Goal: Information Seeking & Learning: Learn about a topic

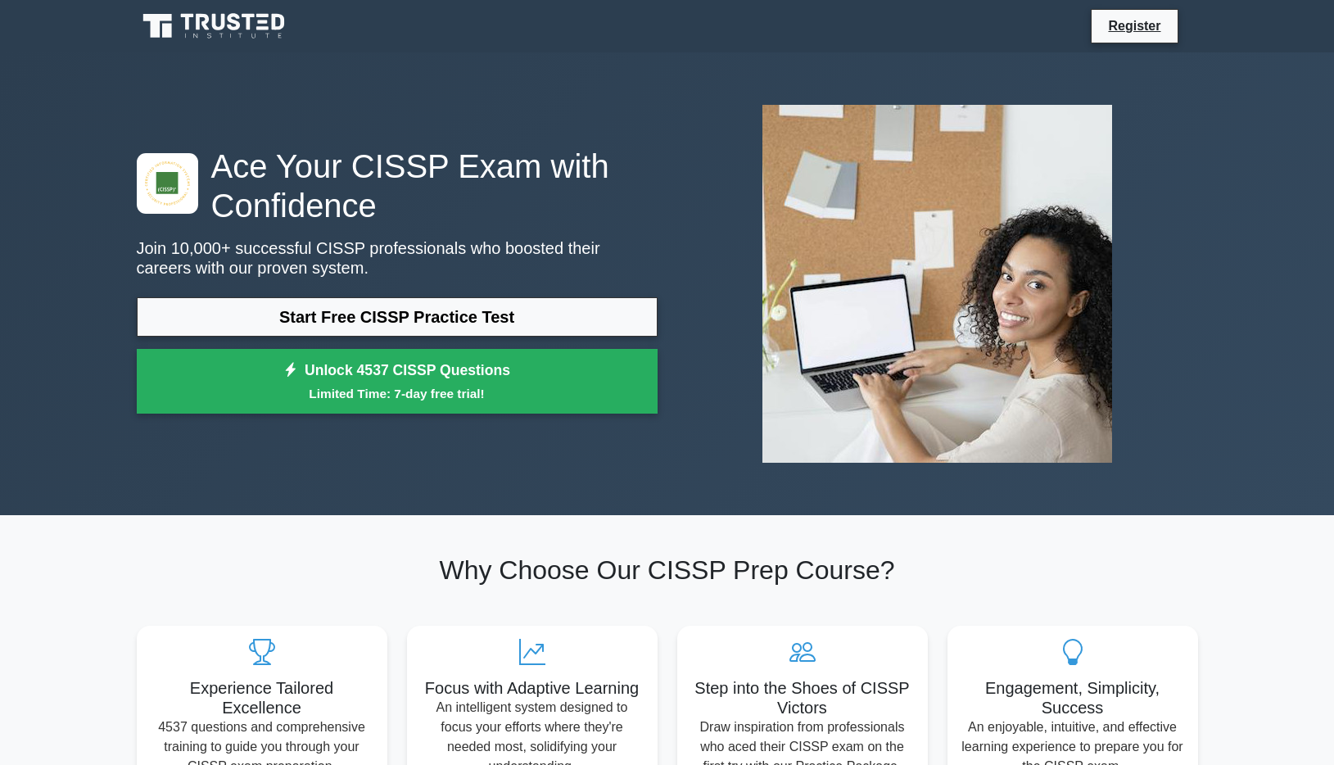
scroll to position [84, 0]
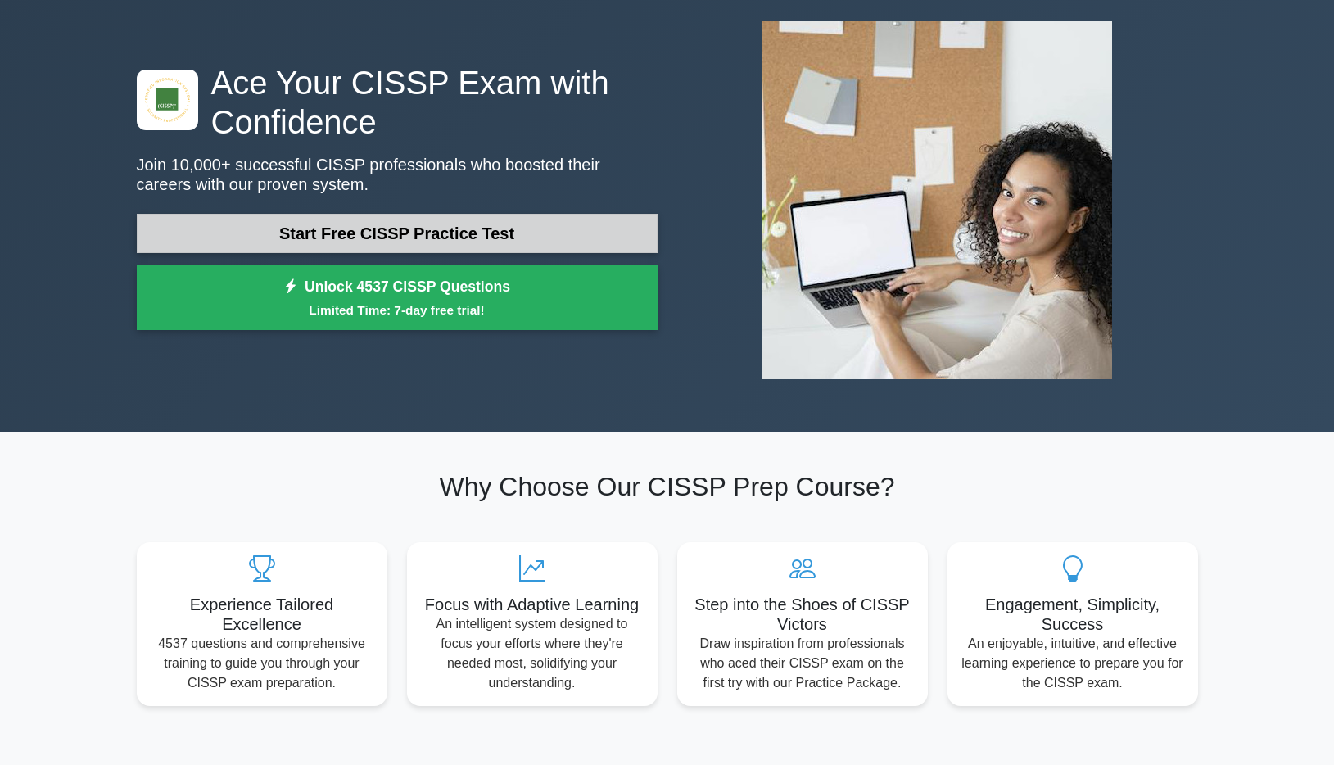
click at [493, 216] on link "Start Free CISSP Practice Test" at bounding box center [397, 233] width 521 height 39
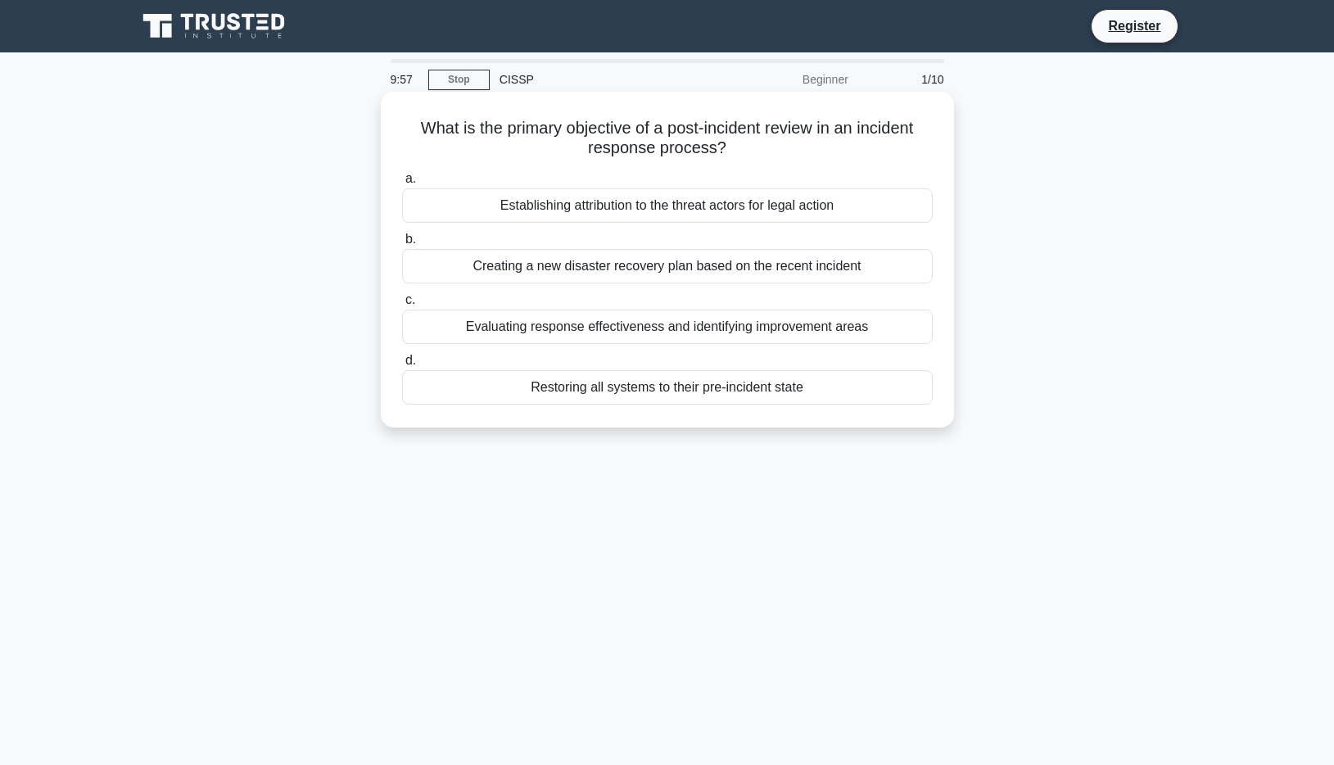
drag, startPoint x: 423, startPoint y: 122, endPoint x: 779, endPoint y: 151, distance: 356.5
click at [779, 151] on h5 "What is the primary objective of a post-incident review in an incident response…" at bounding box center [667, 138] width 534 height 41
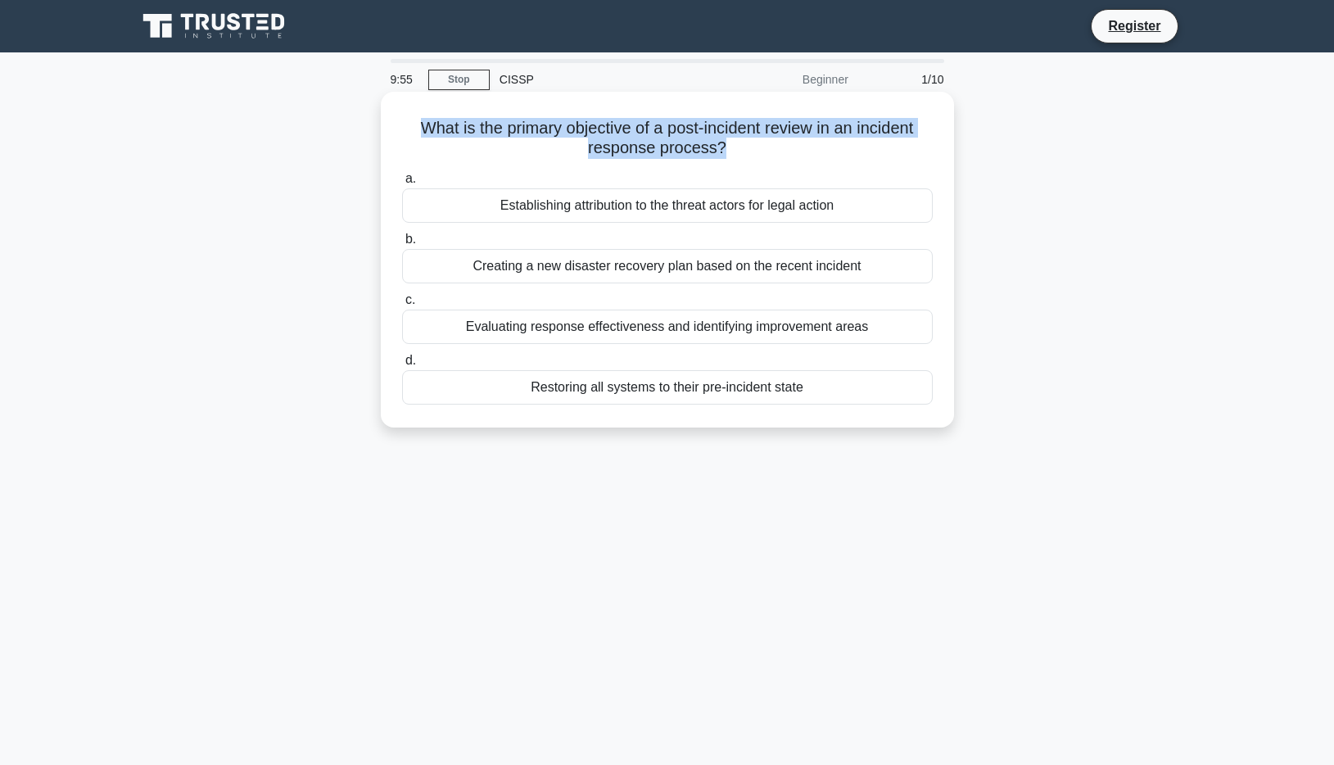
drag, startPoint x: 768, startPoint y: 147, endPoint x: 404, endPoint y: 127, distance: 364.9
click at [404, 127] on h5 "What is the primary objective of a post-incident review in an incident response…" at bounding box center [667, 138] width 534 height 41
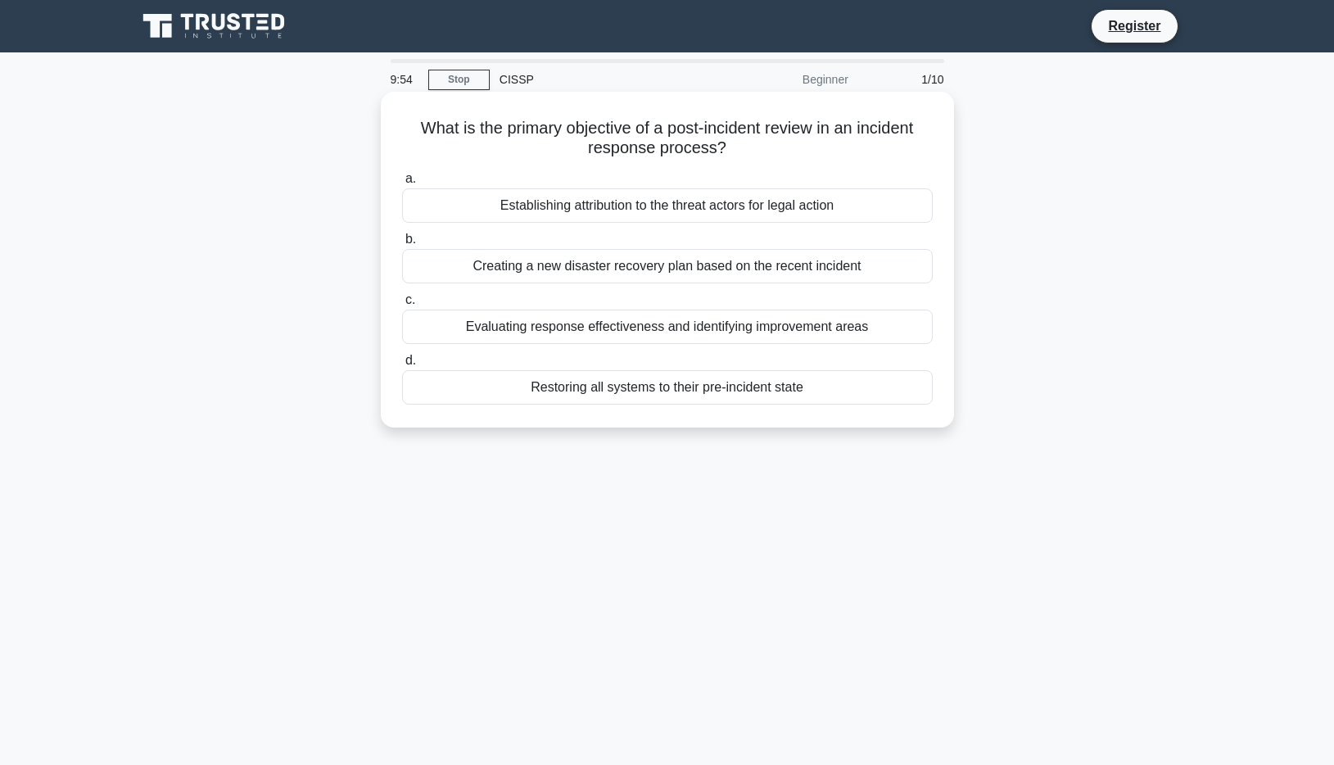
click at [419, 124] on h5 "What is the primary objective of a post-incident review in an incident response…" at bounding box center [667, 138] width 534 height 41
drag, startPoint x: 419, startPoint y: 124, endPoint x: 815, endPoint y: 169, distance: 398.8
click at [810, 177] on div "What is the primary objective of a post-incident review in an incident response…" at bounding box center [667, 259] width 560 height 323
click at [818, 160] on div "What is the primary objective of a post-incident review in an incident response…" at bounding box center [667, 259] width 560 height 323
drag, startPoint x: 810, startPoint y: 165, endPoint x: 573, endPoint y: 147, distance: 238.0
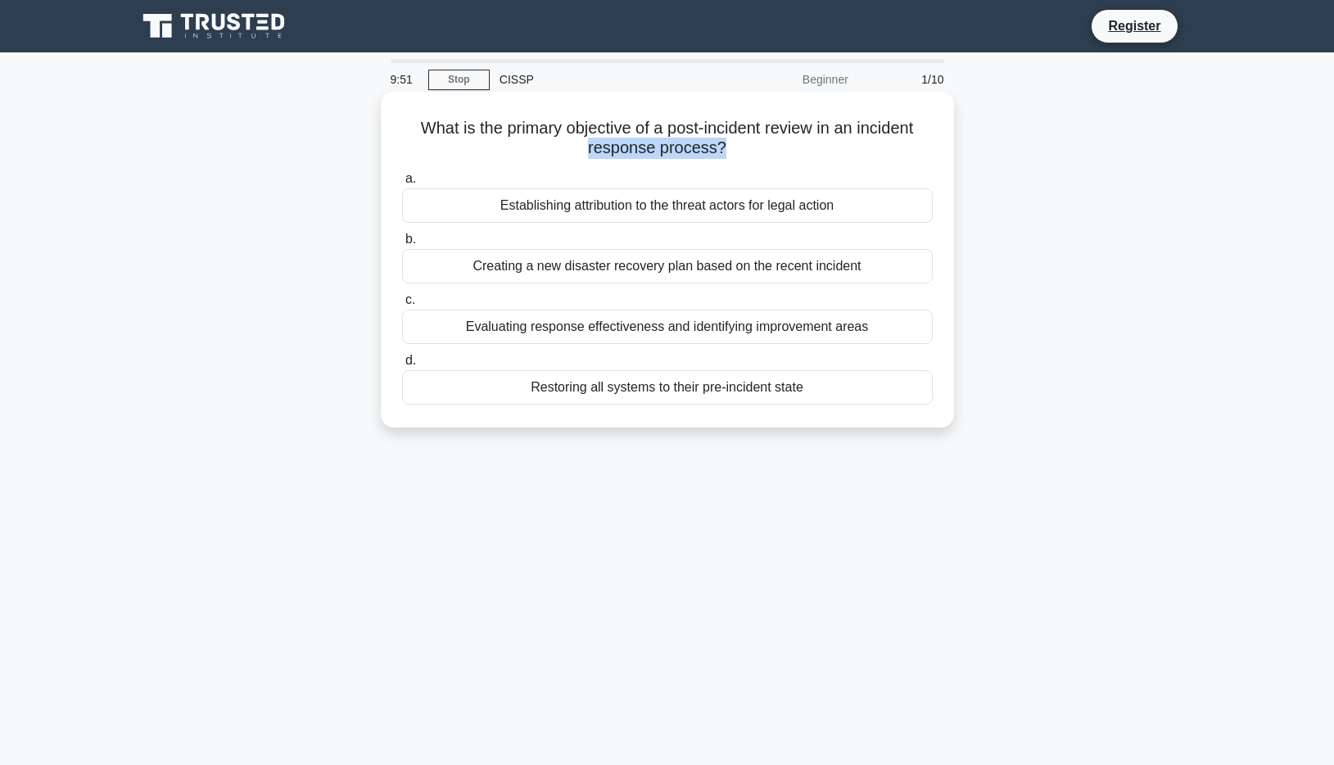
click at [573, 147] on div "What is the primary objective of a post-incident review in an incident response…" at bounding box center [667, 259] width 560 height 323
click at [465, 136] on h5 "What is the primary objective of a post-incident review in an incident response…" at bounding box center [667, 138] width 534 height 41
drag, startPoint x: 405, startPoint y: 108, endPoint x: 742, endPoint y: 151, distance: 339.3
click at [742, 151] on div "What is the primary objective of a post-incident review in an incident response…" at bounding box center [667, 259] width 560 height 323
click at [622, 143] on h5 "What is the primary objective of a post-incident review in an incident response…" at bounding box center [667, 138] width 534 height 41
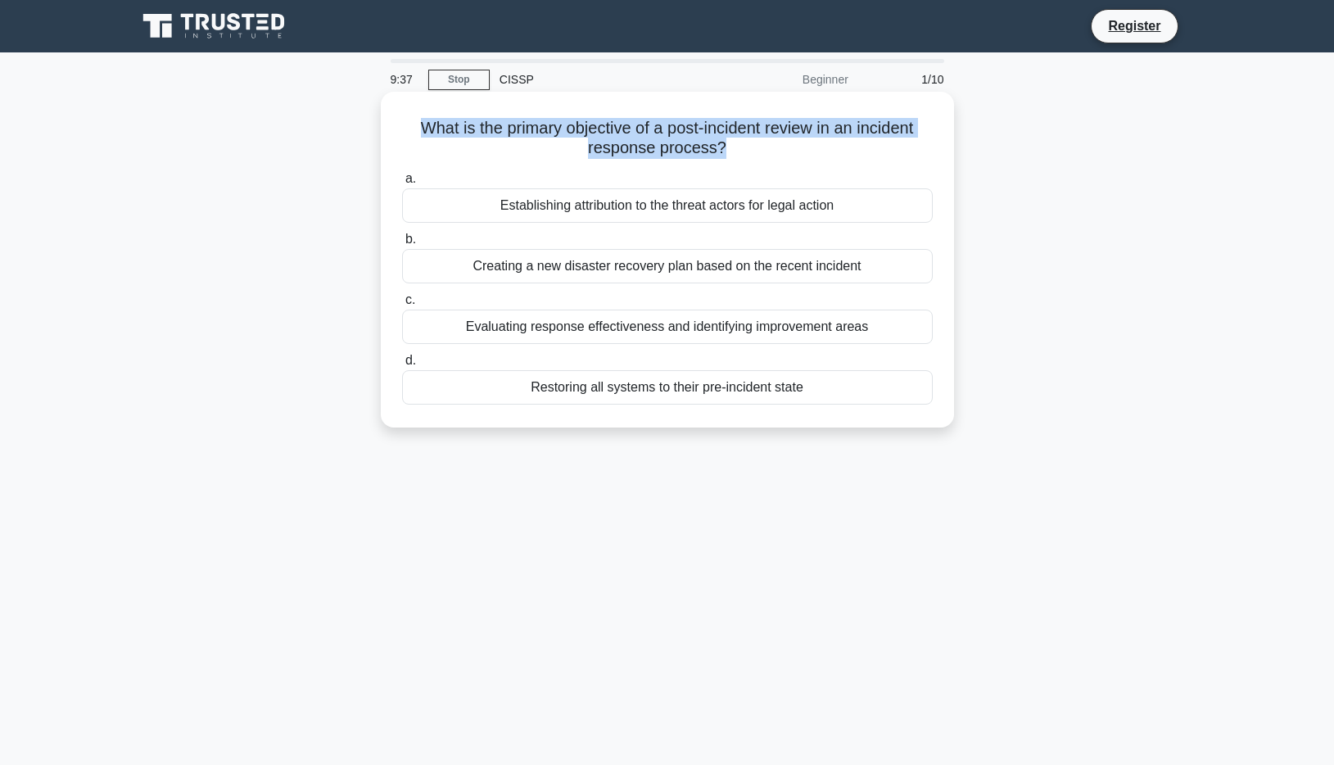
drag, startPoint x: 745, startPoint y: 147, endPoint x: 414, endPoint y: 131, distance: 331.1
click at [414, 131] on h5 "What is the primary objective of a post-incident review in an incident response…" at bounding box center [667, 138] width 534 height 41
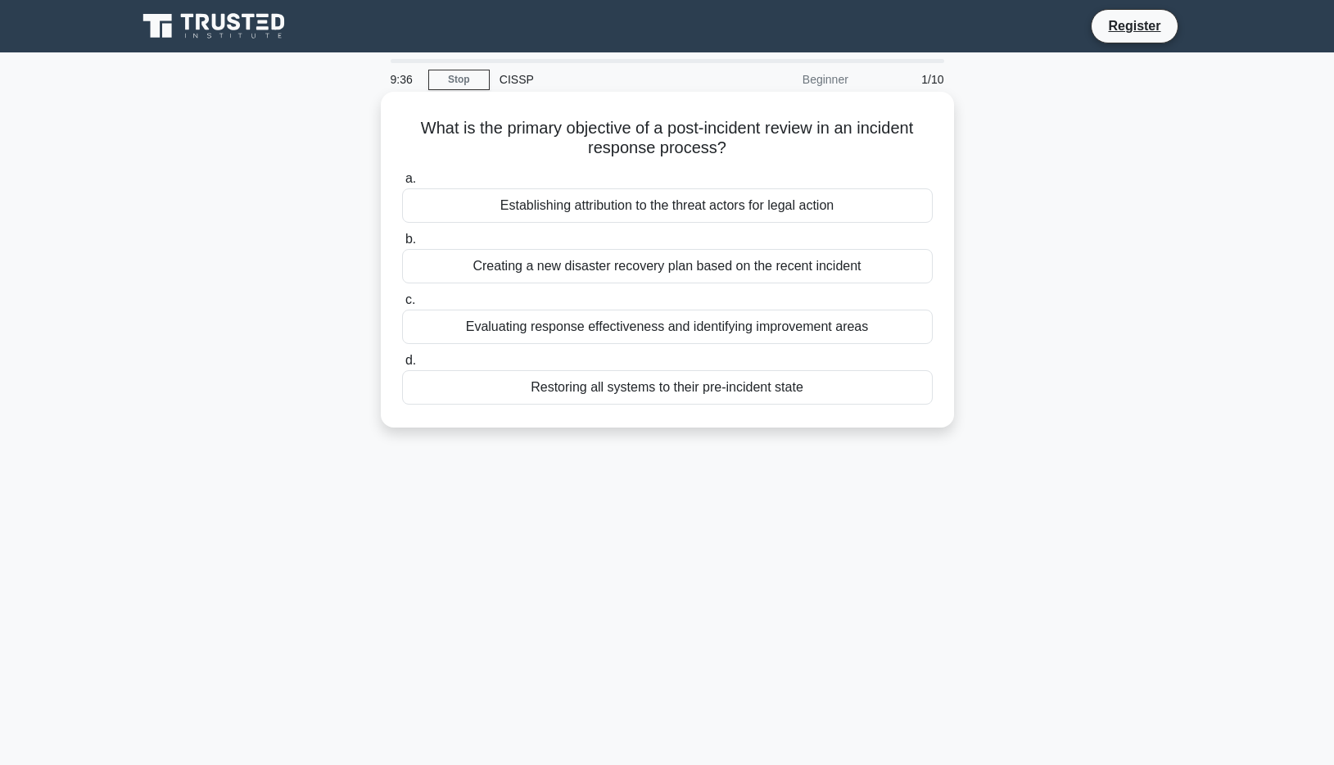
click at [413, 131] on h5 "What is the primary objective of a post-incident review in an incident response…" at bounding box center [667, 138] width 534 height 41
drag, startPoint x: 413, startPoint y: 131, endPoint x: 738, endPoint y: 154, distance: 325.8
click at [736, 154] on h5 "What is the primary objective of a post-incident review in an incident response…" at bounding box center [667, 138] width 534 height 41
click at [738, 154] on icon ".spinner_0XTQ{transform-origin:center;animation:spinner_y6GP .75s linear infini…" at bounding box center [736, 149] width 20 height 20
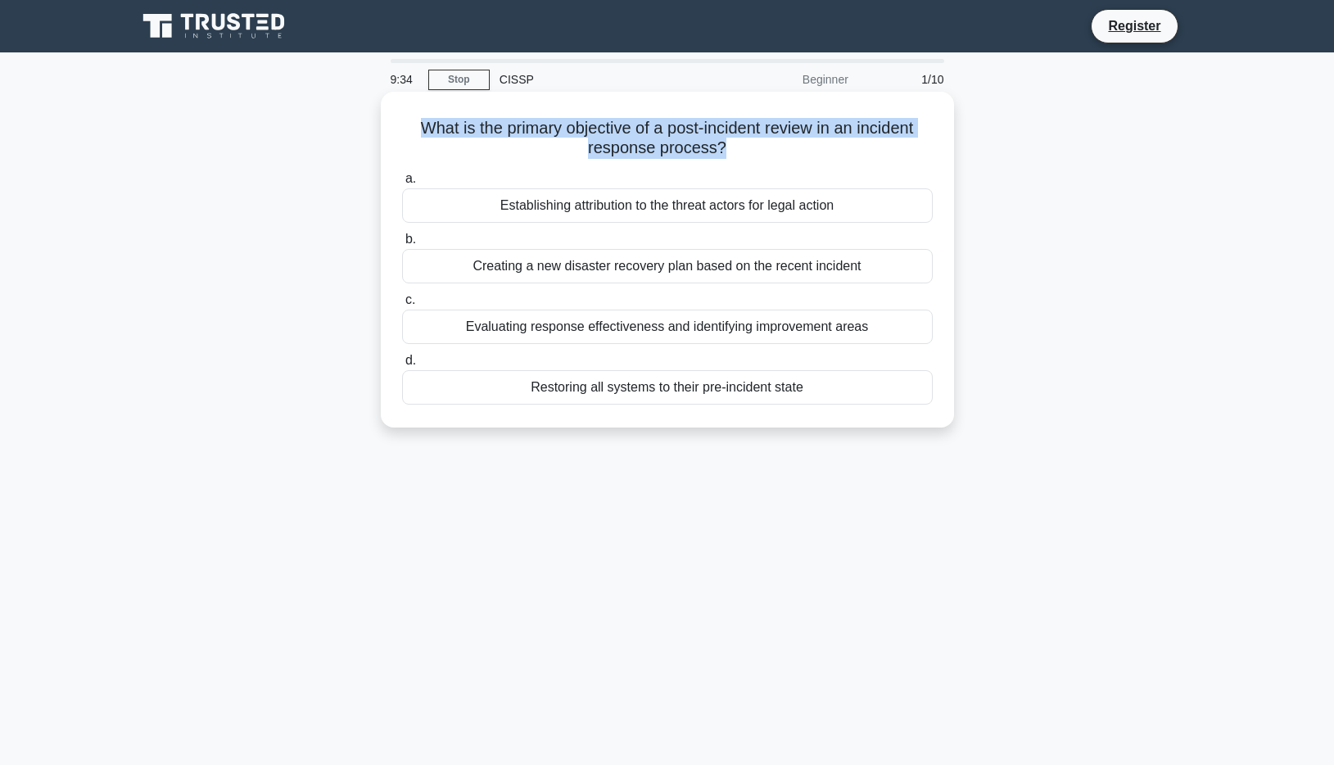
drag, startPoint x: 738, startPoint y: 154, endPoint x: 427, endPoint y: 121, distance: 313.6
click at [427, 121] on h5 "What is the primary objective of a post-incident review in an incident response…" at bounding box center [667, 138] width 534 height 41
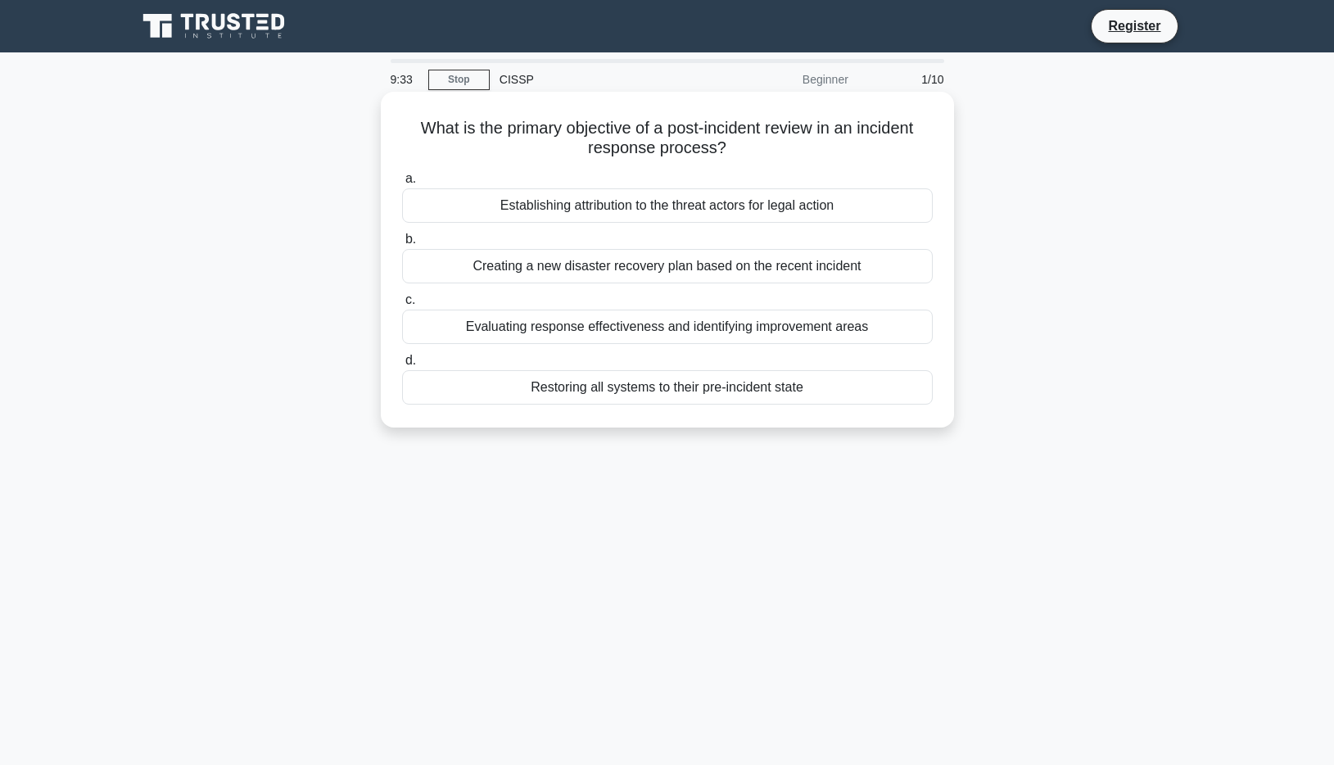
click at [413, 129] on h5 "What is the primary objective of a post-incident review in an incident response…" at bounding box center [667, 138] width 534 height 41
drag, startPoint x: 413, startPoint y: 129, endPoint x: 726, endPoint y: 152, distance: 313.6
click at [726, 152] on h5 "What is the primary objective of a post-incident review in an incident response…" at bounding box center [667, 138] width 534 height 41
click at [746, 151] on h5 "What is the primary objective of a post-incident review in an incident response…" at bounding box center [667, 138] width 534 height 41
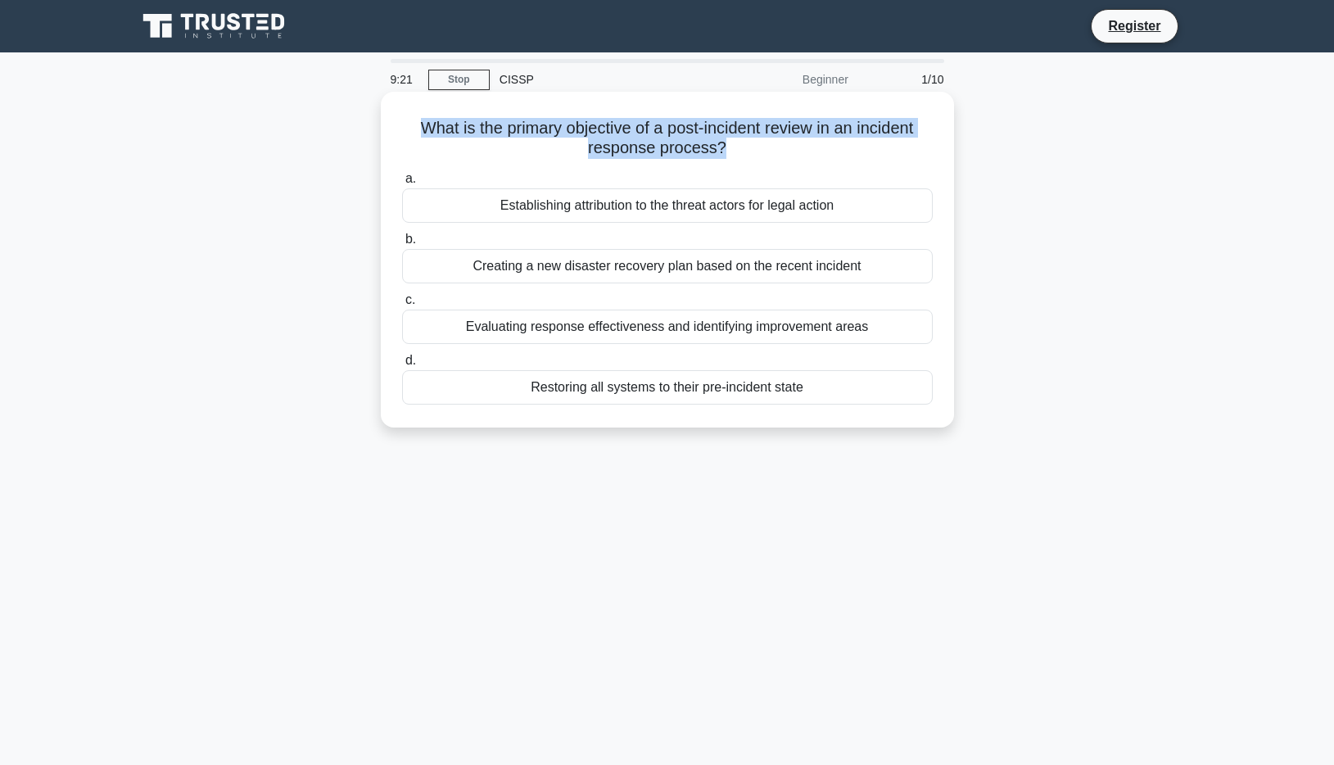
drag, startPoint x: 739, startPoint y: 148, endPoint x: 426, endPoint y: 135, distance: 313.8
click at [426, 135] on h5 "What is the primary objective of a post-incident review in an incident response…" at bounding box center [667, 138] width 534 height 41
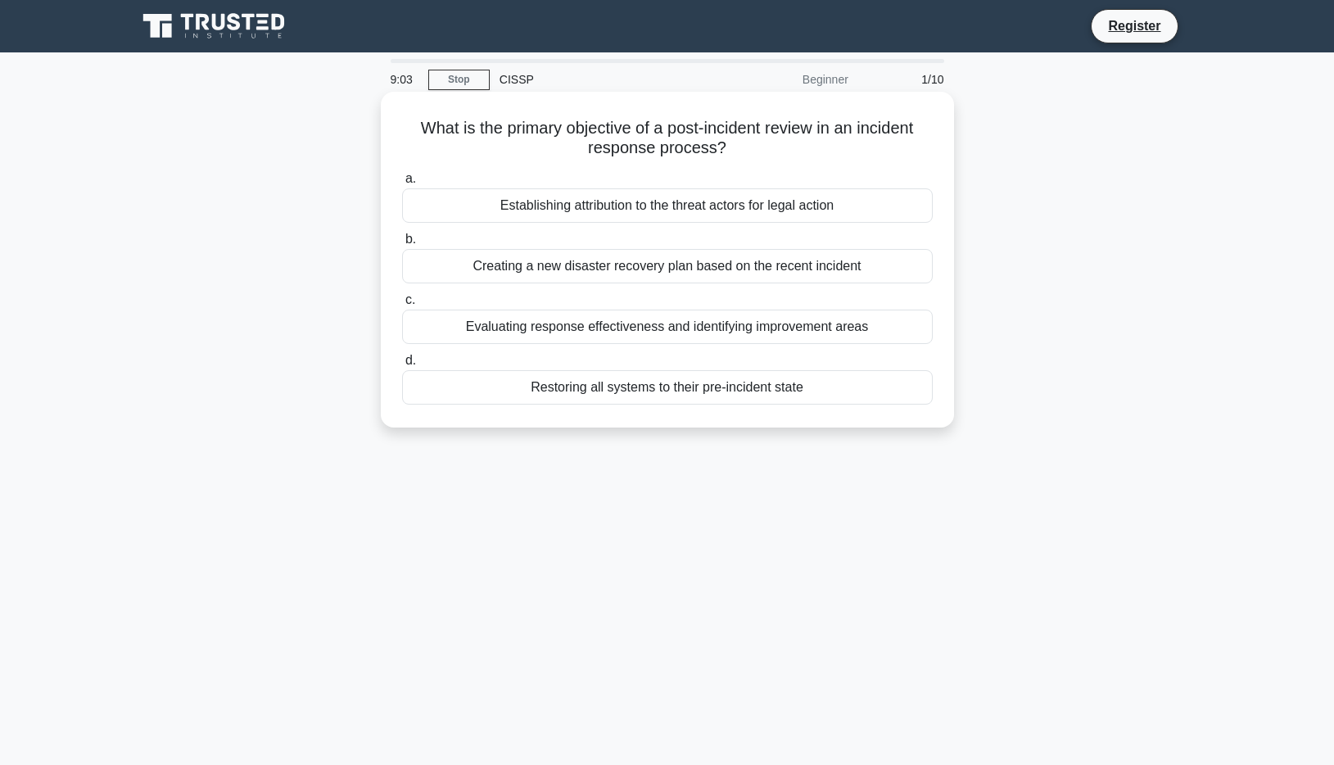
click at [569, 332] on div "Evaluating response effectiveness and identifying improvement areas" at bounding box center [667, 326] width 530 height 34
click at [402, 305] on input "c. Evaluating response effectiveness and identifying improvement areas" at bounding box center [402, 300] width 0 height 11
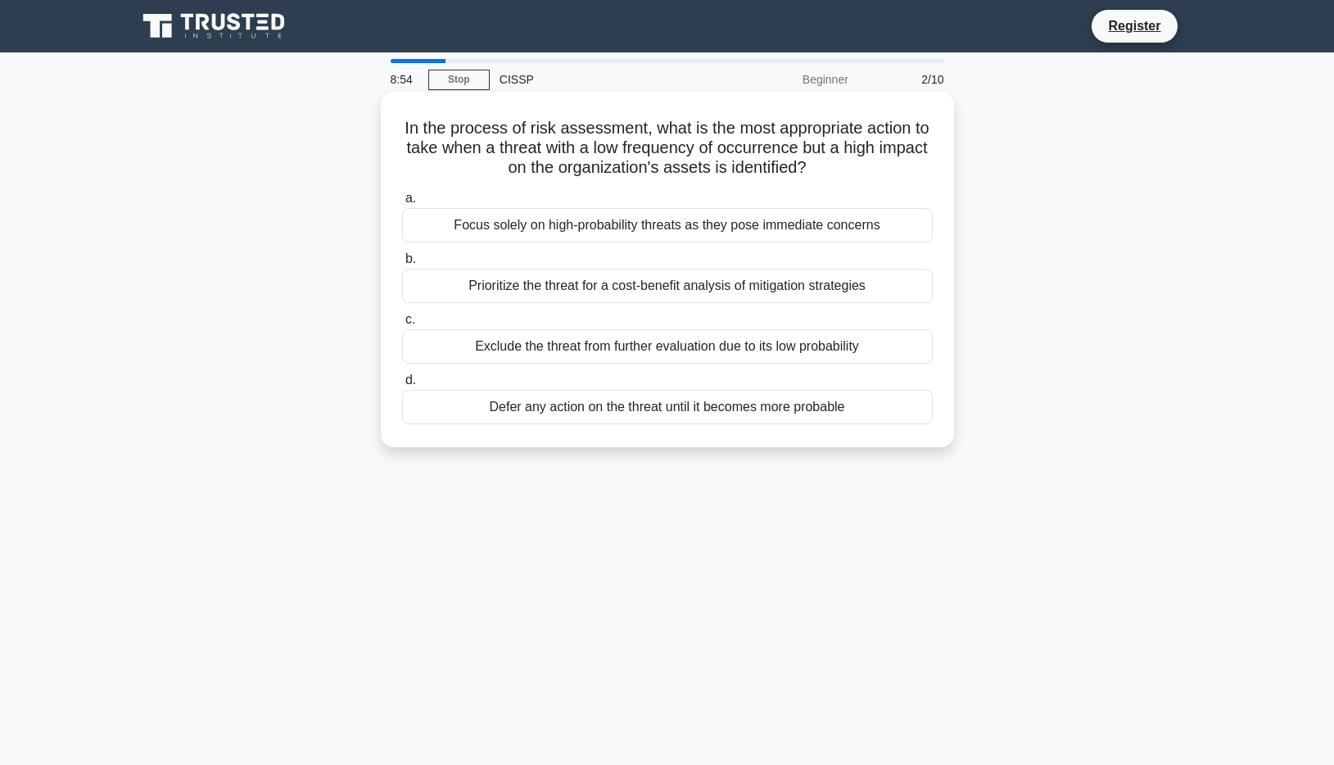
drag, startPoint x: 401, startPoint y: 134, endPoint x: 829, endPoint y: 170, distance: 429.7
click at [829, 170] on h5 "In the process of risk assessment, what is the most appropriate action to take …" at bounding box center [667, 148] width 534 height 61
click at [659, 283] on div "Prioritize the threat for a cost-benefit analysis of mitigation strategies" at bounding box center [667, 286] width 530 height 34
click at [402, 264] on input "b. Prioritize the threat for a cost-benefit analysis of mitigation strategies" at bounding box center [402, 259] width 0 height 11
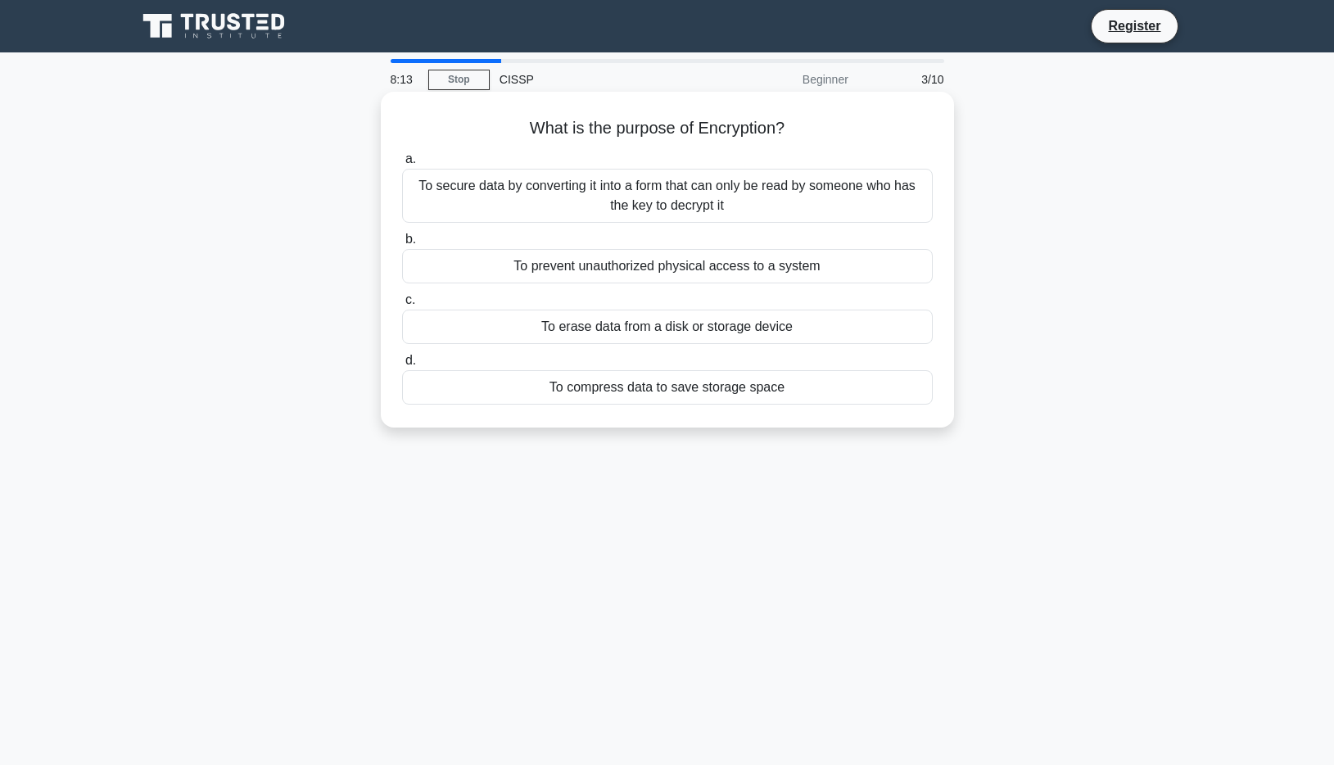
drag, startPoint x: 521, startPoint y: 138, endPoint x: 793, endPoint y: 140, distance: 272.6
click at [793, 139] on h5 "What is the purpose of Encryption? .spinner_0XTQ{transform-origin:center;animat…" at bounding box center [667, 128] width 534 height 21
click at [734, 196] on div "To secure data by converting it into a form that can only be read by someone wh…" at bounding box center [667, 196] width 530 height 54
click at [402, 165] on input "a. To secure data by converting it into a form that can only be read by someone…" at bounding box center [402, 159] width 0 height 11
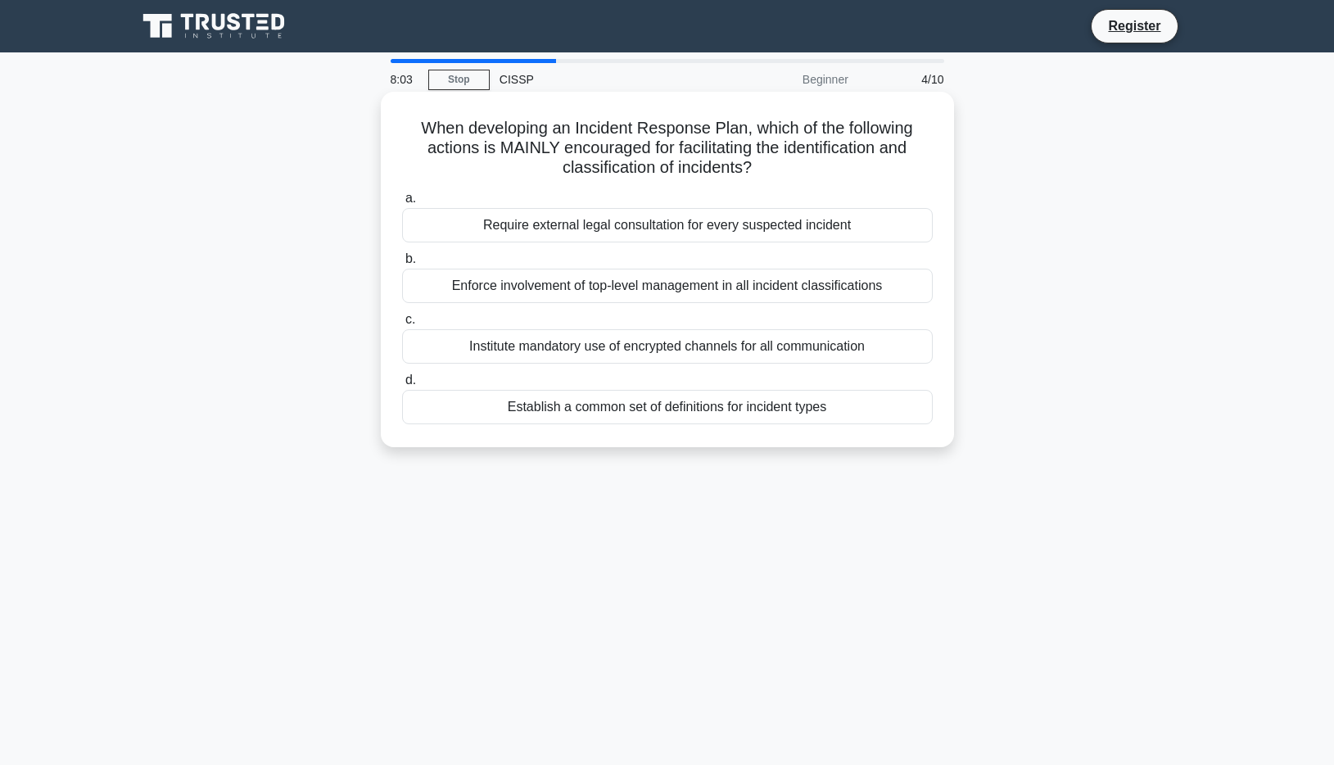
drag, startPoint x: 408, startPoint y: 132, endPoint x: 770, endPoint y: 174, distance: 365.2
click at [770, 174] on h5 "When developing an Incident Response Plan, which of the following actions is MA…" at bounding box center [667, 148] width 534 height 61
click at [763, 174] on icon at bounding box center [757, 168] width 11 height 19
click at [776, 174] on h5 "When developing an Incident Response Plan, which of the following actions is MA…" at bounding box center [667, 148] width 534 height 61
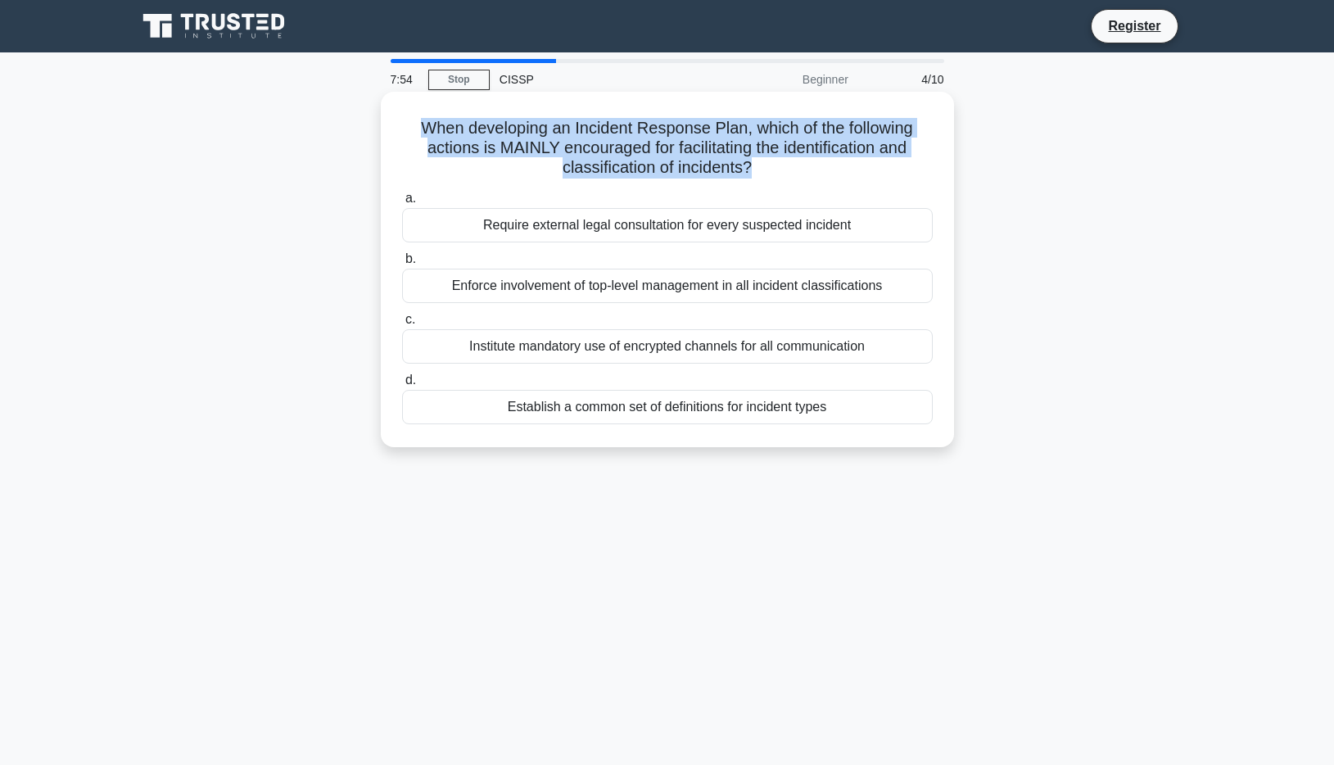
drag, startPoint x: 776, startPoint y: 174, endPoint x: 407, endPoint y: 109, distance: 375.0
click at [407, 109] on div "When developing an Incident Response Plan, which of the following actions is MA…" at bounding box center [667, 269] width 560 height 342
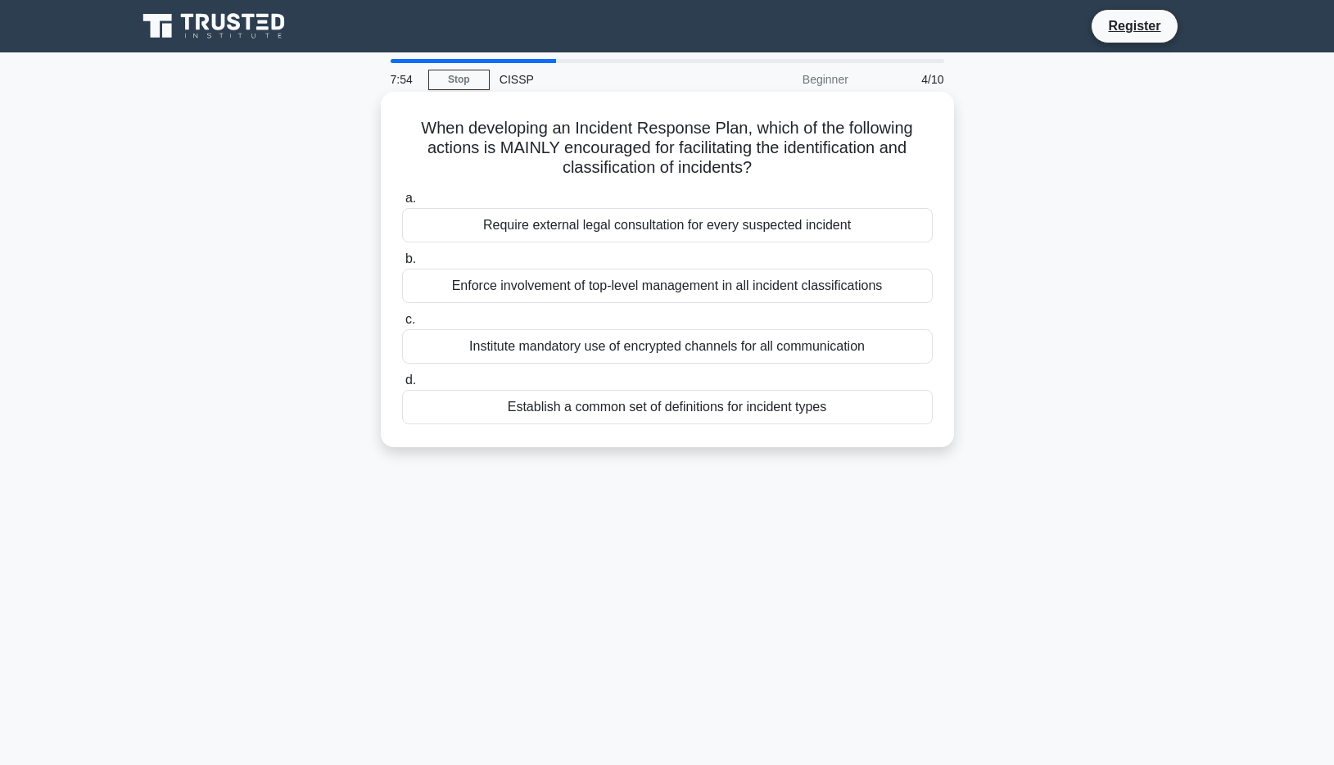
click at [396, 122] on div "When developing an Incident Response Plan, which of the following actions is MA…" at bounding box center [667, 269] width 560 height 342
drag, startPoint x: 405, startPoint y: 121, endPoint x: 761, endPoint y: 165, distance: 358.8
click at [761, 165] on div "When developing an Incident Response Plan, which of the following actions is MA…" at bounding box center [667, 269] width 560 height 342
click at [762, 165] on icon ".spinner_0XTQ{transform-origin:center;animation:spinner_y6GP .75s linear infini…" at bounding box center [762, 169] width 20 height 20
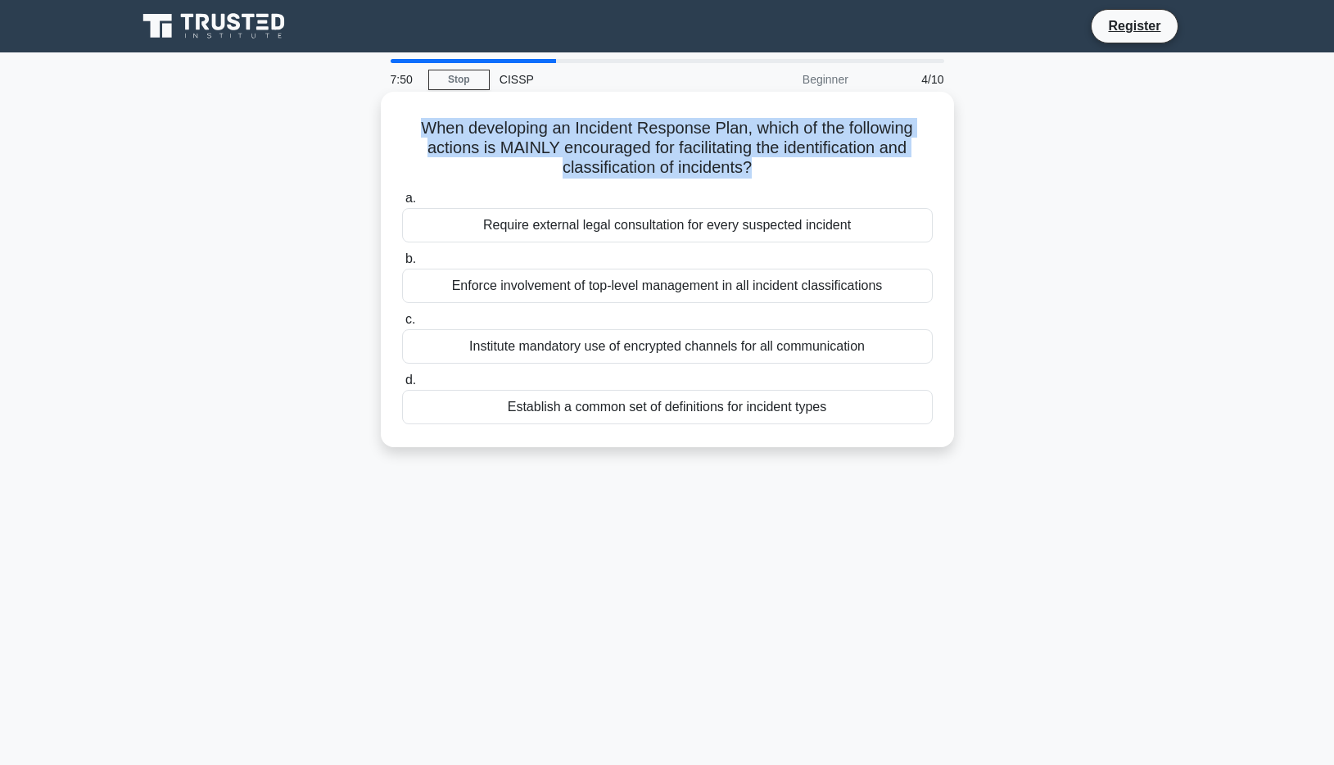
drag, startPoint x: 780, startPoint y: 165, endPoint x: 416, endPoint y: 121, distance: 366.9
click at [416, 121] on h5 "When developing an Incident Response Plan, which of the following actions is MA…" at bounding box center [667, 148] width 534 height 61
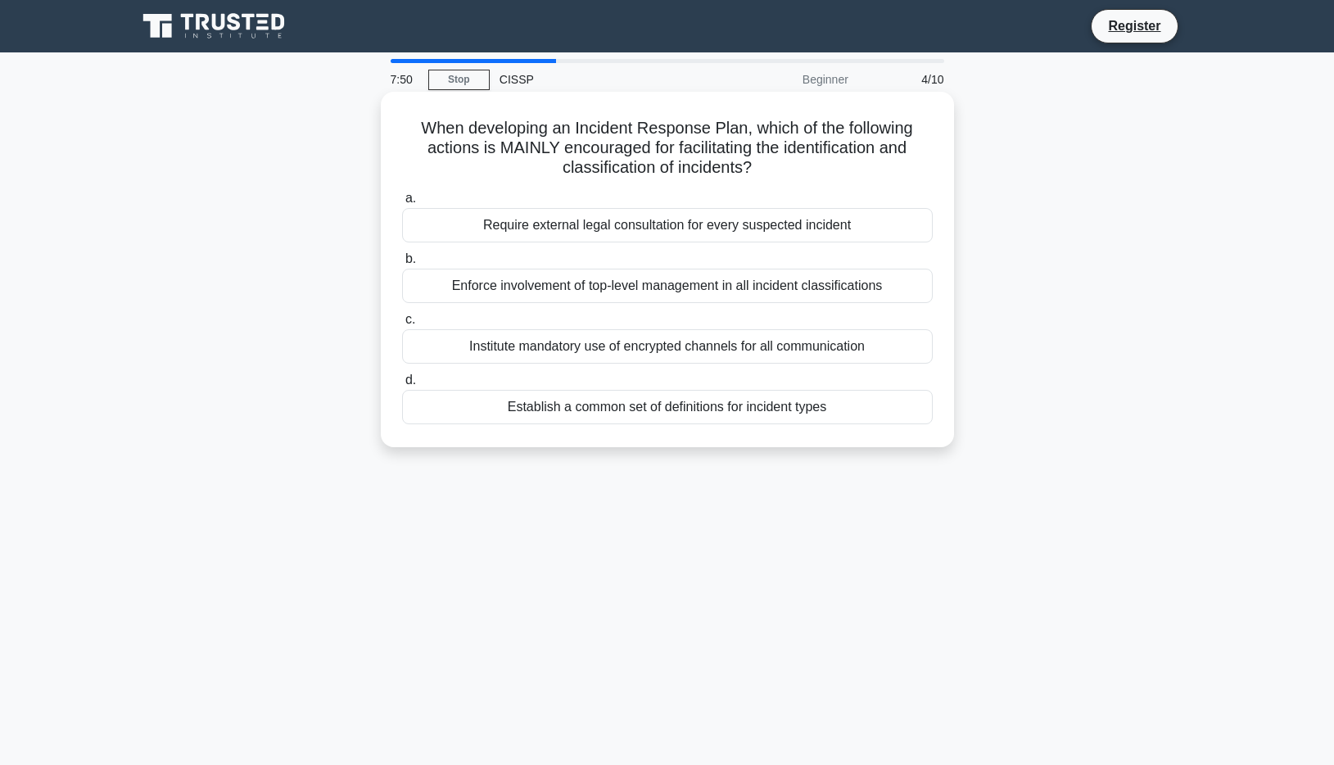
click at [415, 120] on h5 "When developing an Incident Response Plan, which of the following actions is MA…" at bounding box center [667, 148] width 534 height 61
drag, startPoint x: 415, startPoint y: 120, endPoint x: 752, endPoint y: 161, distance: 339.8
click at [752, 161] on h5 "When developing an Incident Response Plan, which of the following actions is MA…" at bounding box center [667, 148] width 534 height 61
click at [536, 413] on div "Establish a common set of definitions for incident types" at bounding box center [667, 407] width 530 height 34
click at [402, 386] on input "d. Establish a common set of definitions for incident types" at bounding box center [402, 380] width 0 height 11
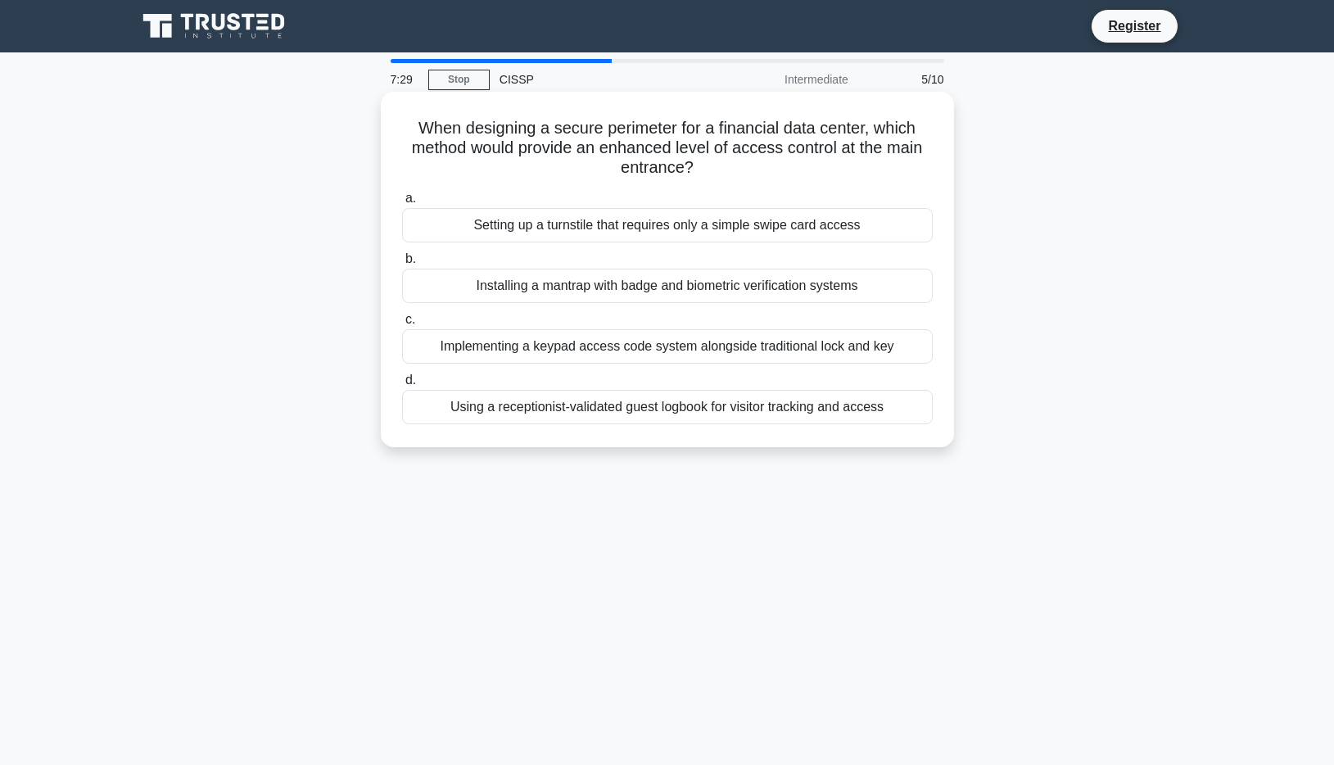
drag, startPoint x: 451, startPoint y: 122, endPoint x: 703, endPoint y: 168, distance: 256.3
click at [703, 168] on h5 "When designing a secure perimeter for a financial data center, which method wou…" at bounding box center [667, 148] width 534 height 61
click at [711, 171] on icon ".spinner_0XTQ{transform-origin:center;animation:spinner_y6GP .75s linear infini…" at bounding box center [703, 169] width 20 height 20
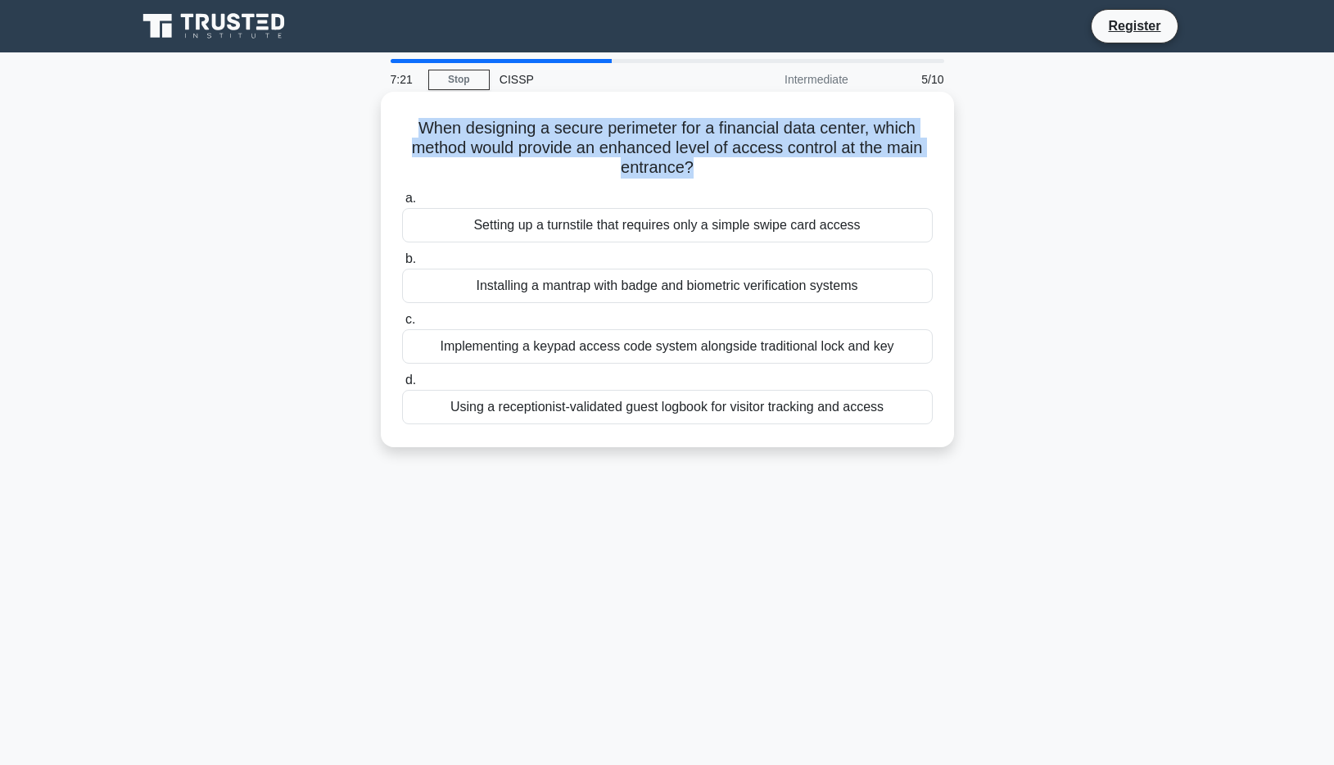
drag, startPoint x: 711, startPoint y: 171, endPoint x: 430, endPoint y: 127, distance: 284.3
click at [430, 127] on h5 "When designing a secure perimeter for a financial data center, which method wou…" at bounding box center [667, 148] width 534 height 61
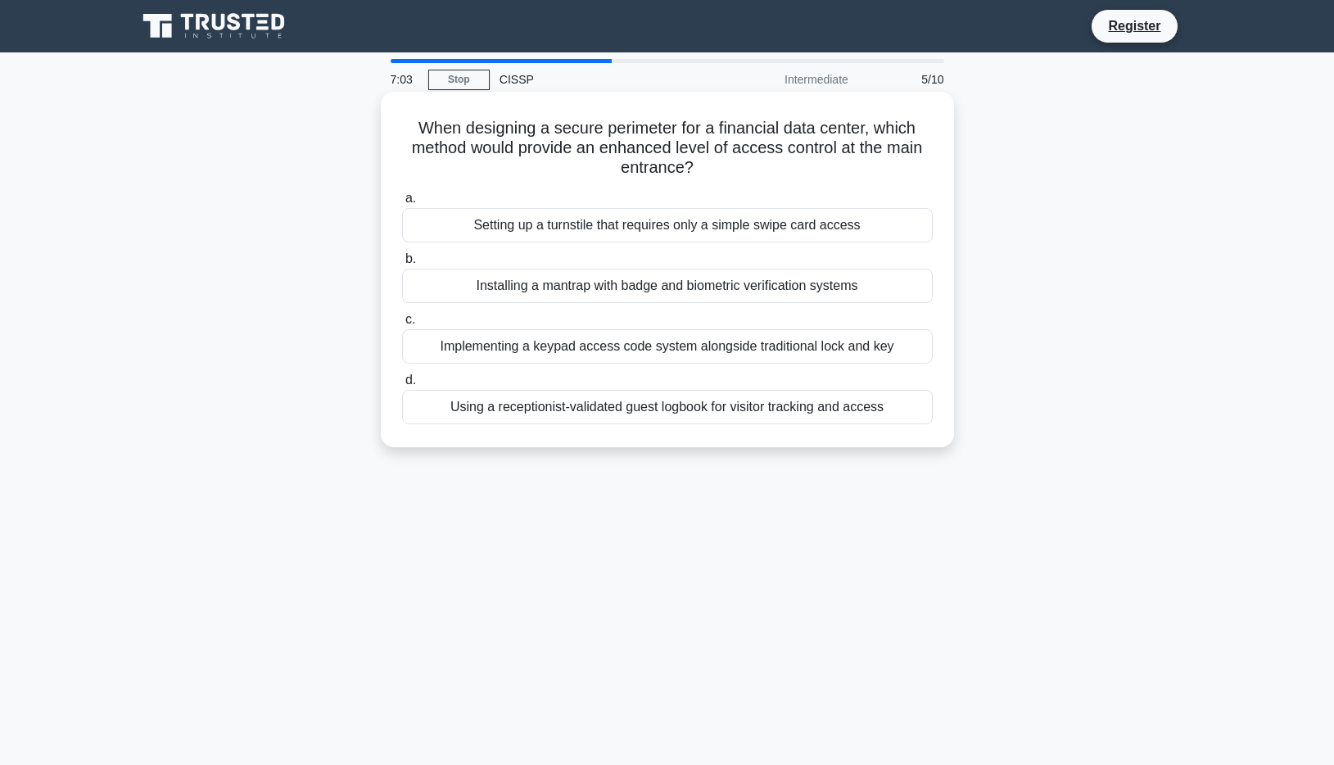
click at [421, 289] on div "Installing a mantrap with badge and biometric verification systems" at bounding box center [667, 286] width 530 height 34
click at [402, 264] on input "b. Installing a mantrap with badge and biometric verification systems" at bounding box center [402, 259] width 0 height 11
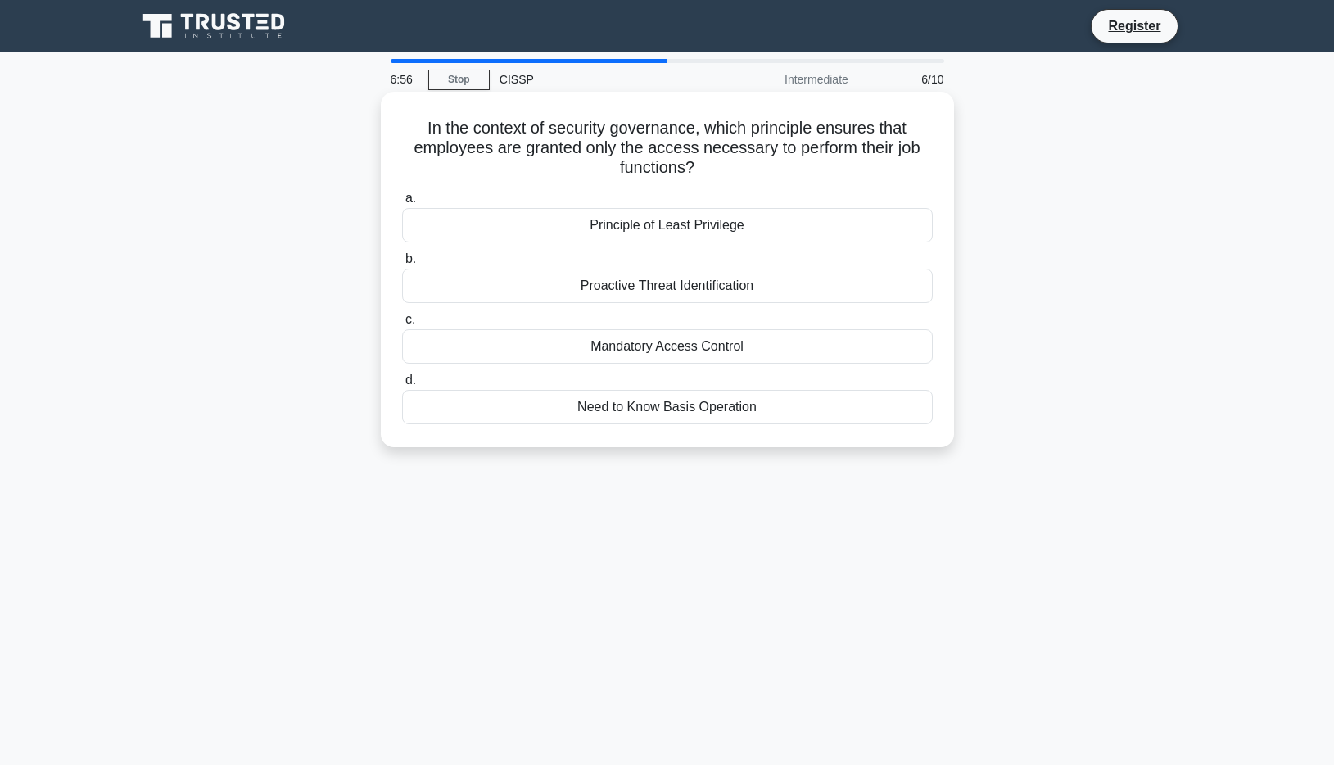
drag, startPoint x: 420, startPoint y: 121, endPoint x: 695, endPoint y: 168, distance: 279.0
click at [695, 168] on h5 "In the context of security governance, which principle ensures that employees a…" at bounding box center [667, 148] width 534 height 61
click at [711, 169] on icon ".spinner_0XTQ{transform-origin:center;animation:spinner_y6GP .75s linear infini…" at bounding box center [704, 169] width 20 height 20
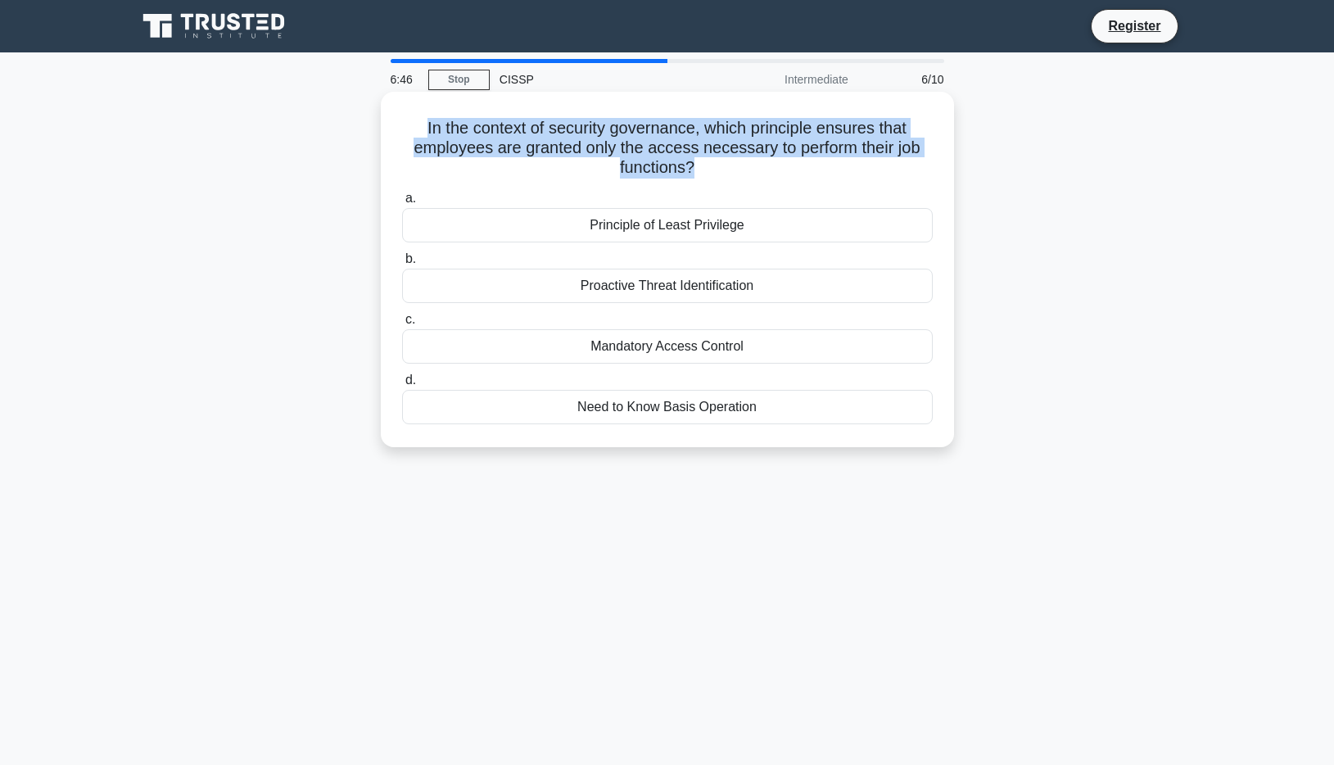
drag, startPoint x: 700, startPoint y: 161, endPoint x: 411, endPoint y: 126, distance: 291.1
click at [411, 126] on h5 "In the context of security governance, which principle ensures that employees a…" at bounding box center [667, 148] width 534 height 61
click at [729, 170] on h5 "In the context of security governance, which principle ensures that employees a…" at bounding box center [667, 148] width 534 height 61
drag, startPoint x: 704, startPoint y: 169, endPoint x: 431, endPoint y: 128, distance: 276.5
click at [431, 128] on h5 "In the context of security governance, which principle ensures that employees a…" at bounding box center [667, 148] width 534 height 61
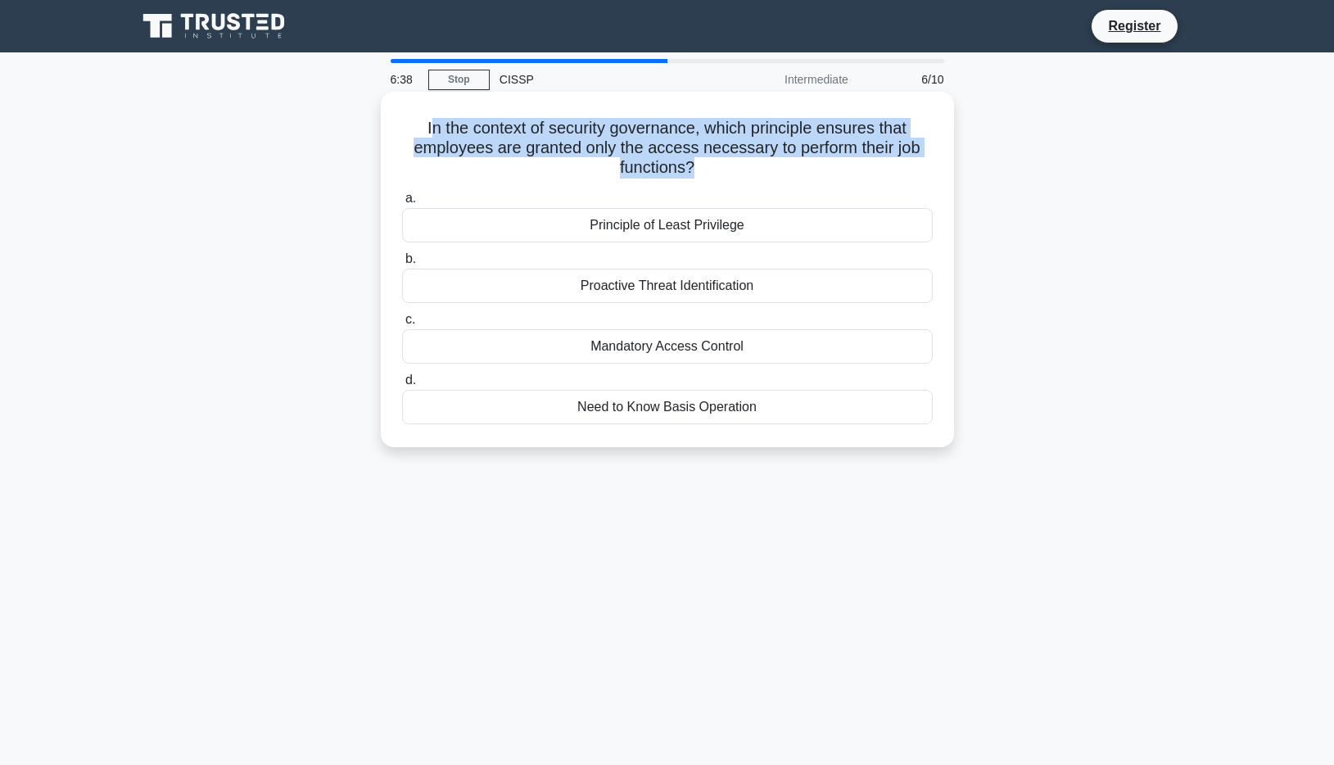
click at [729, 176] on h5 "In the context of security governance, which principle ensures that employees a…" at bounding box center [667, 148] width 534 height 61
drag, startPoint x: 729, startPoint y: 175, endPoint x: 421, endPoint y: 124, distance: 312.8
click at [421, 124] on h5 "In the context of security governance, which principle ensures that employees a…" at bounding box center [667, 148] width 534 height 61
click at [458, 122] on h5 "In the context of security governance, which principle ensures that employees a…" at bounding box center [667, 148] width 534 height 61
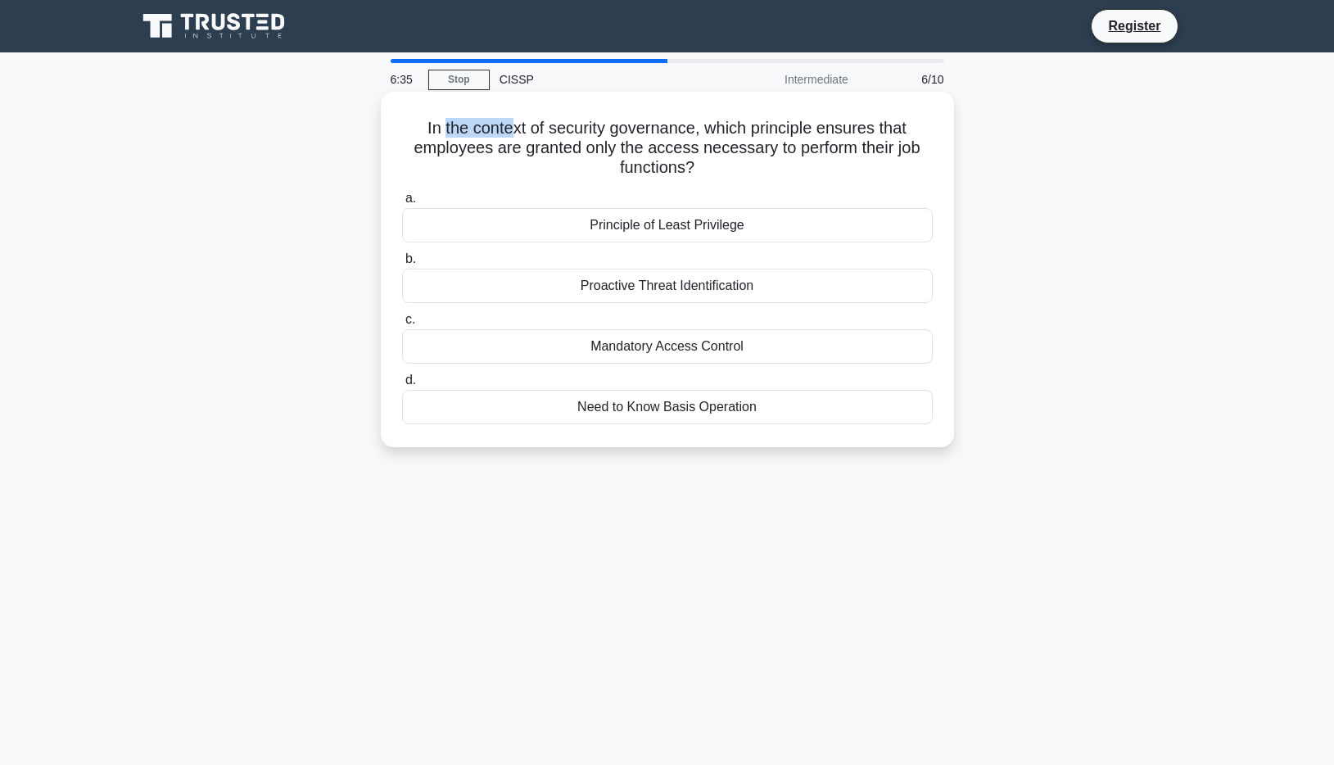
drag, startPoint x: 445, startPoint y: 118, endPoint x: 527, endPoint y: 129, distance: 83.4
click at [527, 129] on h5 "In the context of security governance, which principle ensures that employees a…" at bounding box center [667, 148] width 534 height 61
click at [476, 124] on h5 "In the context of security governance, which principle ensures that employees a…" at bounding box center [667, 148] width 534 height 61
drag, startPoint x: 422, startPoint y: 111, endPoint x: 717, endPoint y: 169, distance: 301.2
click at [717, 169] on div "In the context of security governance, which principle ensures that employees a…" at bounding box center [667, 269] width 560 height 342
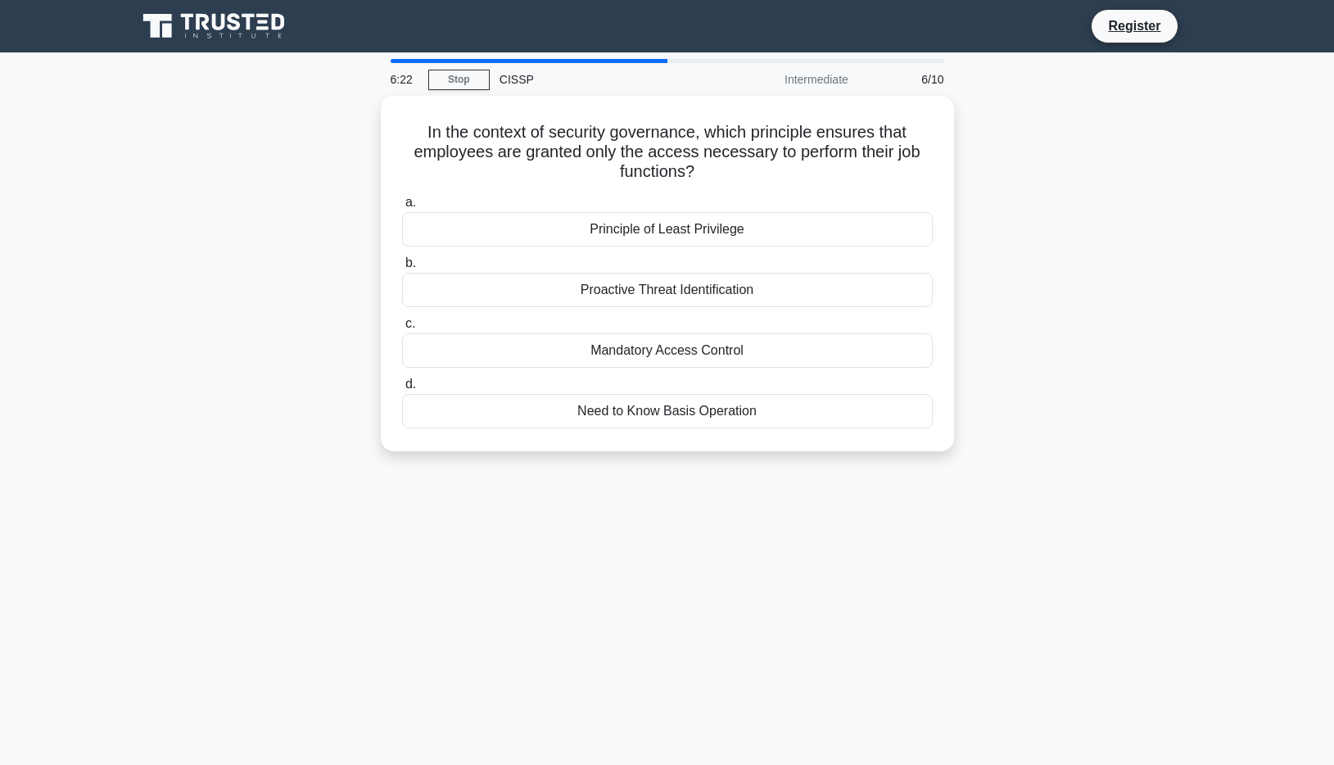
drag, startPoint x: 709, startPoint y: 224, endPoint x: 986, endPoint y: 205, distance: 277.4
click at [980, 205] on div "In the context of security governance, which principle ensures that employees a…" at bounding box center [667, 283] width 1081 height 375
click at [1010, 210] on div "In the context of security governance, which principle ensures that employees a…" at bounding box center [667, 283] width 1081 height 375
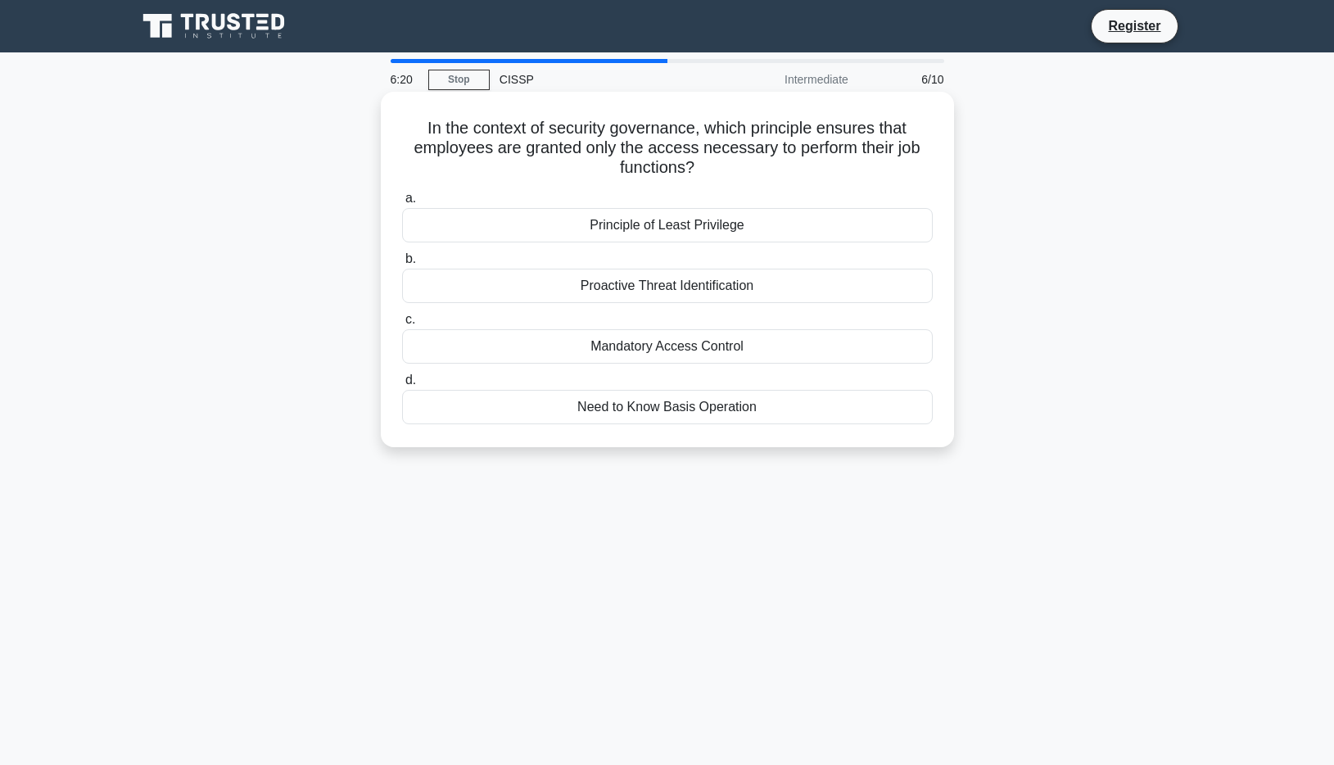
click at [676, 229] on div "Principle of Least Privilege" at bounding box center [667, 225] width 530 height 34
click at [402, 204] on input "a. Principle of Least Privilege" at bounding box center [402, 198] width 0 height 11
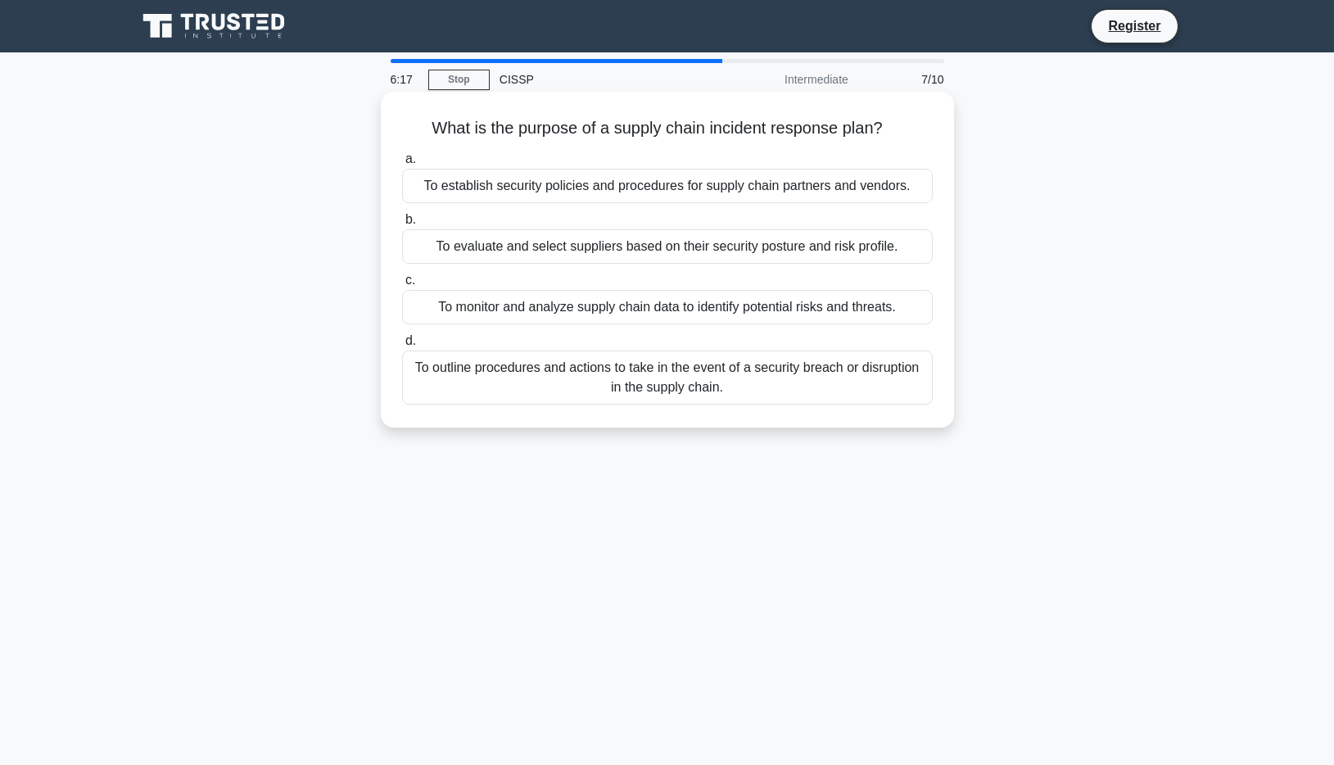
drag, startPoint x: 409, startPoint y: 129, endPoint x: 910, endPoint y: 132, distance: 501.0
click at [910, 132] on h5 "What is the purpose of a supply chain incident response plan? .spinner_0XTQ{tra…" at bounding box center [667, 128] width 534 height 21
click at [796, 380] on div "To outline procedures and actions to take in the event of a security breach or …" at bounding box center [667, 377] width 530 height 54
click at [402, 346] on input "d. To outline procedures and actions to take in the event of a security breach …" at bounding box center [402, 341] width 0 height 11
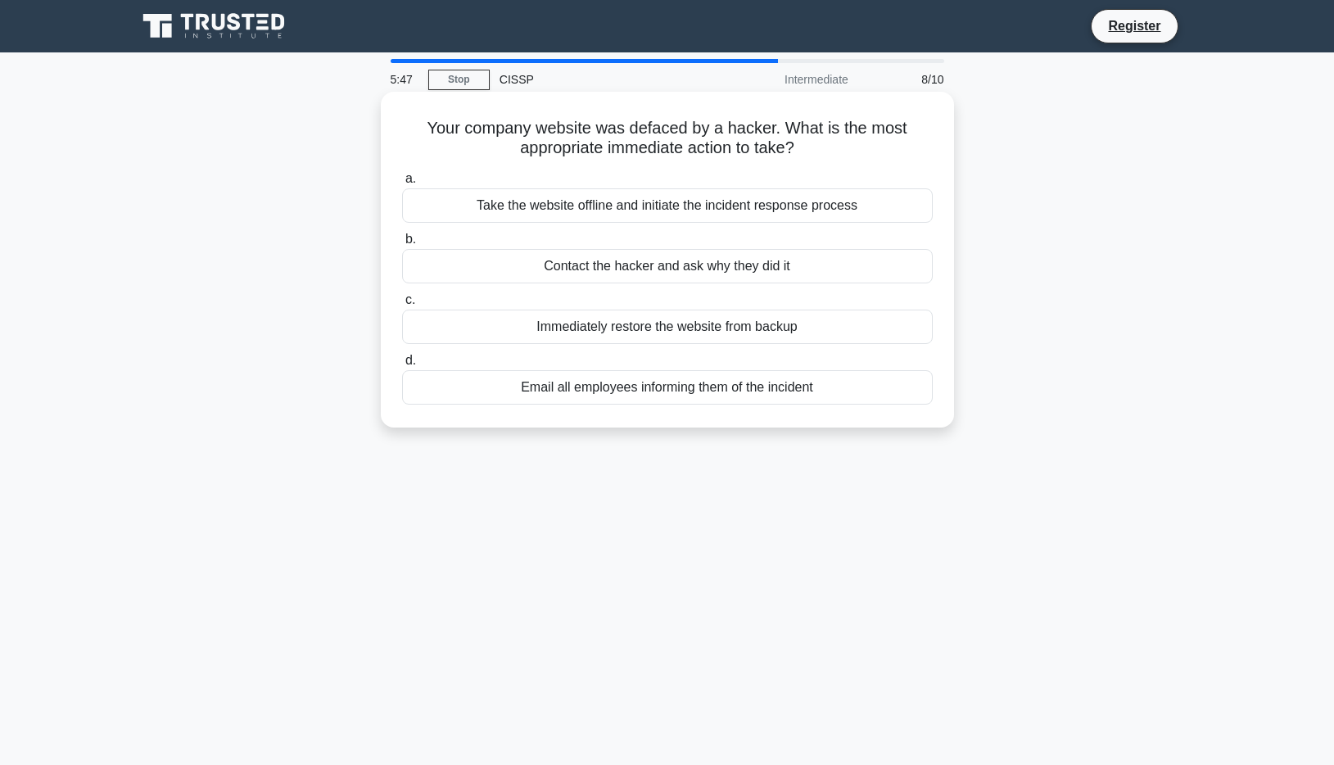
drag, startPoint x: 413, startPoint y: 110, endPoint x: 815, endPoint y: 157, distance: 404.8
click at [815, 157] on div "Your company website was defaced by a hacker. What is the most appropriate imme…" at bounding box center [667, 259] width 560 height 323
click at [820, 157] on h5 "Your company website was defaced by a hacker. What is the most appropriate imme…" at bounding box center [667, 138] width 534 height 41
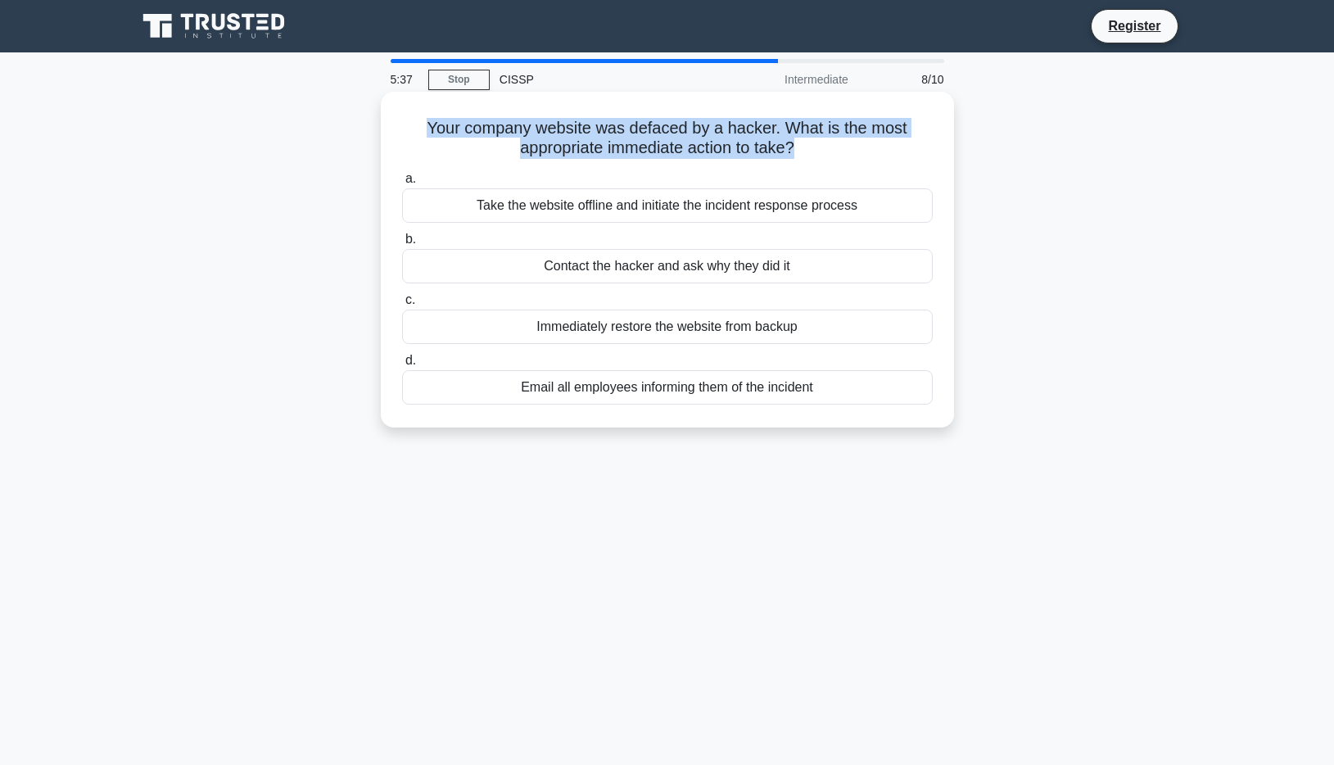
drag, startPoint x: 821, startPoint y: 156, endPoint x: 462, endPoint y: 127, distance: 360.5
click at [462, 127] on h5 "Your company website was defaced by a hacker. What is the most appropriate imme…" at bounding box center [667, 138] width 534 height 41
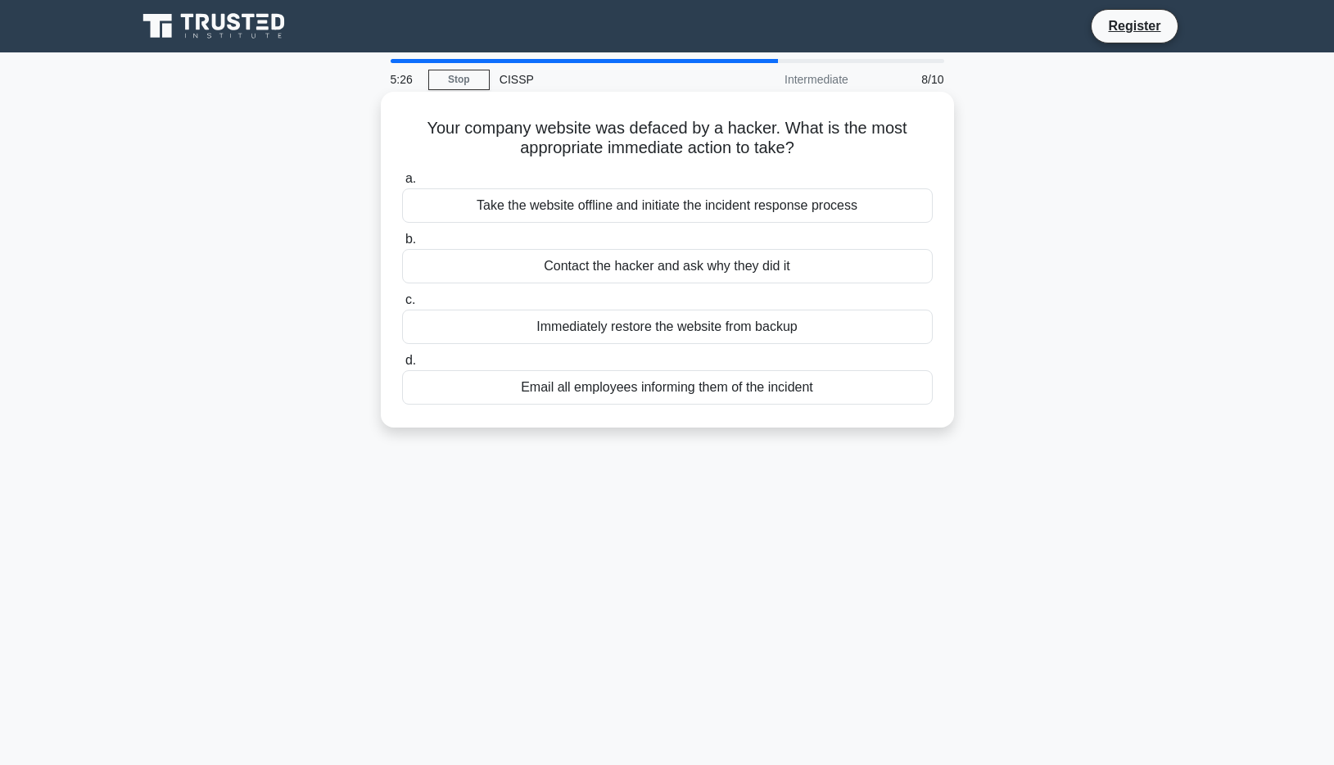
click at [658, 336] on div "Immediately restore the website from backup" at bounding box center [667, 326] width 530 height 34
click at [402, 305] on input "c. Immediately restore the website from backup" at bounding box center [402, 300] width 0 height 11
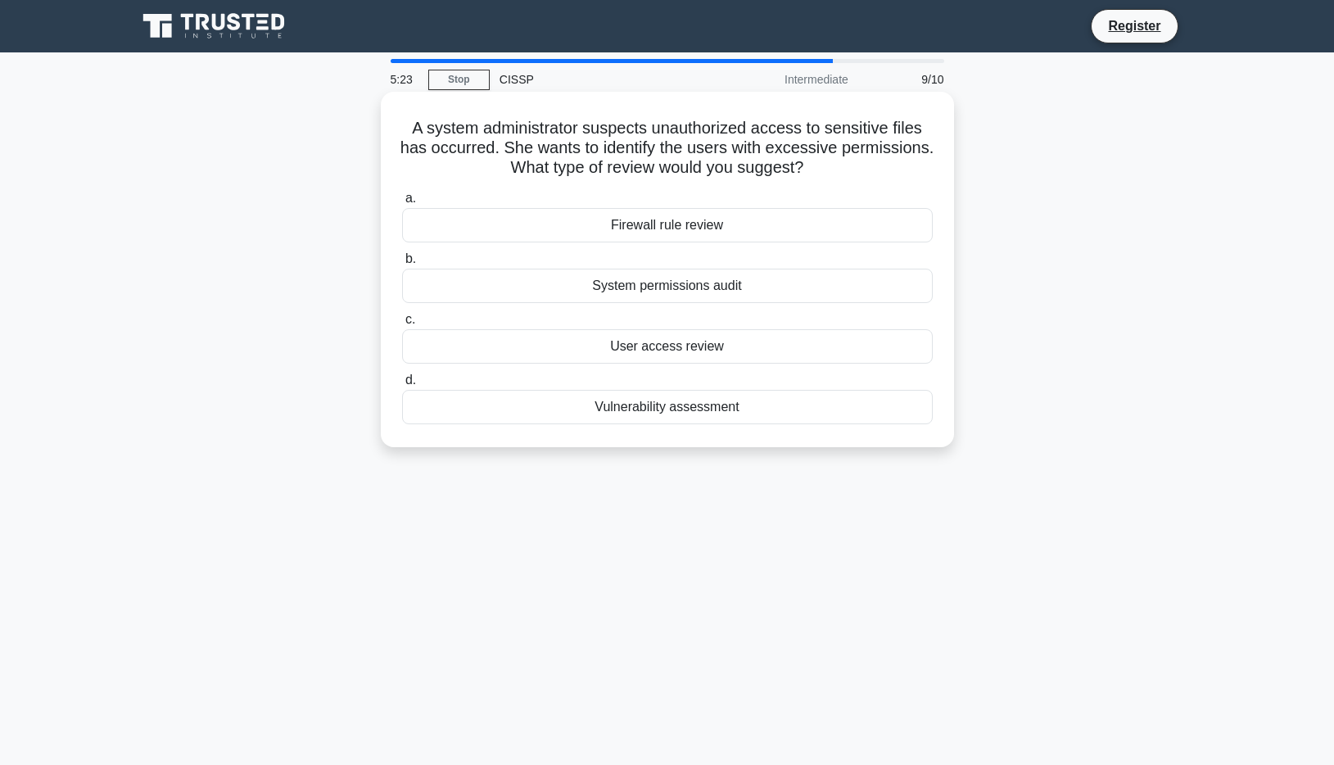
drag, startPoint x: 396, startPoint y: 120, endPoint x: 831, endPoint y: 178, distance: 438.6
click at [831, 178] on div "A system administrator suspects unauthorized access to sensitive files has occu…" at bounding box center [667, 269] width 560 height 342
click at [831, 178] on h5 "A system administrator suspects unauthorized access to sensitive files has occu…" at bounding box center [667, 148] width 534 height 61
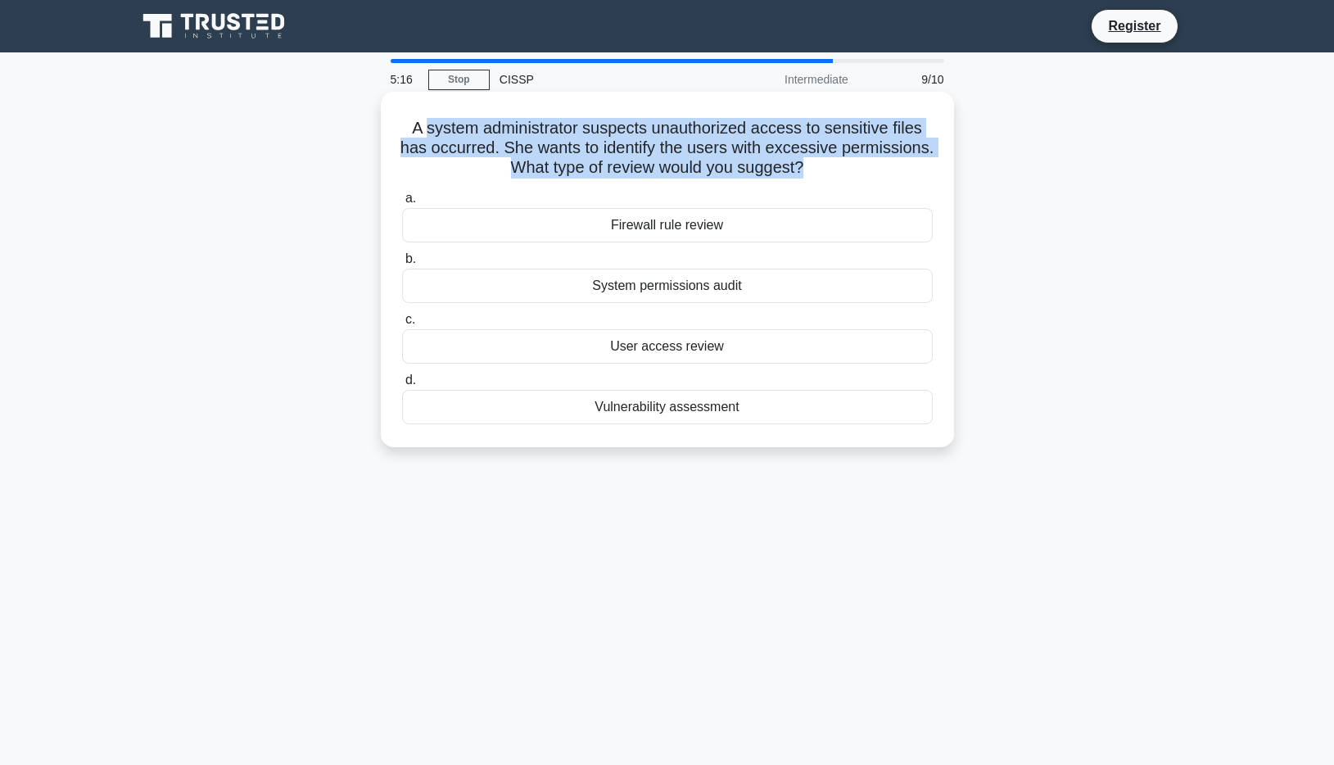
drag, startPoint x: 831, startPoint y: 178, endPoint x: 430, endPoint y: 117, distance: 405.7
click at [422, 115] on div "A system administrator suspects unauthorized access to sensitive files has occu…" at bounding box center [667, 269] width 560 height 342
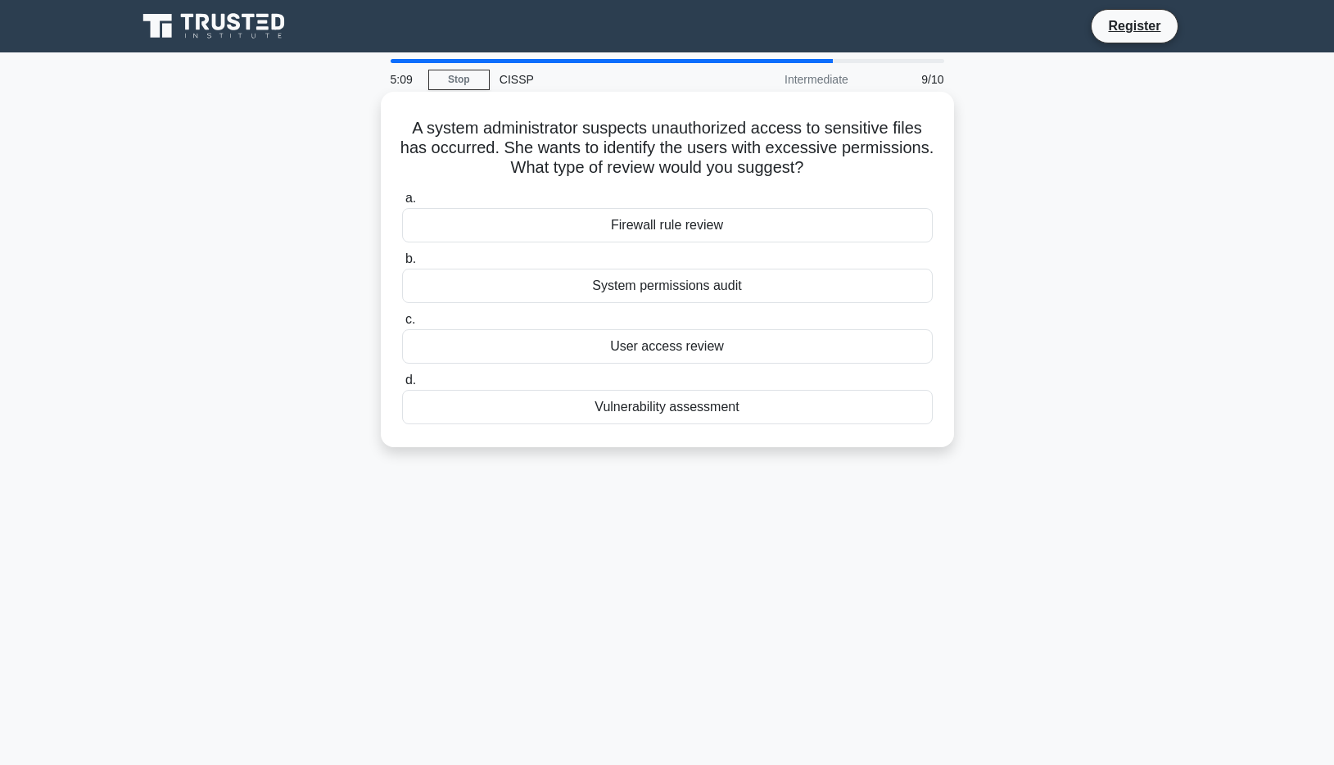
click at [409, 128] on h5 "A system administrator suspects unauthorized access to sensitive files has occu…" at bounding box center [667, 148] width 534 height 61
drag, startPoint x: 395, startPoint y: 124, endPoint x: 827, endPoint y: 184, distance: 435.6
click at [827, 184] on div "A system administrator suspects unauthorized access to sensitive files has occu…" at bounding box center [667, 269] width 560 height 342
click at [828, 177] on h5 "A system administrator suspects unauthorized access to sensitive files has occu…" at bounding box center [667, 148] width 534 height 61
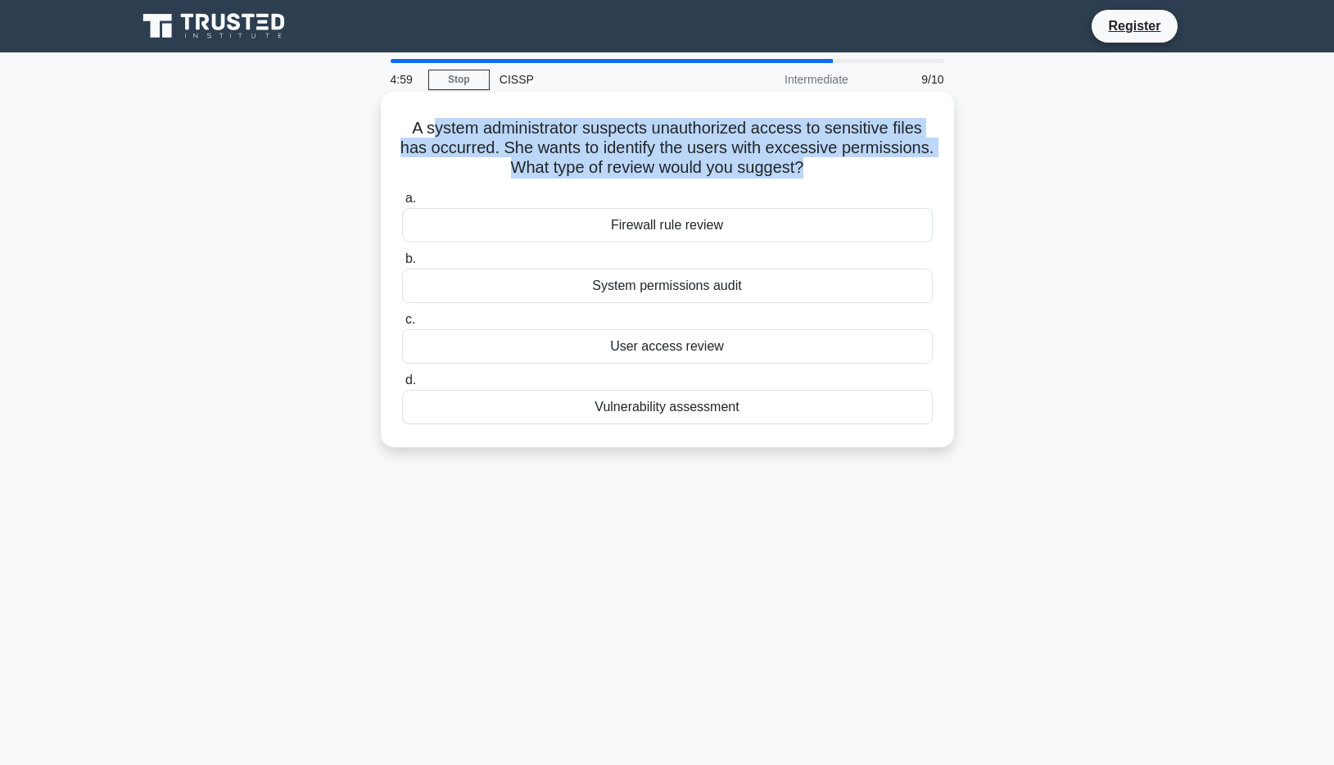
drag, startPoint x: 822, startPoint y: 174, endPoint x: 421, endPoint y: 125, distance: 404.1
click at [422, 125] on h5 "A system administrator suspects unauthorized access to sensitive files has occu…" at bounding box center [667, 148] width 534 height 61
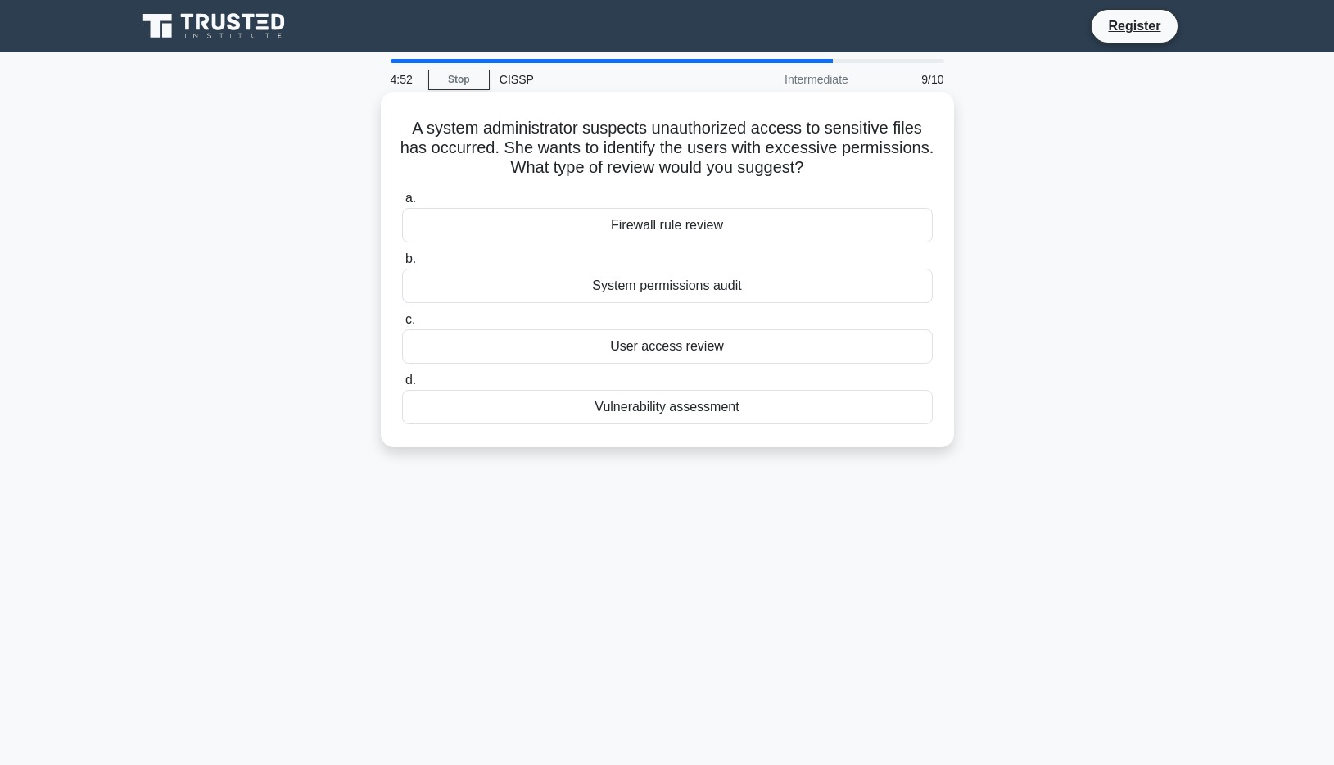
click at [715, 345] on div "User access review" at bounding box center [667, 346] width 530 height 34
click at [402, 325] on input "c. User access review" at bounding box center [402, 319] width 0 height 11
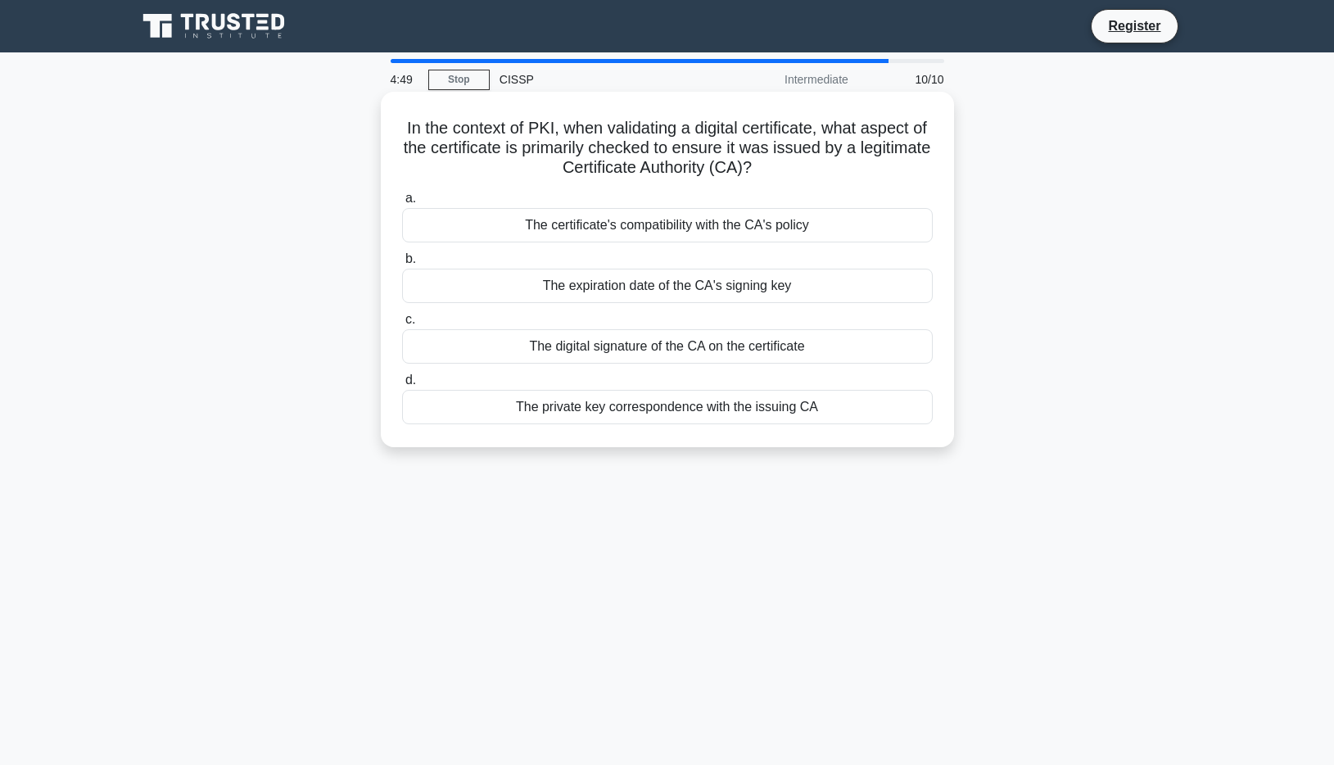
drag, startPoint x: 391, startPoint y: 120, endPoint x: 851, endPoint y: 180, distance: 464.8
click at [851, 180] on div "In the context of PKI, when validating a digital certificate, what aspect of th…" at bounding box center [667, 269] width 560 height 342
click at [765, 170] on icon ".spinner_0XTQ{transform-origin:center;animation:spinner_y6GP .75s linear infini…" at bounding box center [762, 169] width 20 height 20
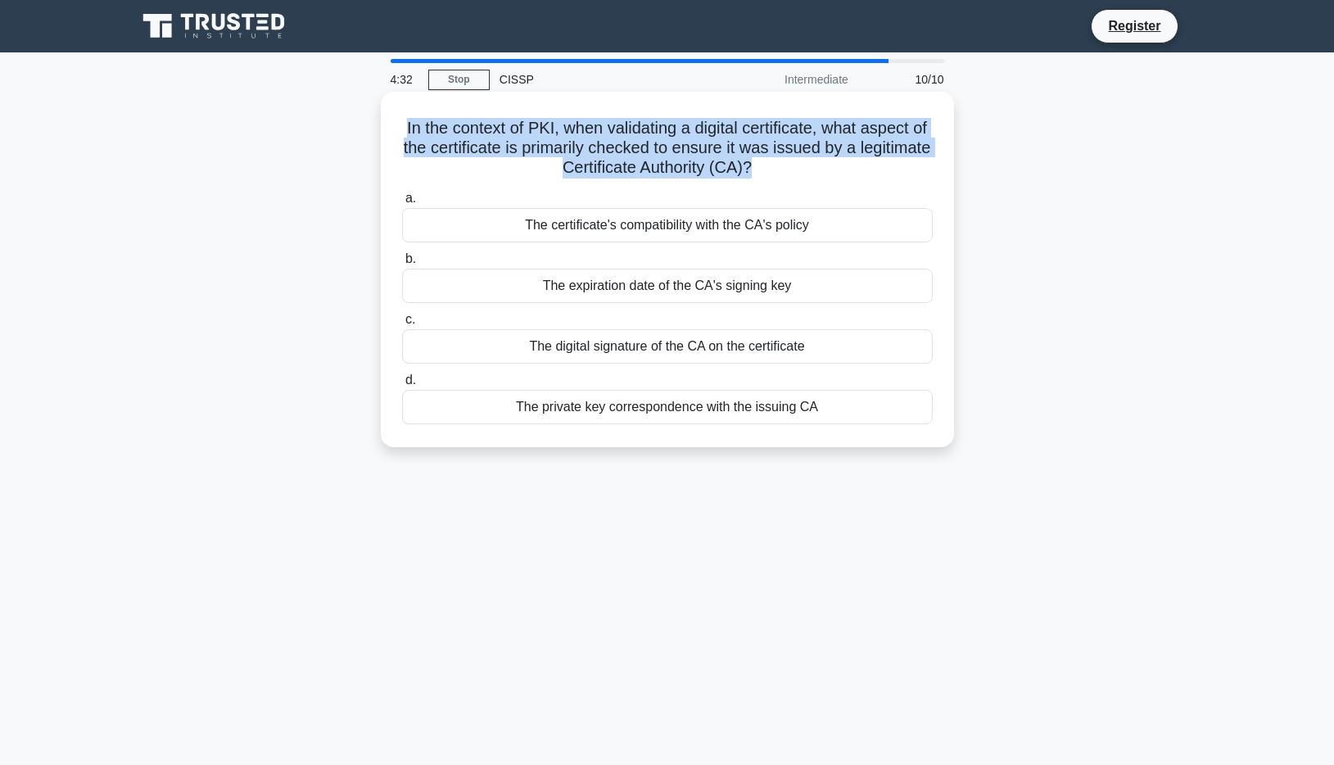
drag, startPoint x: 765, startPoint y: 170, endPoint x: 381, endPoint y: 125, distance: 387.4
click at [381, 125] on div "In the context of PKI, when validating a digital certificate, what aspect of th…" at bounding box center [667, 269] width 573 height 355
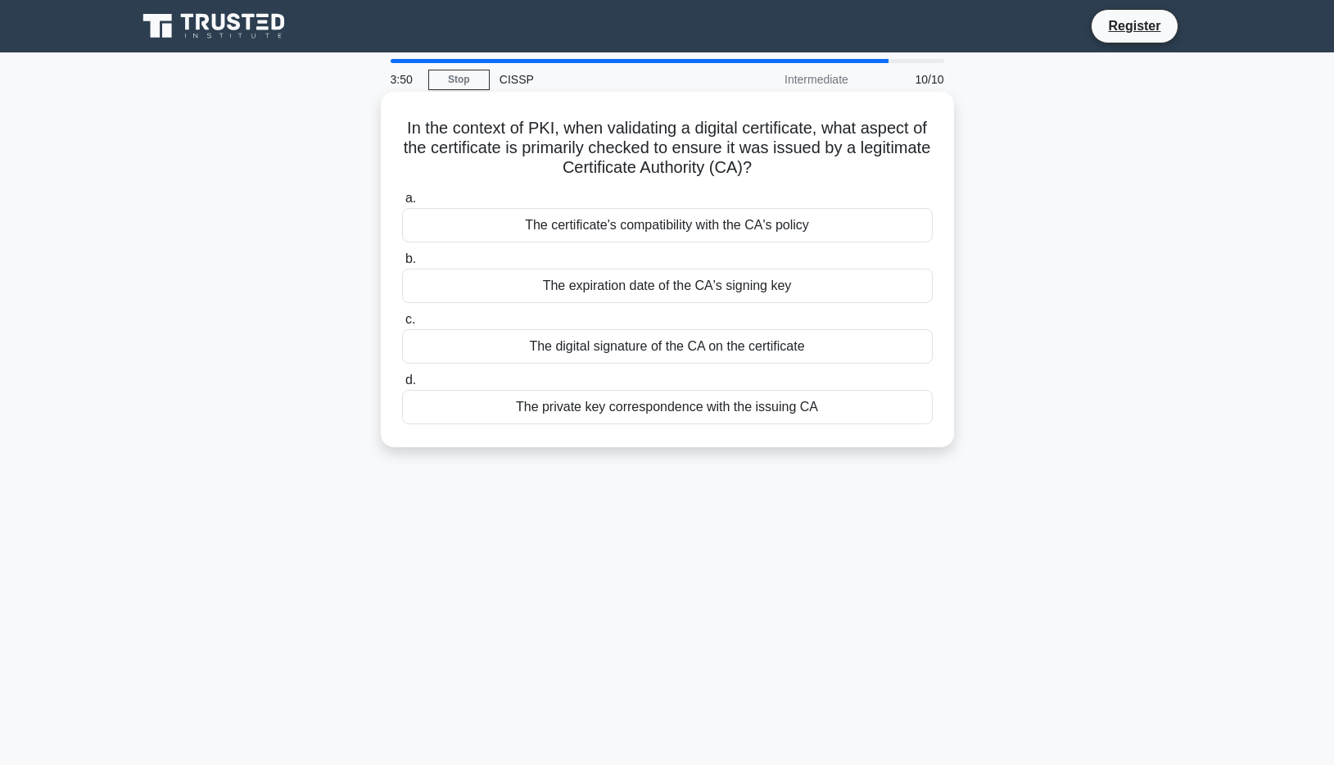
click at [776, 170] on h5 "In the context of PKI, when validating a digital certificate, what aspect of th…" at bounding box center [667, 148] width 534 height 61
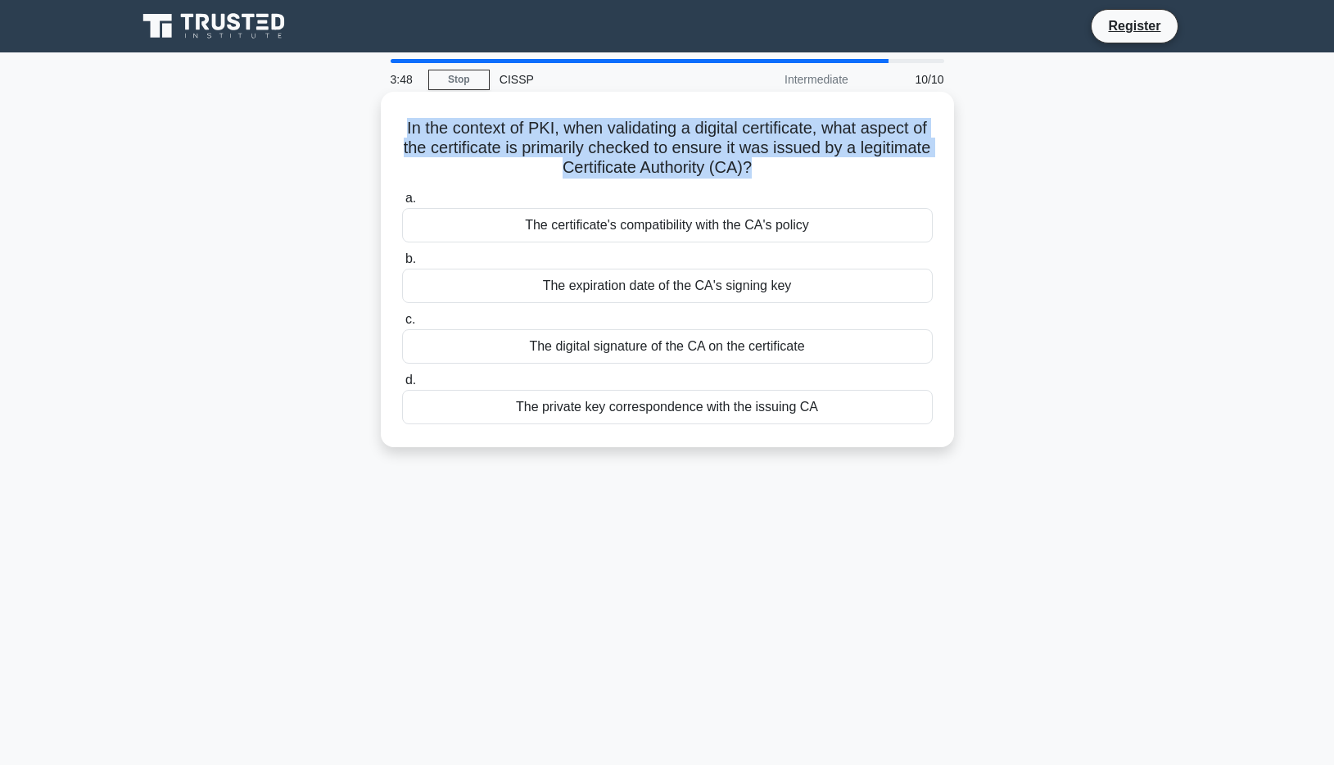
drag, startPoint x: 776, startPoint y: 170, endPoint x: 406, endPoint y: 132, distance: 372.0
click at [406, 132] on h5 "In the context of PKI, when validating a digital certificate, what aspect of th…" at bounding box center [667, 148] width 534 height 61
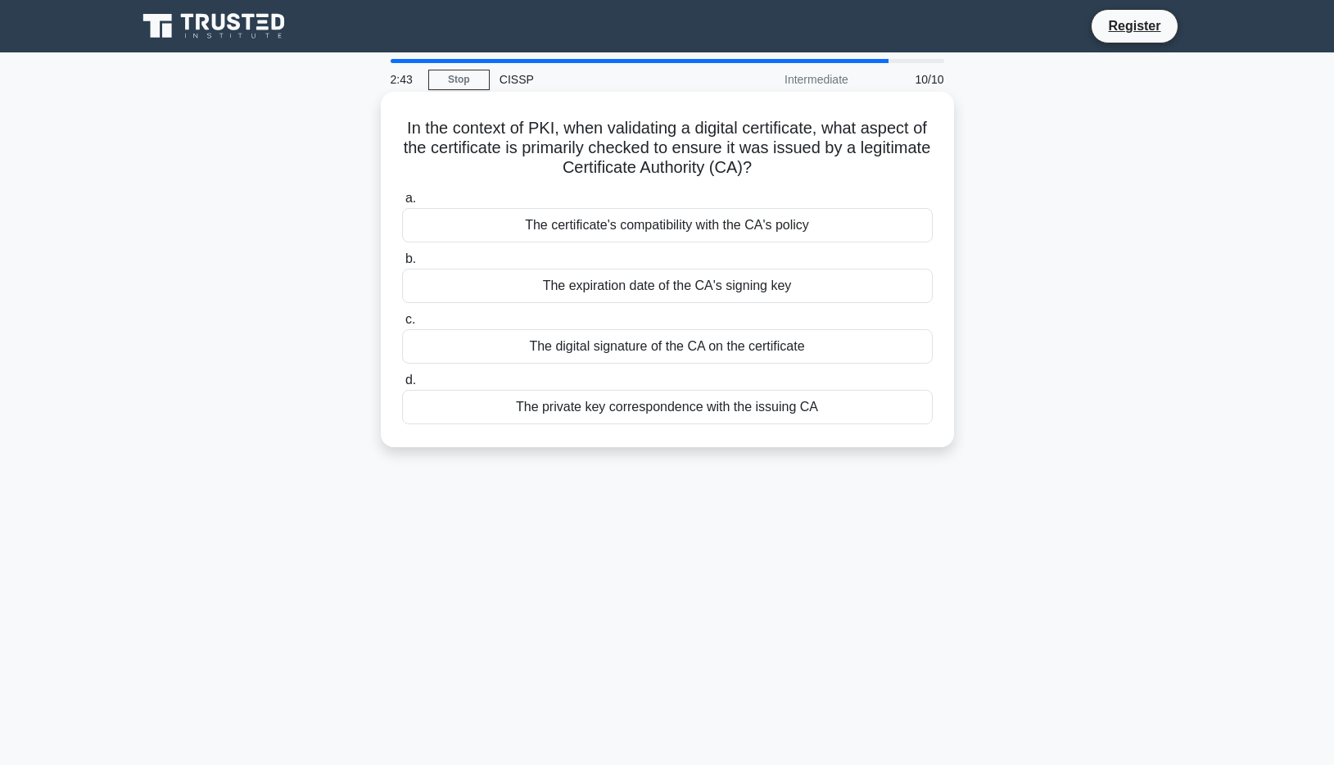
click at [773, 169] on h5 "In the context of PKI, when validating a digital certificate, what aspect of th…" at bounding box center [667, 148] width 534 height 61
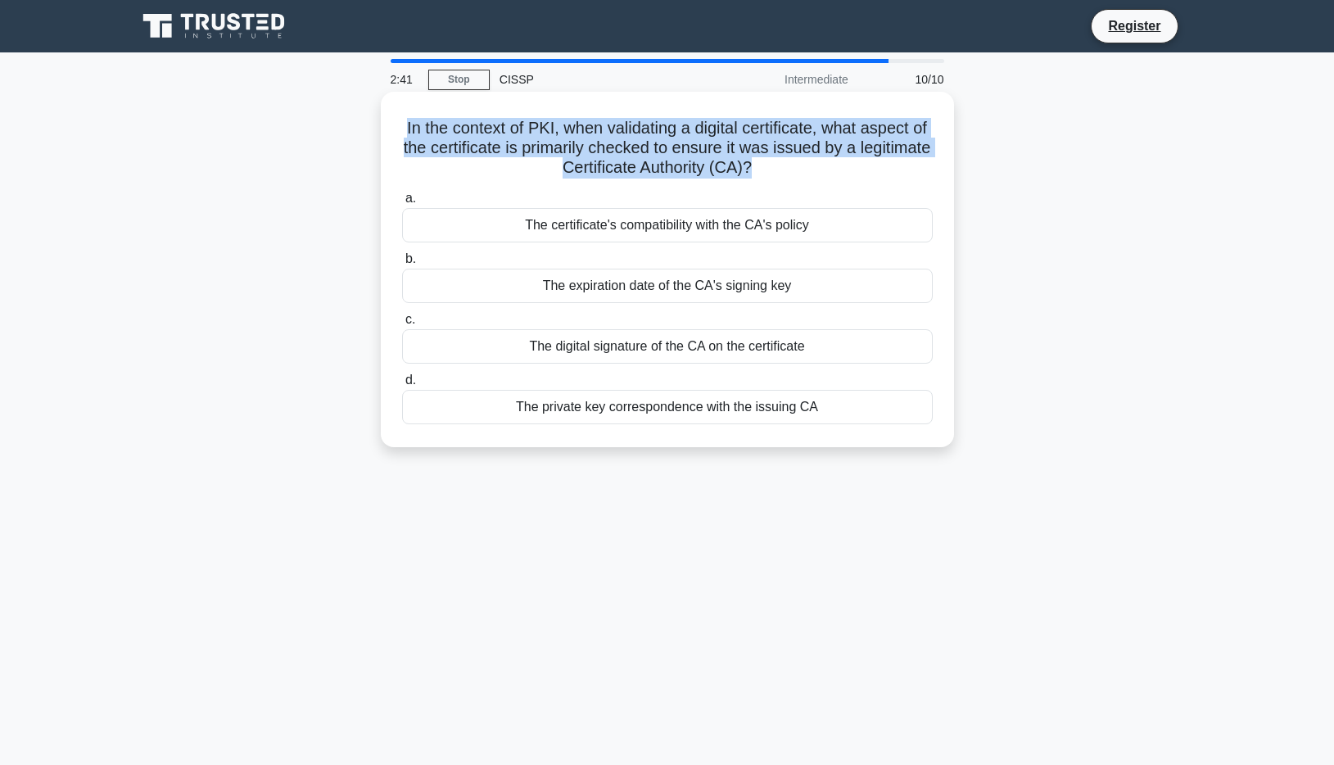
drag, startPoint x: 773, startPoint y: 170, endPoint x: 420, endPoint y: 129, distance: 355.3
click at [420, 129] on h5 "In the context of PKI, when validating a digital certificate, what aspect of th…" at bounding box center [667, 148] width 534 height 61
click at [411, 146] on h5 "In the context of PKI, when validating a digital certificate, what aspect of th…" at bounding box center [667, 148] width 534 height 61
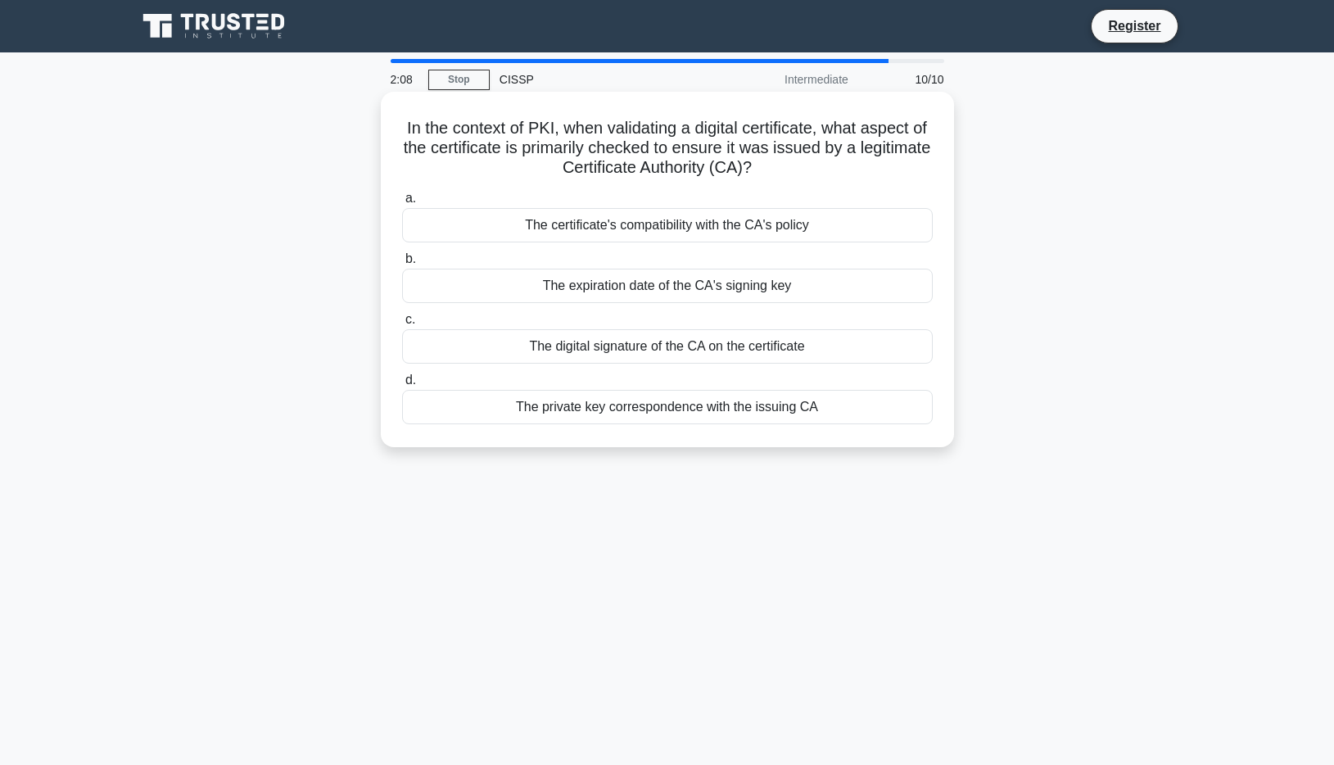
drag, startPoint x: 402, startPoint y: 134, endPoint x: 810, endPoint y: 183, distance: 410.5
click at [810, 183] on div "In the context of PKI, when validating a digital certificate, what aspect of th…" at bounding box center [667, 269] width 560 height 342
click at [801, 172] on h5 "In the context of PKI, when validating a digital certificate, what aspect of th…" at bounding box center [667, 148] width 534 height 61
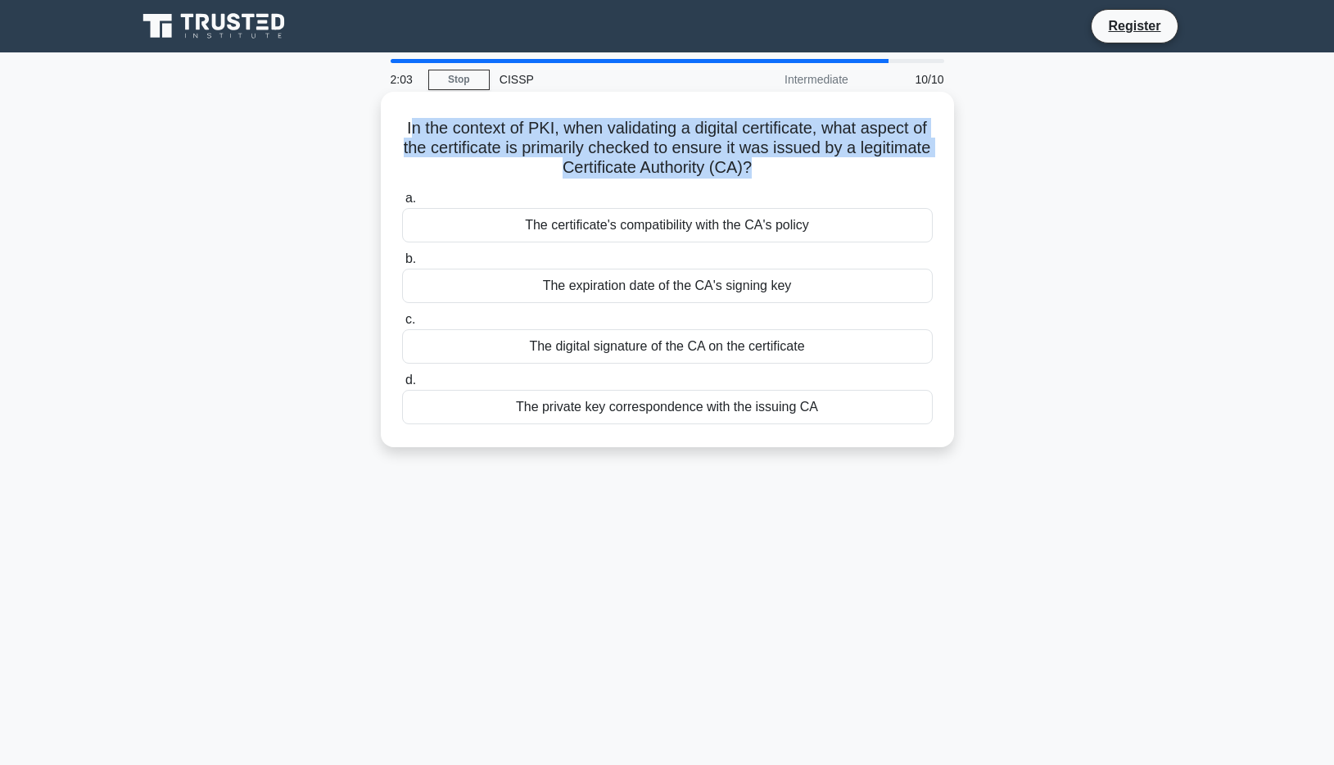
drag, startPoint x: 786, startPoint y: 165, endPoint x: 414, endPoint y: 122, distance: 374.1
click at [414, 122] on h5 "In the context of PKI, when validating a digital certificate, what aspect of th…" at bounding box center [667, 148] width 534 height 61
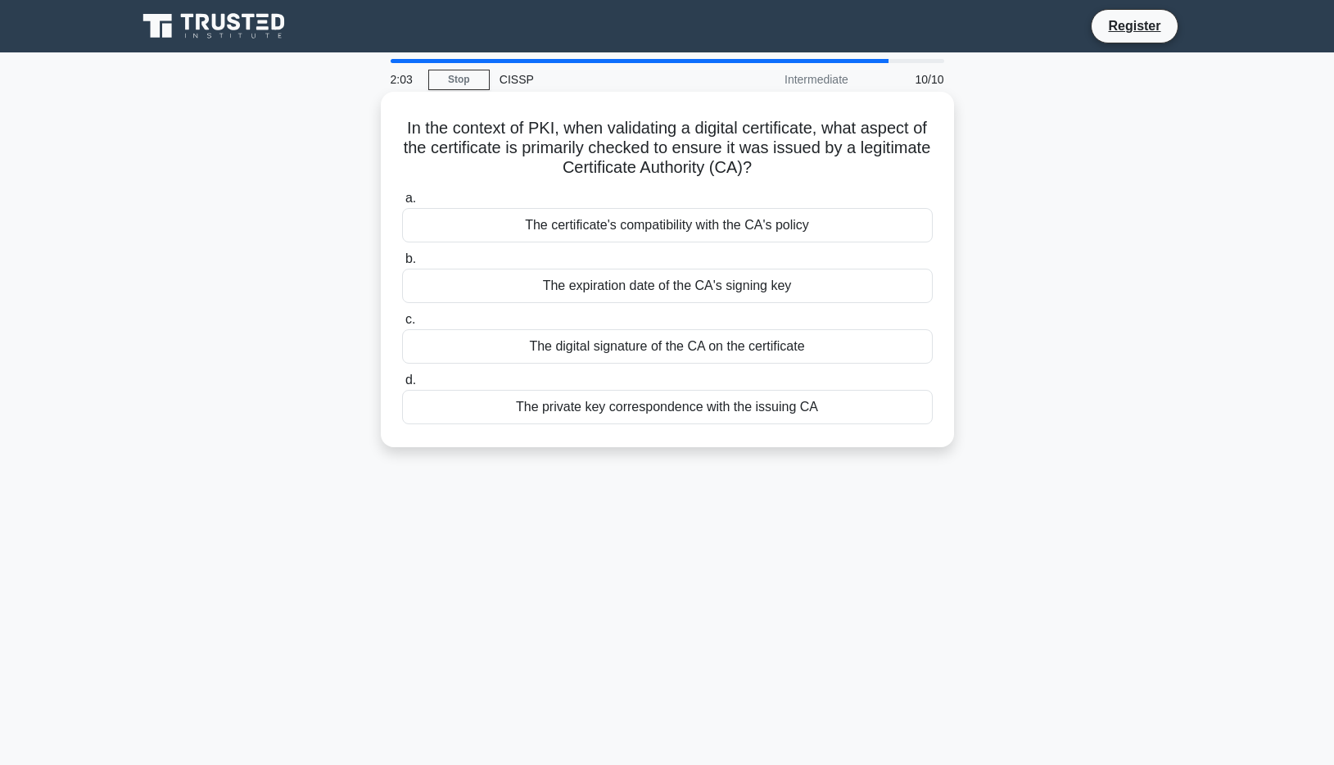
click at [404, 122] on h5 "In the context of PKI, when validating a digital certificate, what aspect of th…" at bounding box center [667, 148] width 534 height 61
drag, startPoint x: 404, startPoint y: 122, endPoint x: 776, endPoint y: 176, distance: 375.6
click at [776, 176] on h5 "In the context of PKI, when validating a digital certificate, what aspect of th…" at bounding box center [667, 148] width 534 height 61
click at [777, 175] on h5 "In the context of PKI, when validating a digital certificate, what aspect of th…" at bounding box center [667, 148] width 534 height 61
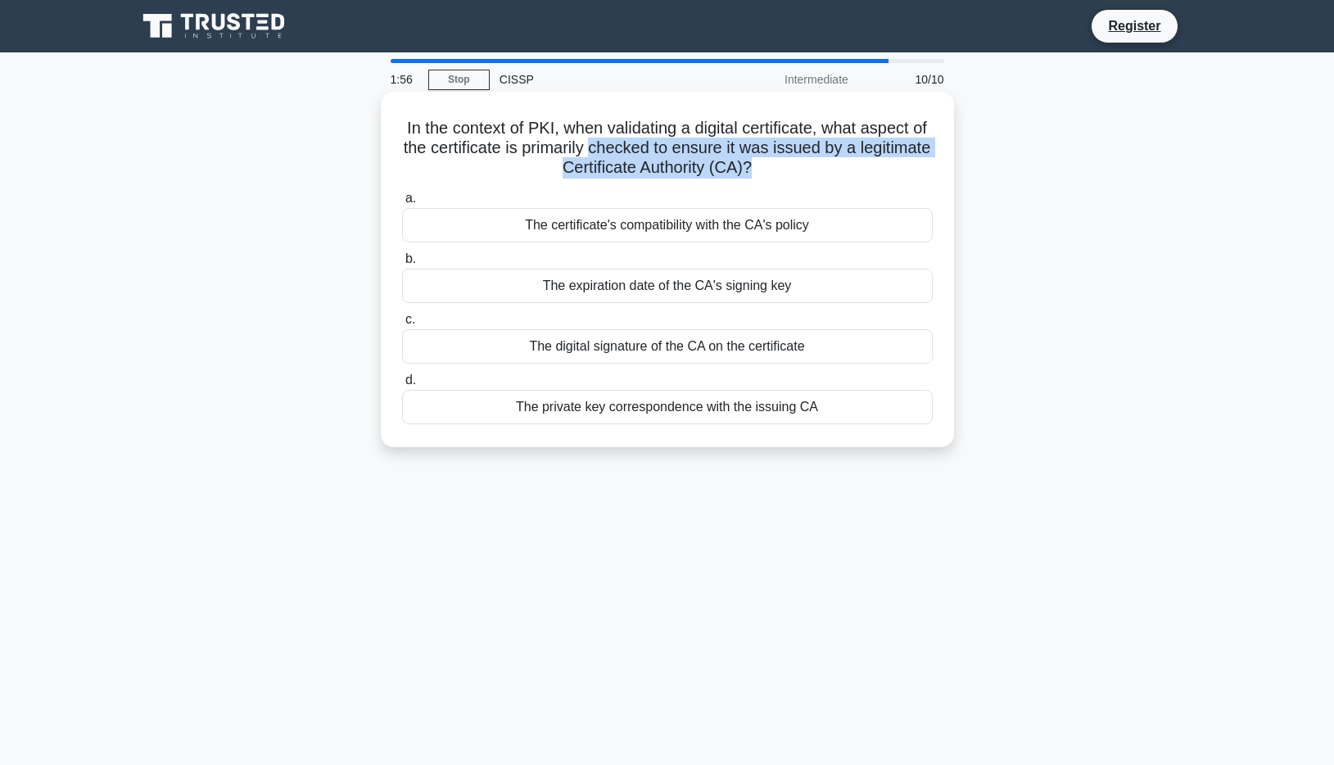
drag, startPoint x: 777, startPoint y: 175, endPoint x: 589, endPoint y: 155, distance: 189.4
click at [589, 155] on h5 "In the context of PKI, when validating a digital certificate, what aspect of th…" at bounding box center [667, 148] width 534 height 61
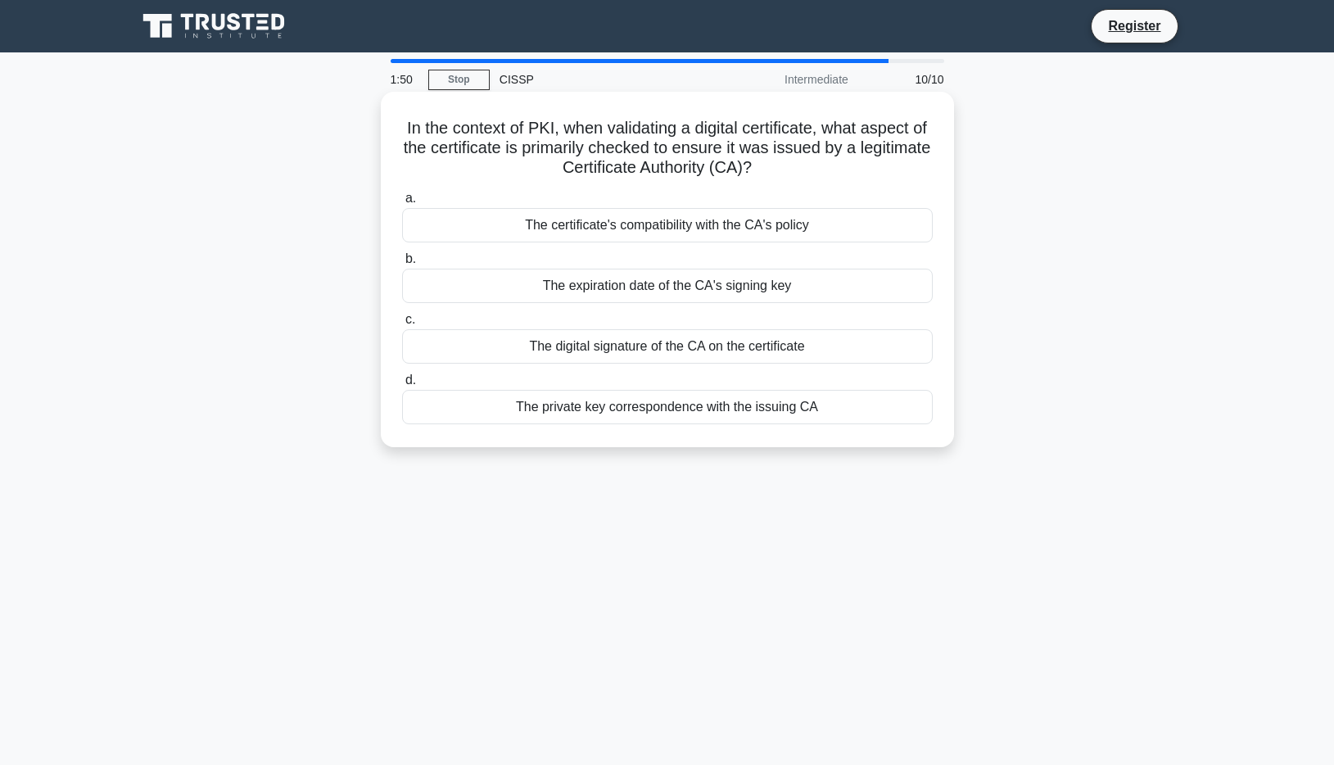
drag, startPoint x: 848, startPoint y: 115, endPoint x: 819, endPoint y: 168, distance: 59.7
click at [819, 168] on div "In the context of PKI, when validating a digital certificate, what aspect of th…" at bounding box center [667, 269] width 560 height 342
click at [719, 391] on label "d. The private key correspondence with the issuing CA" at bounding box center [667, 397] width 530 height 54
click at [402, 386] on input "d. The private key correspondence with the issuing CA" at bounding box center [402, 380] width 0 height 11
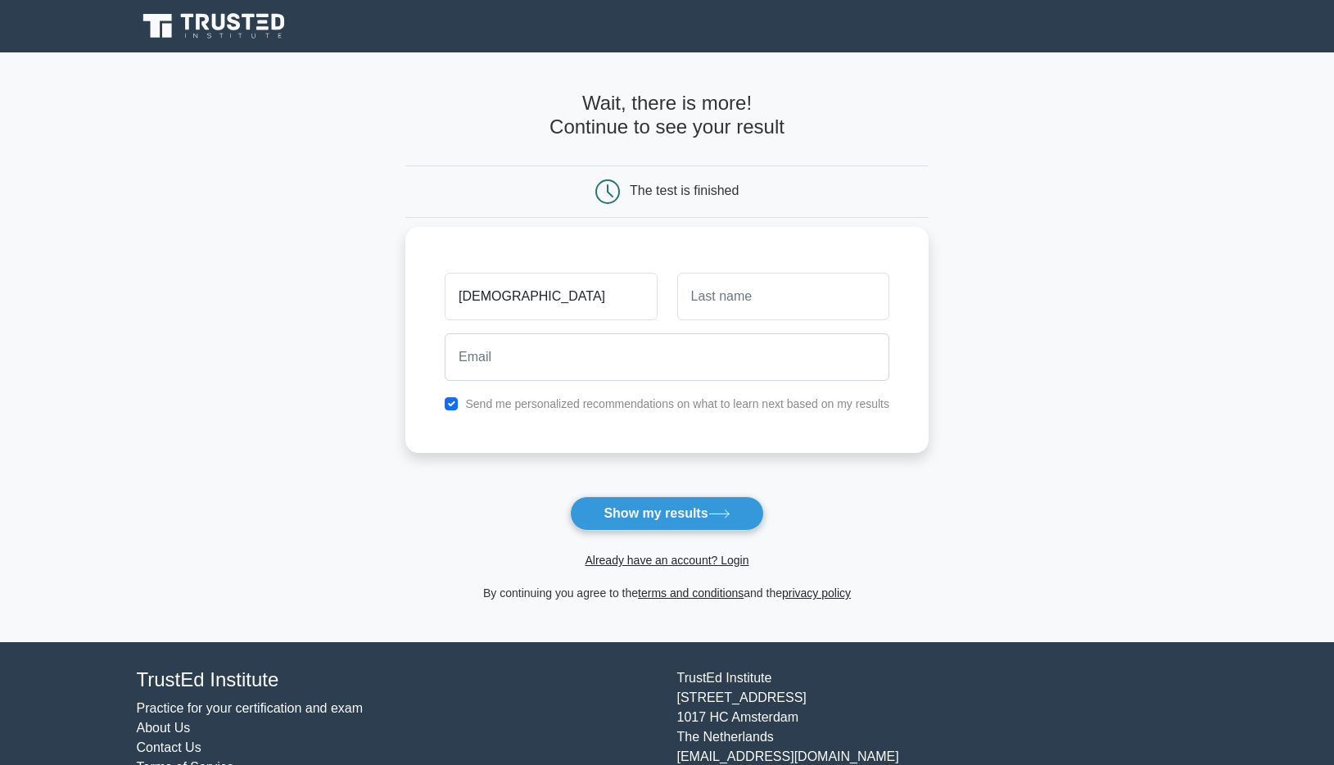
type input "[DEMOGRAPHIC_DATA]"
type input "Danish"
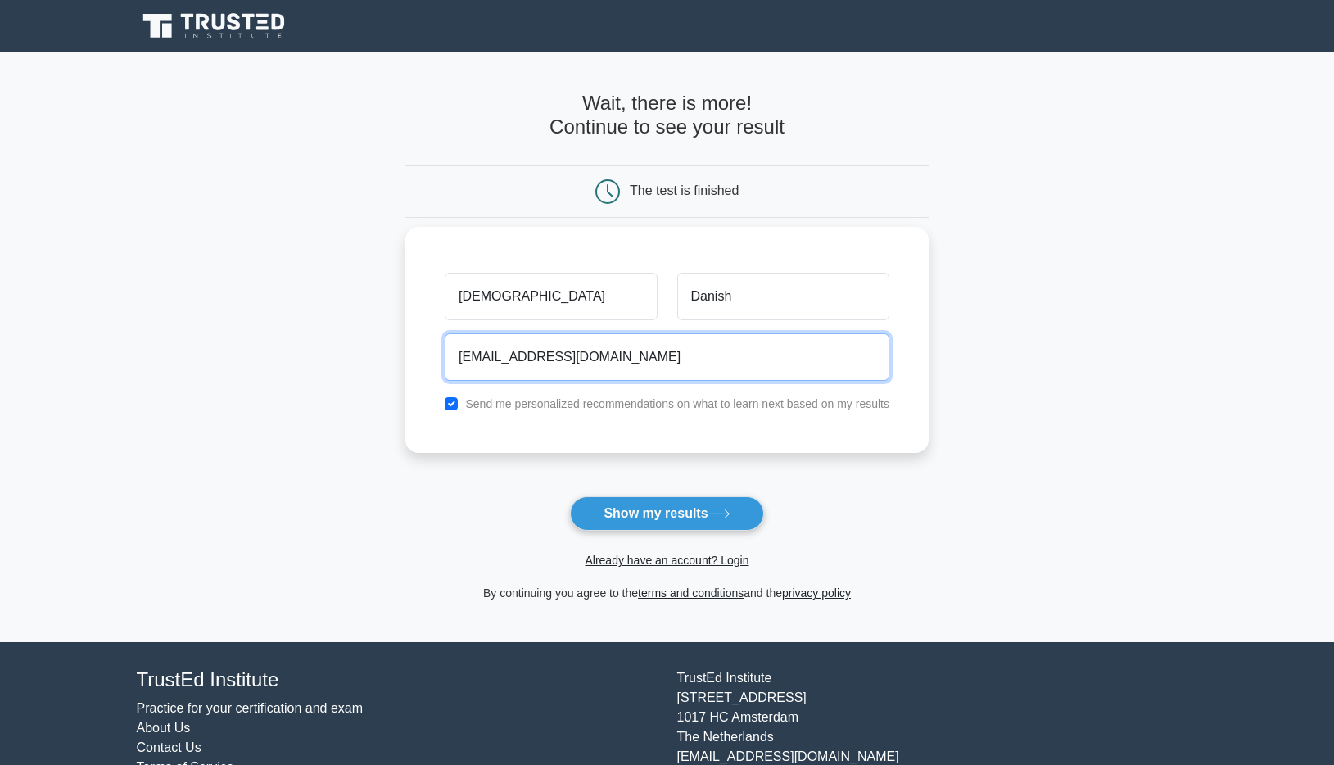
type input "danishsafdar697@gmail.com"
click at [570, 496] on button "Show my results" at bounding box center [666, 513] width 193 height 34
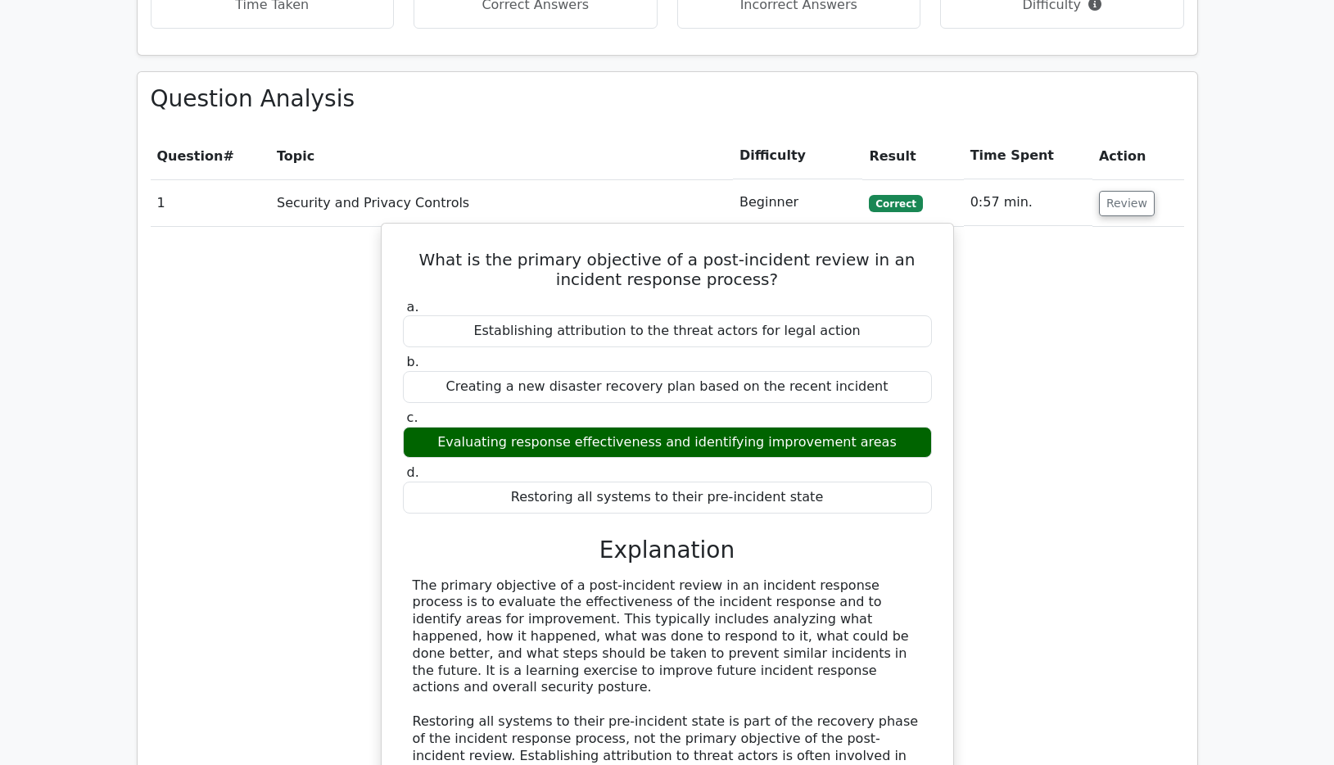
scroll to position [1336, 0]
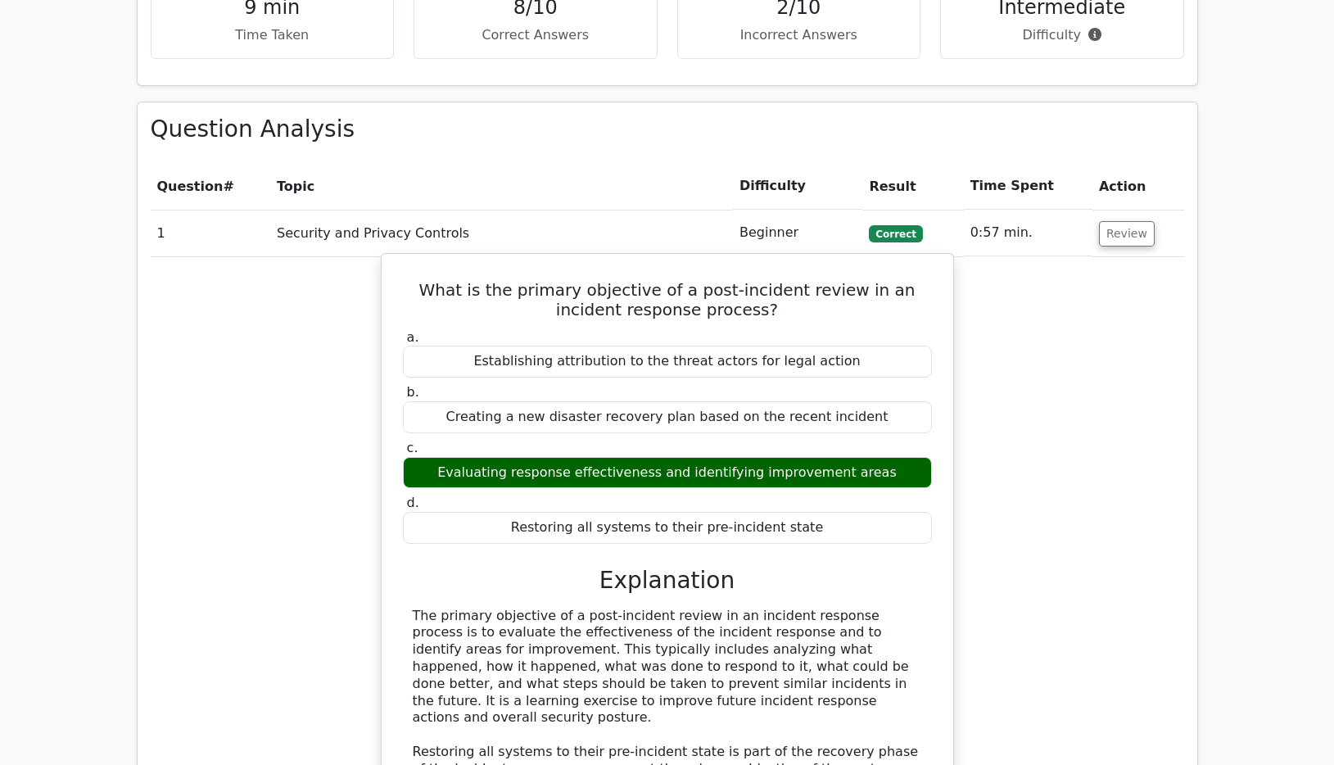
drag, startPoint x: 455, startPoint y: 390, endPoint x: 680, endPoint y: 389, distance: 225.1
click at [675, 440] on label "c. Evaluating response effectiveness and identifying improvement areas" at bounding box center [667, 464] width 529 height 49
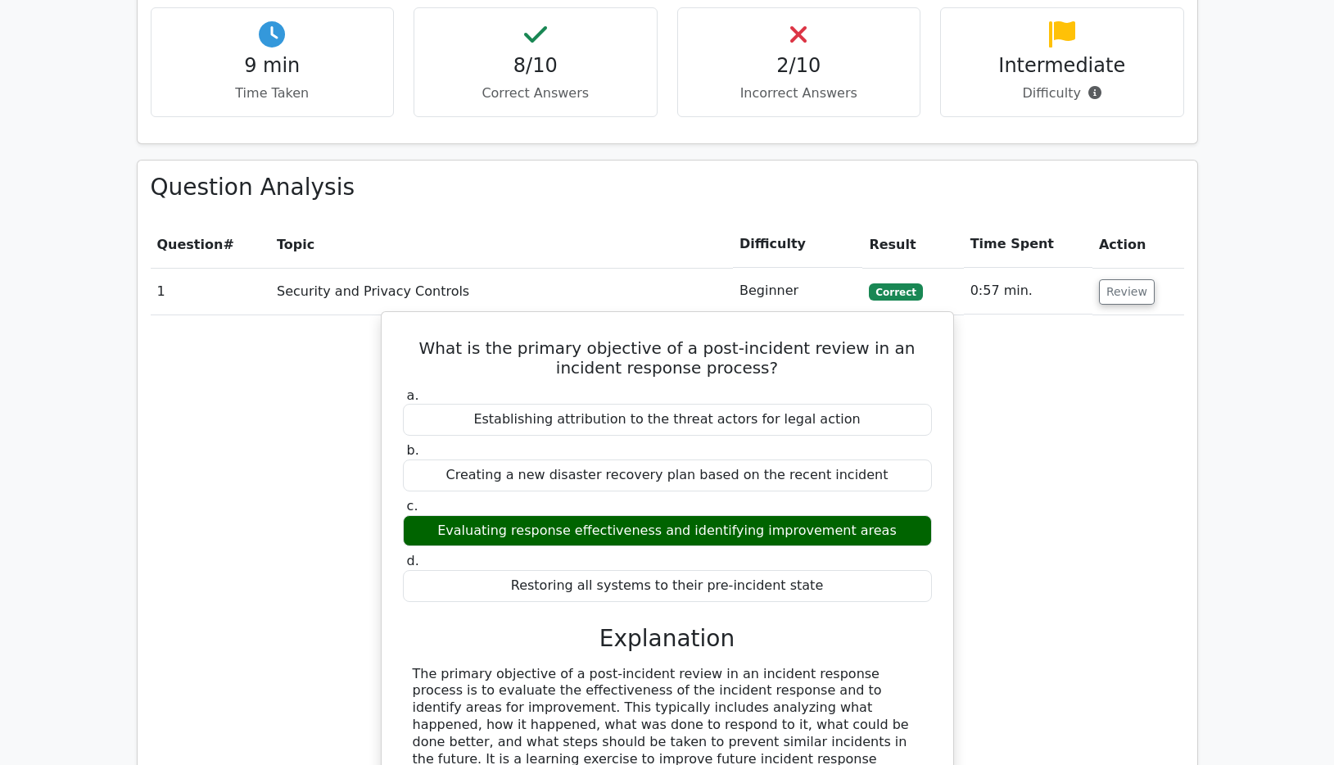
scroll to position [1253, 0]
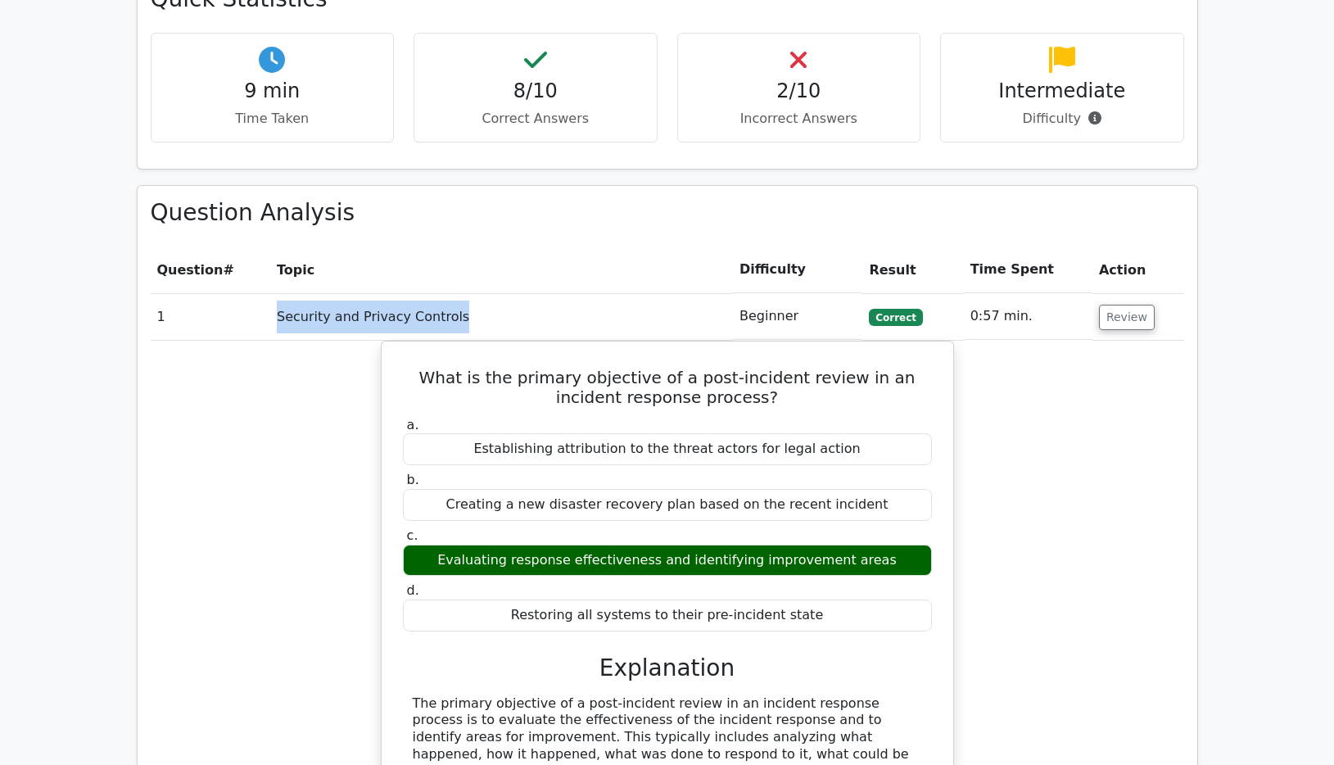
drag, startPoint x: 245, startPoint y: 251, endPoint x: 747, endPoint y: 280, distance: 503.5
click at [595, 293] on tr "1 Security and Privacy Controls Beginner [GEOGRAPHIC_DATA] 0:57 min. Review" at bounding box center [667, 316] width 1033 height 47
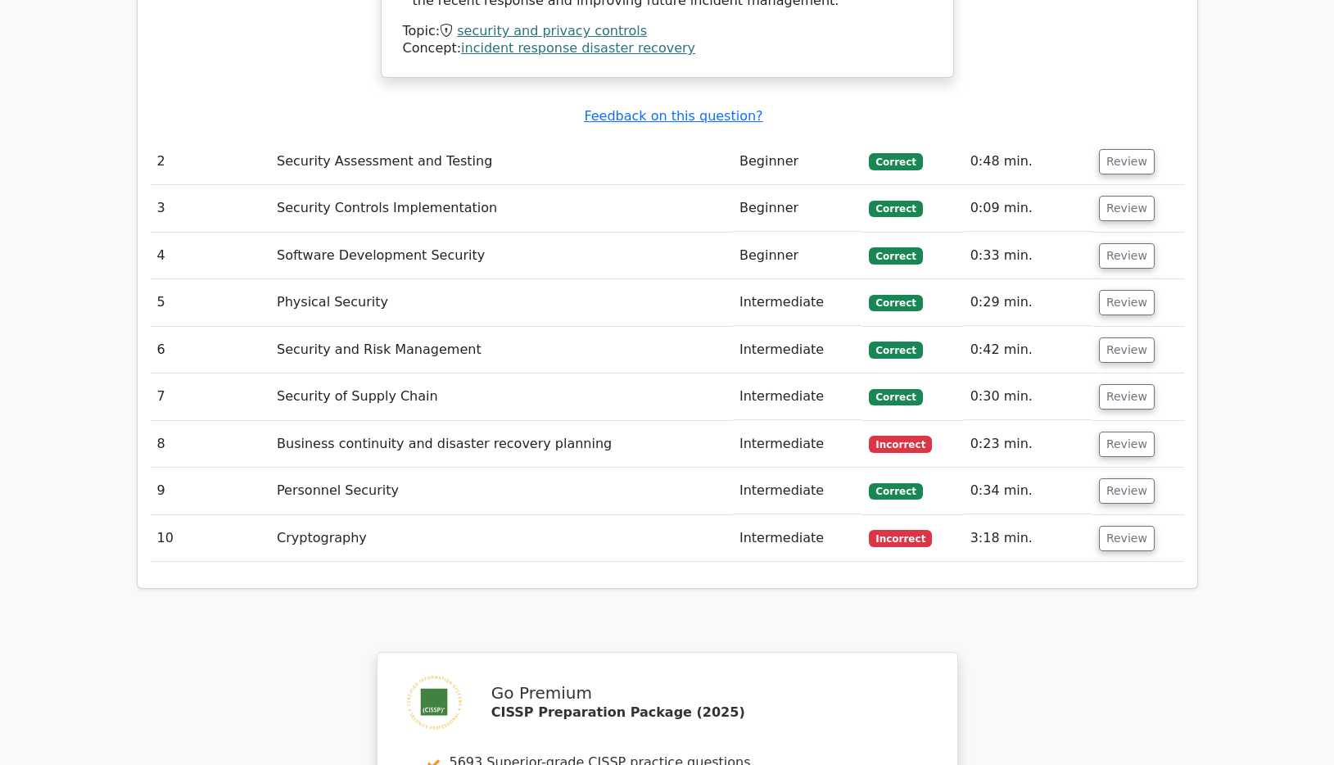
scroll to position [2171, 0]
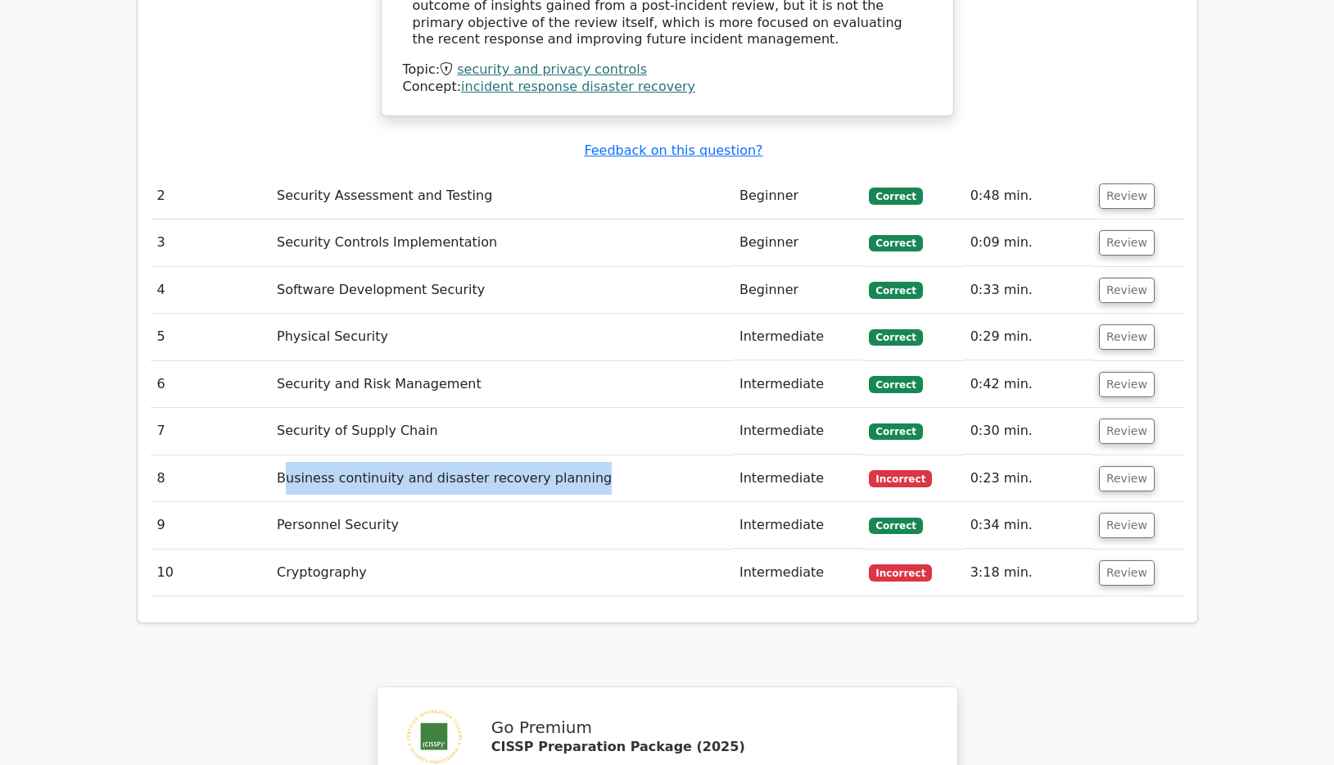
drag, startPoint x: 287, startPoint y: 376, endPoint x: 652, endPoint y: 390, distance: 364.6
click at [642, 455] on td "Business continuity and disaster recovery planning" at bounding box center [501, 478] width 463 height 47
click at [744, 502] on td "Intermediate" at bounding box center [797, 525] width 129 height 47
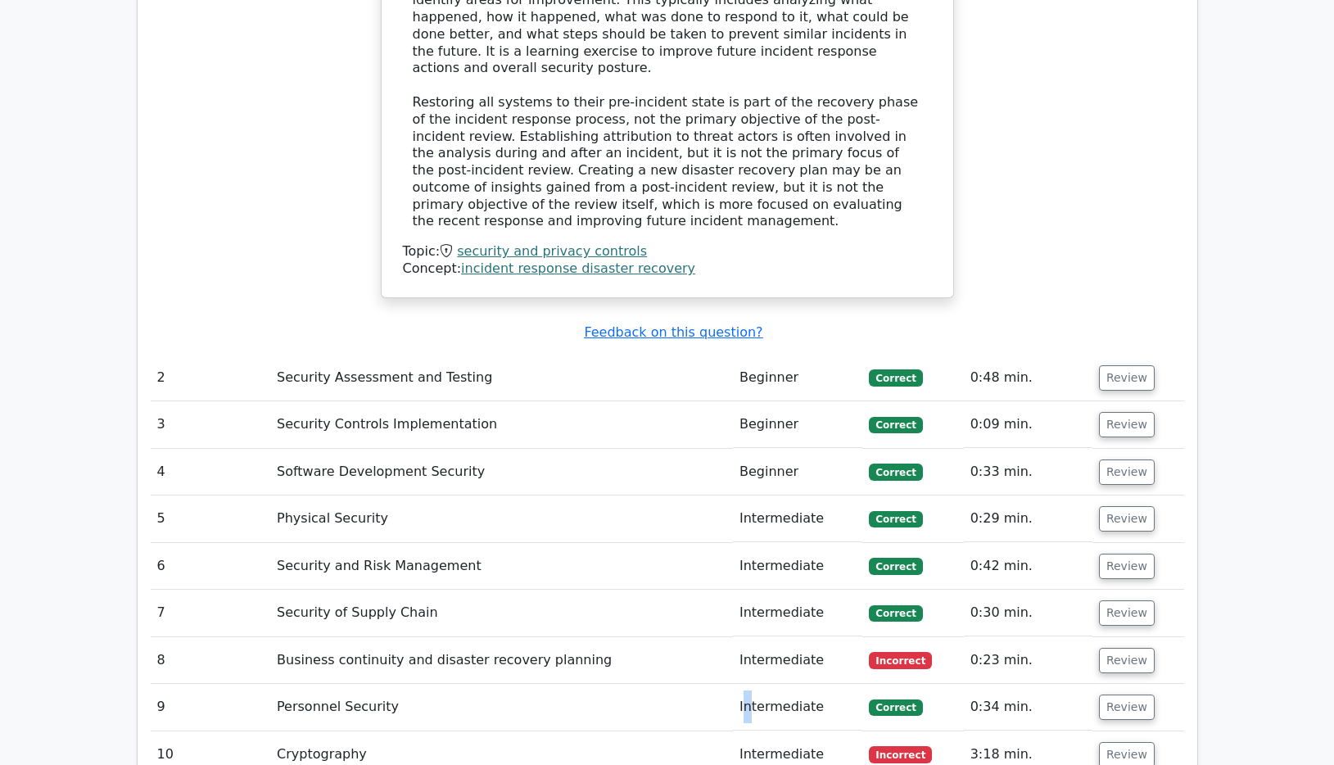
scroll to position [1921, 0]
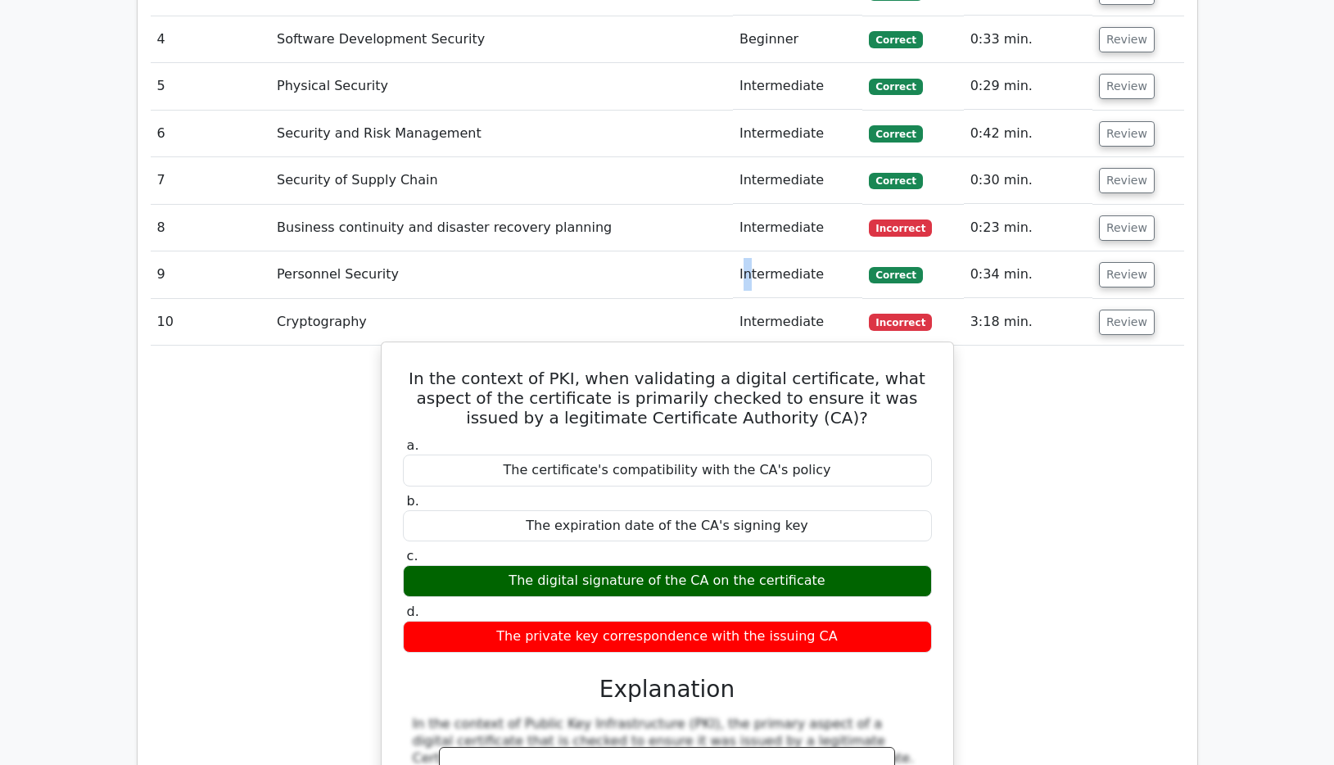
scroll to position [2255, 0]
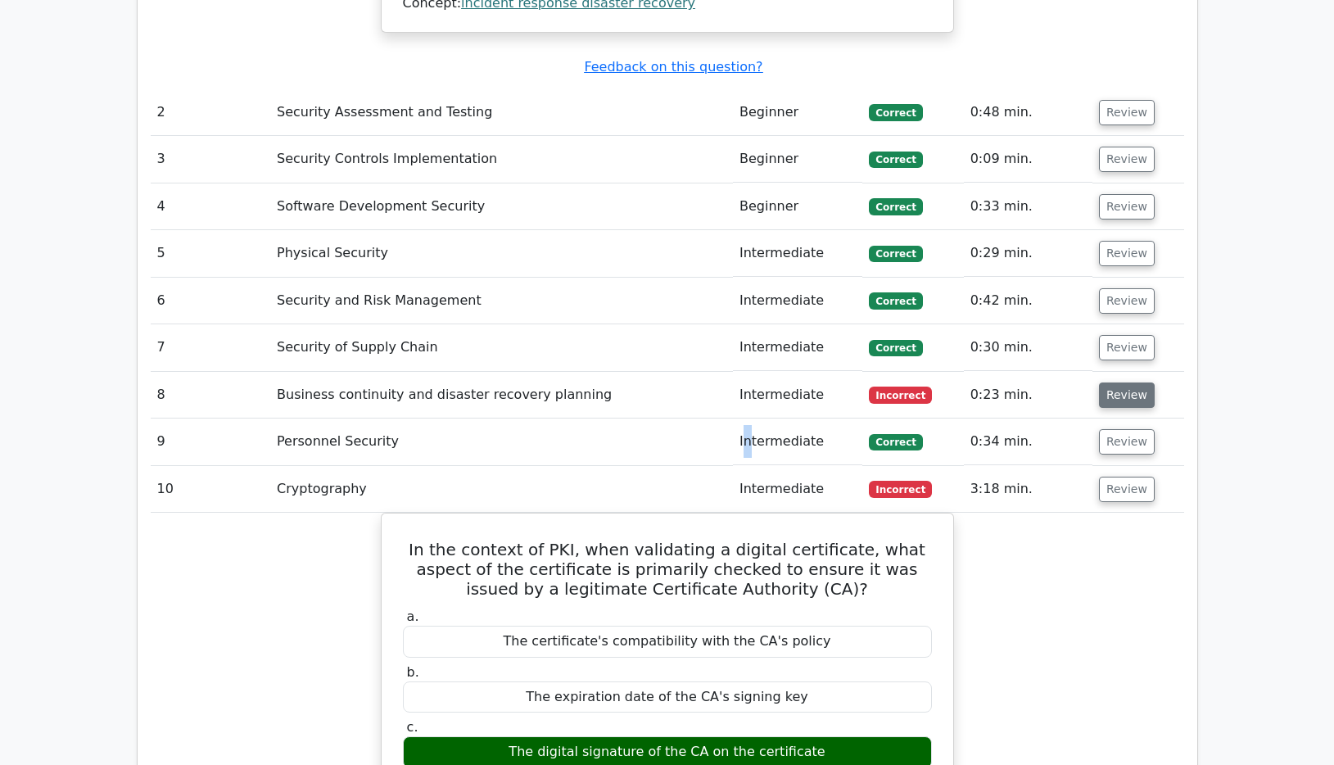
click at [1108, 382] on button "Review" at bounding box center [1127, 394] width 56 height 25
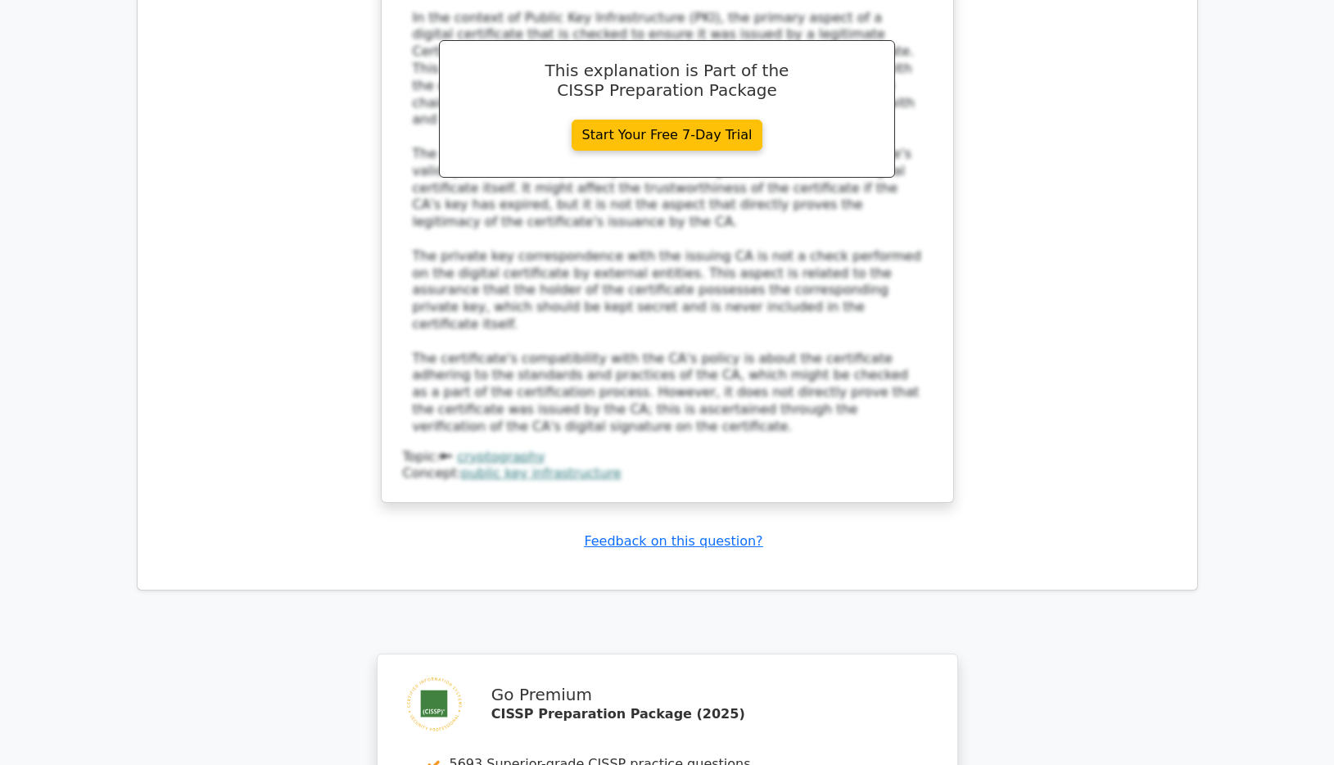
scroll to position [3925, 0]
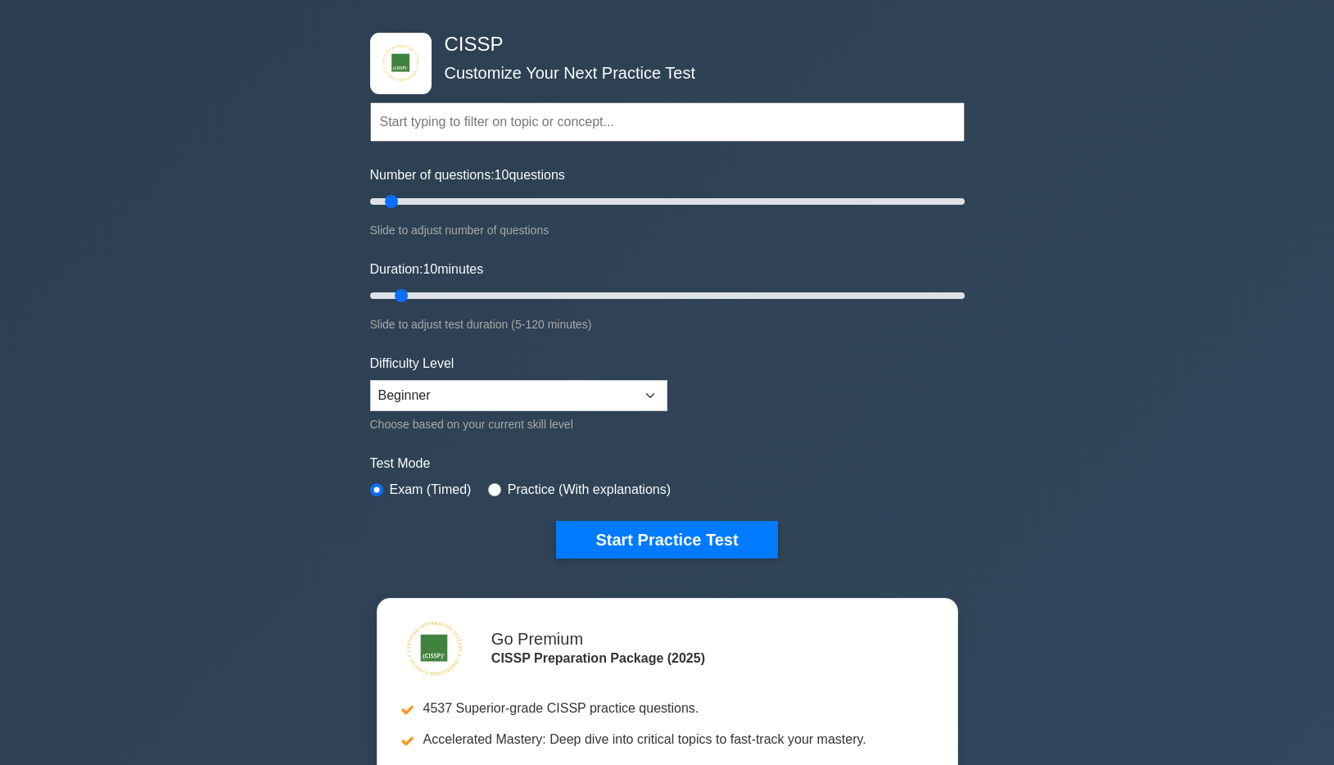
scroll to position [84, 0]
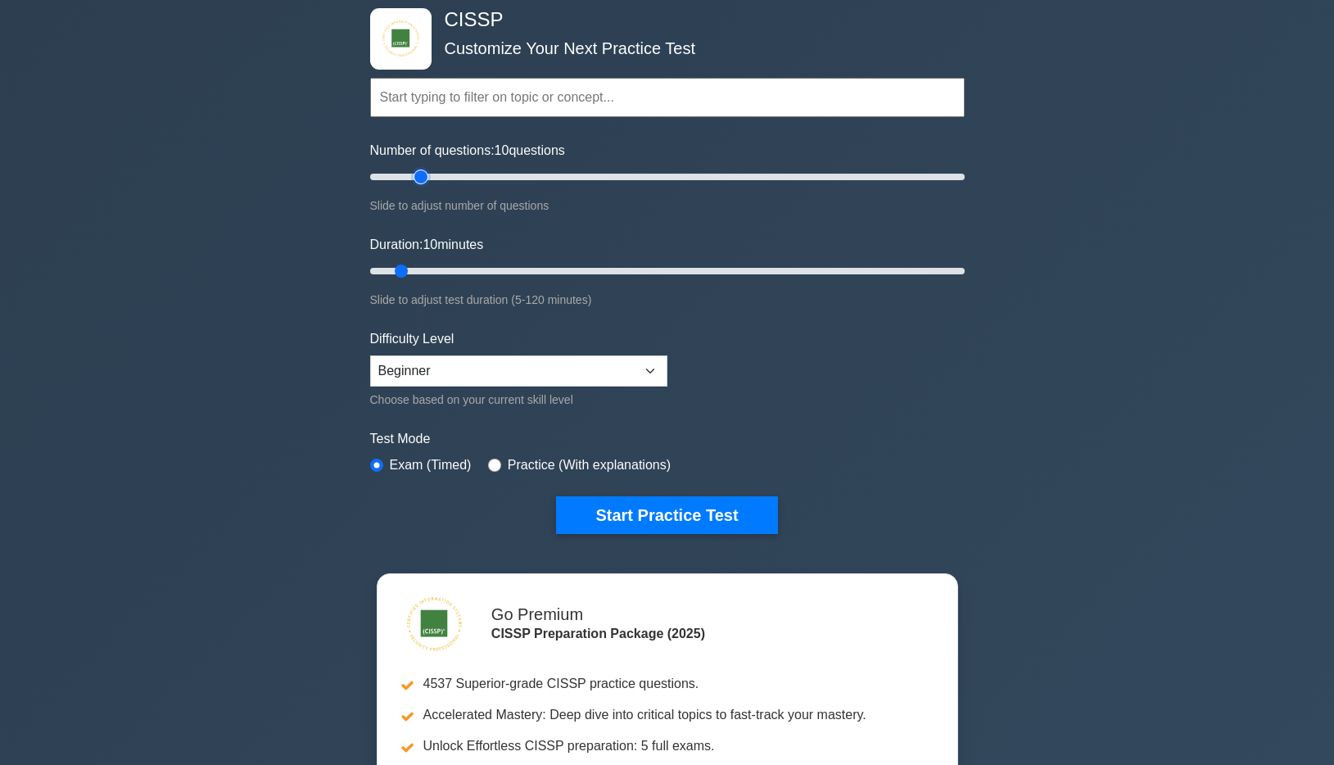
click at [422, 170] on input "Number of questions: 10 questions" at bounding box center [667, 177] width 594 height 20
type input "30"
click at [455, 177] on input "Number of questions: 30 questions" at bounding box center [667, 177] width 594 height 20
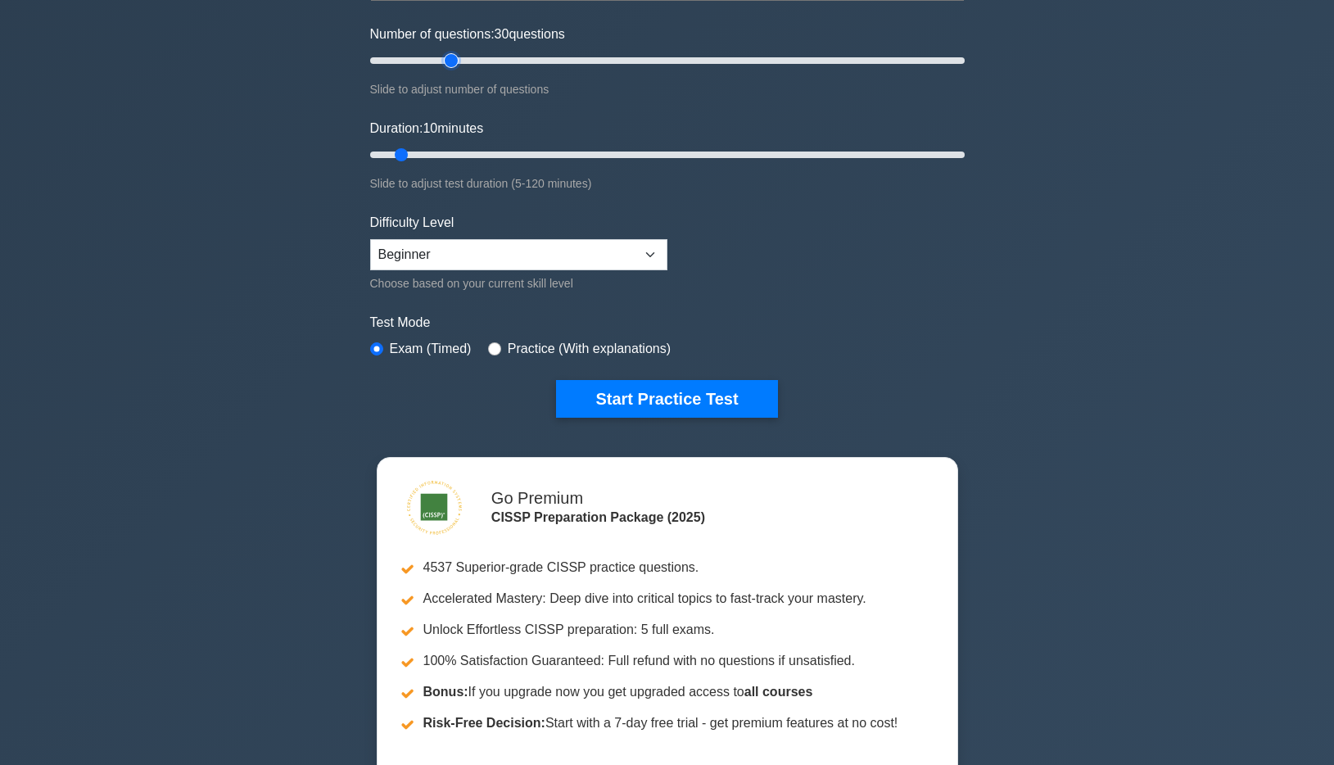
scroll to position [167, 0]
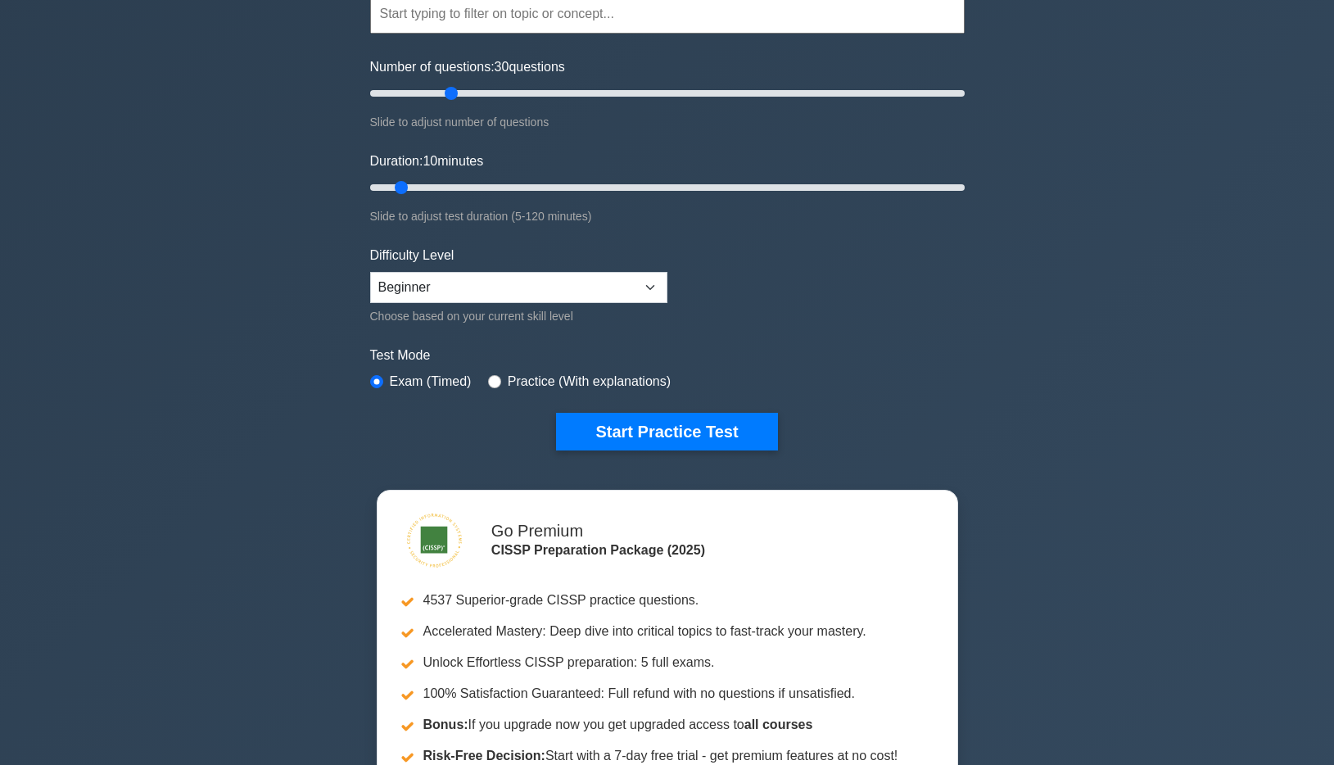
click at [499, 267] on div "Difficulty Level Beginner Intermediate Expert Choose based on your current skil…" at bounding box center [518, 286] width 297 height 80
click at [370, 272] on select "Beginner Intermediate Expert" at bounding box center [518, 287] width 297 height 31
select select "intermediate"
click option "Intermediate" at bounding box center [0, 0] width 0 height 0
drag, startPoint x: 613, startPoint y: 423, endPoint x: 636, endPoint y: 416, distance: 24.1
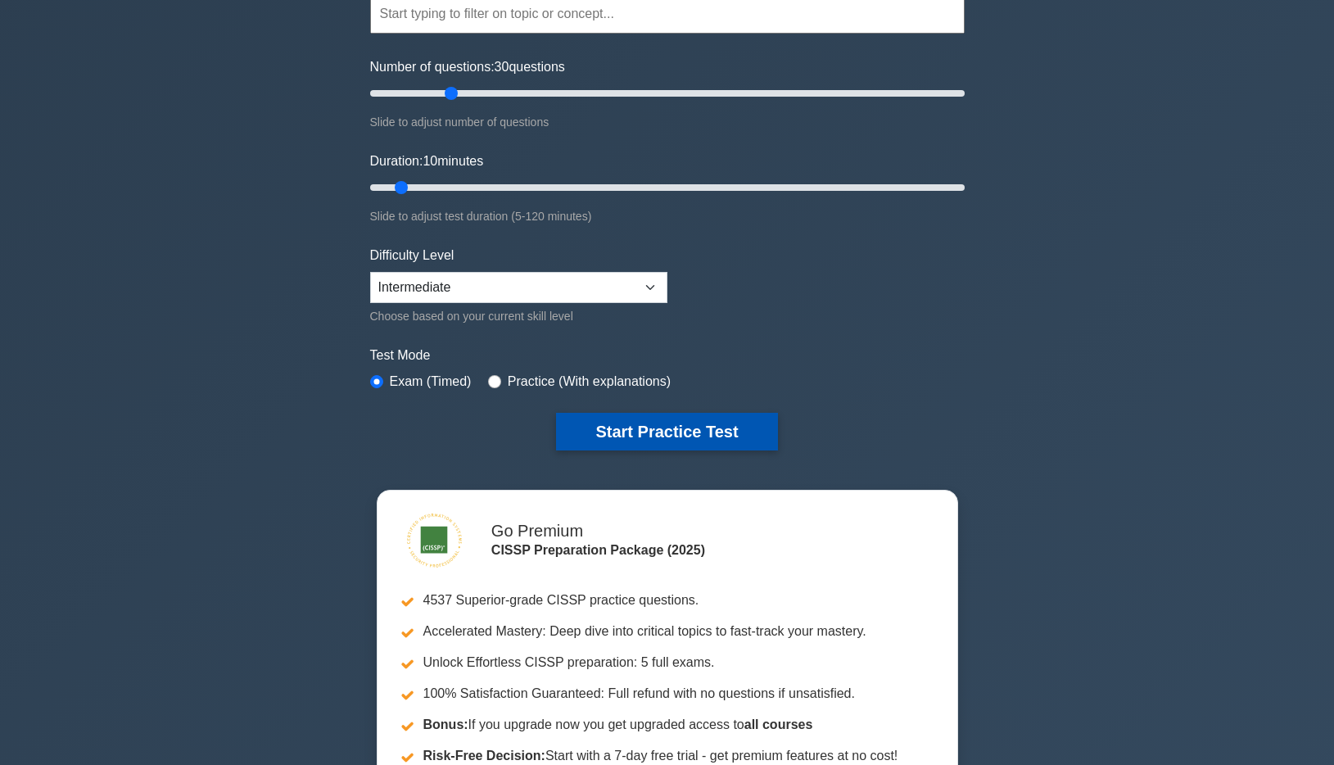
click at [636, 416] on button "Start Practice Test" at bounding box center [666, 432] width 221 height 38
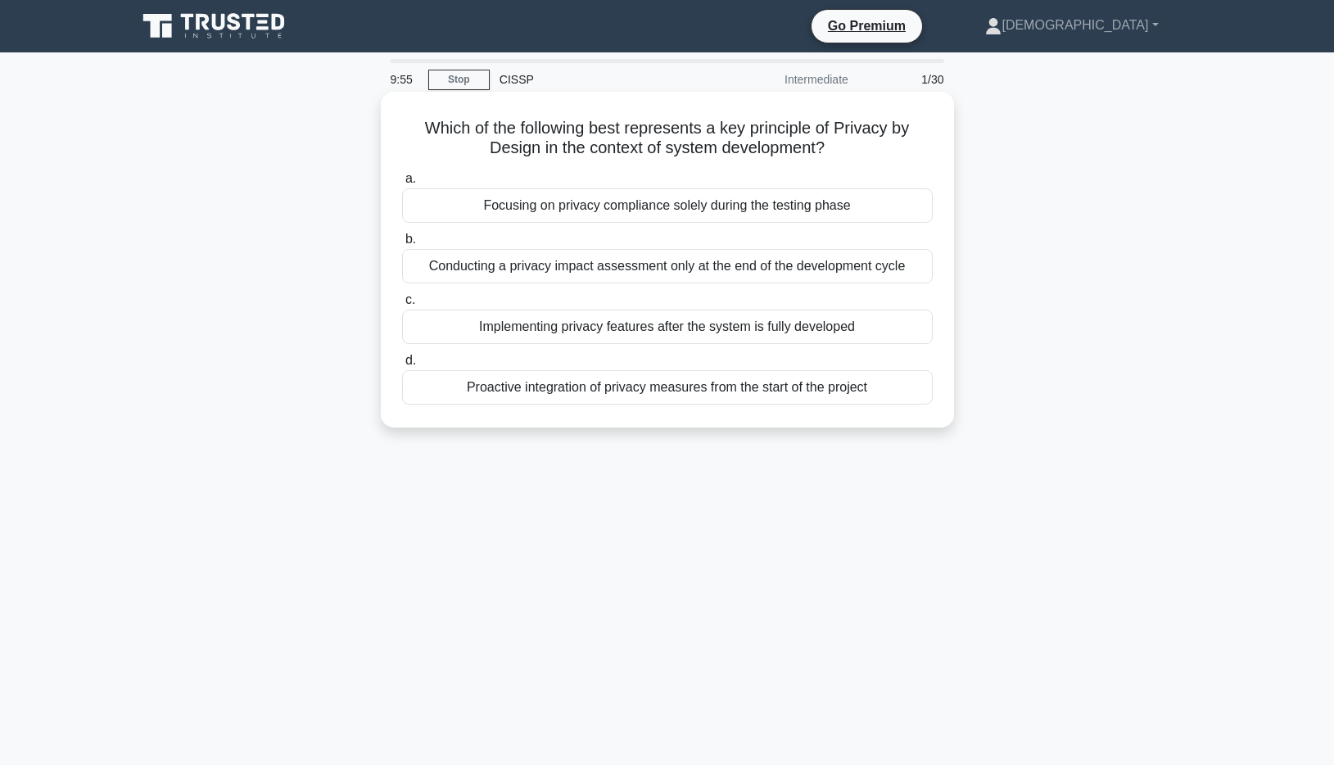
drag, startPoint x: 431, startPoint y: 133, endPoint x: 865, endPoint y: 161, distance: 434.8
click at [865, 161] on div "Which of the following best represents a key principle of Privacy by Design in …" at bounding box center [667, 259] width 560 height 323
click at [729, 389] on div "Proactive integration of privacy measures from the start of the project" at bounding box center [667, 387] width 530 height 34
click at [402, 366] on input "d. Proactive integration of privacy measures from the start of the project" at bounding box center [402, 360] width 0 height 11
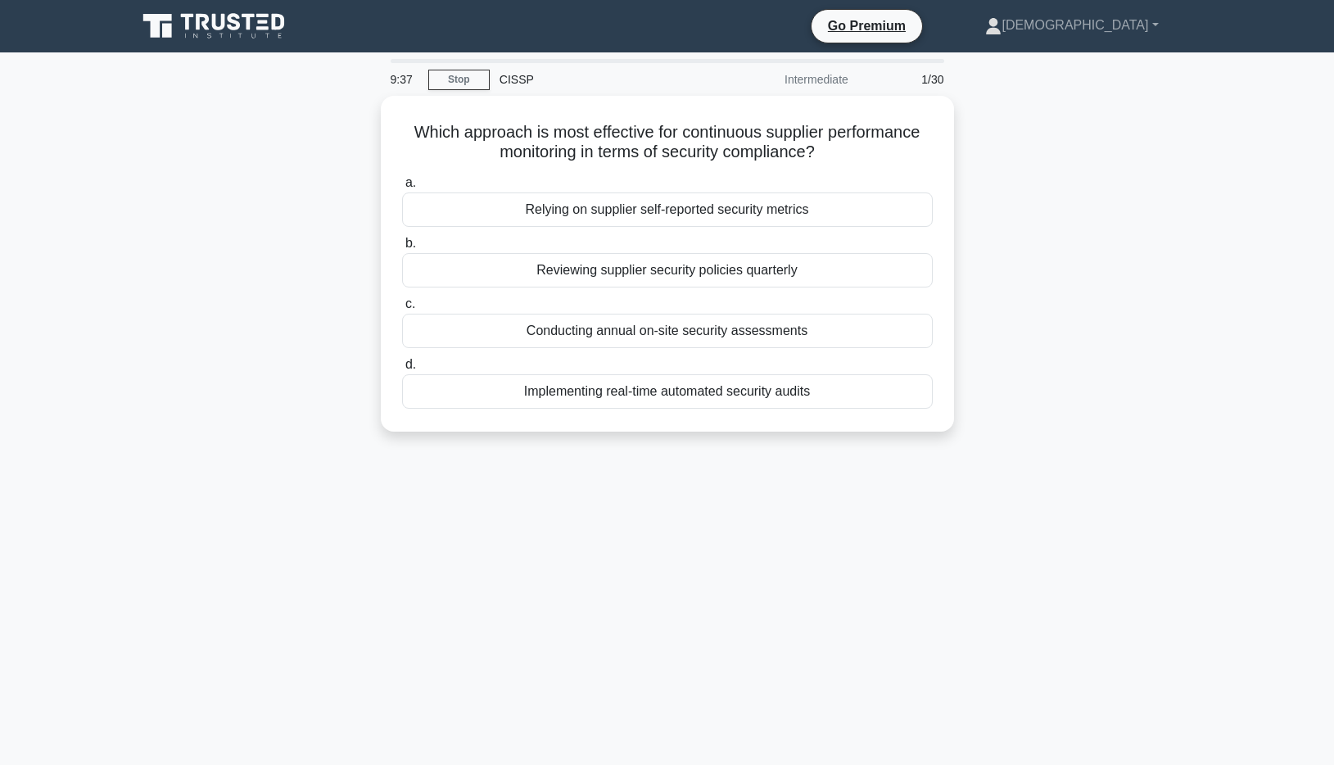
click at [728, 389] on div "Implementing real-time automated security audits" at bounding box center [667, 391] width 530 height 34
click at [402, 370] on input "d. Implementing real-time automated security audits" at bounding box center [402, 364] width 0 height 11
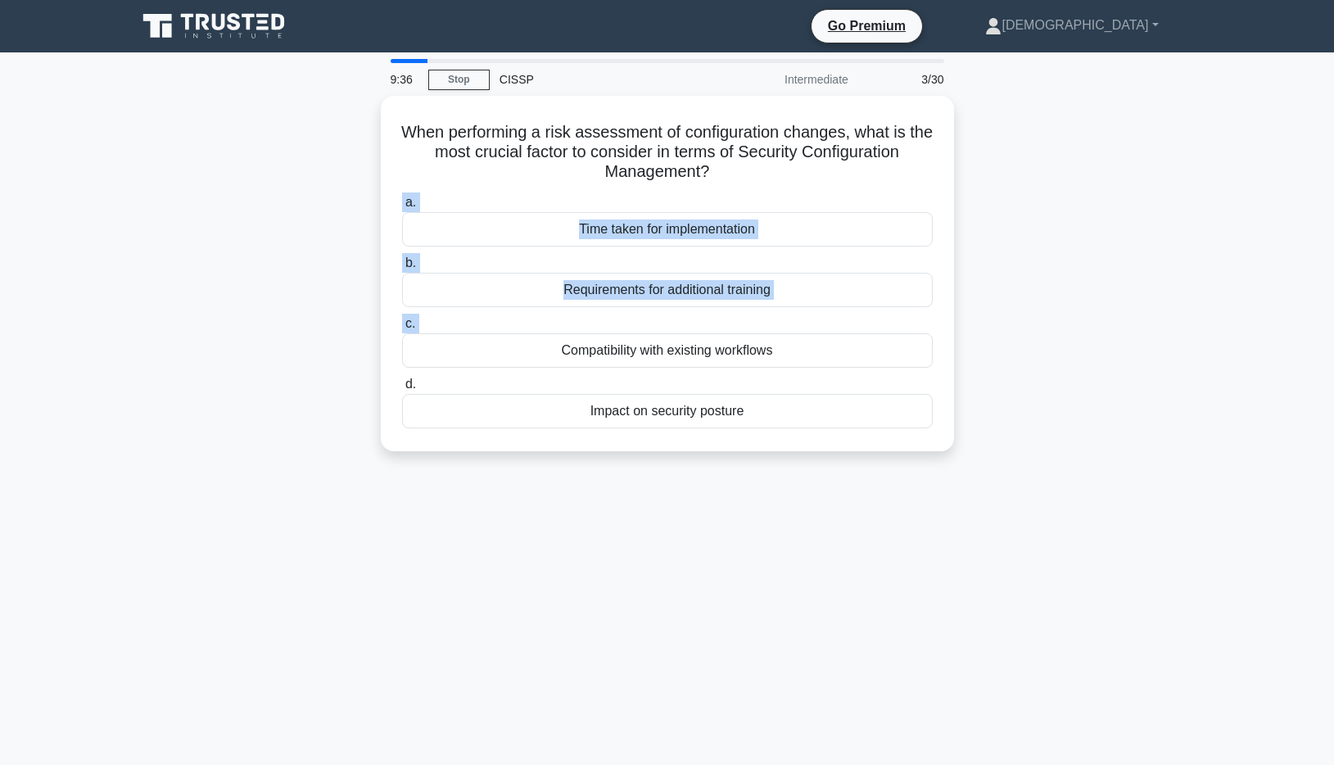
drag, startPoint x: 729, startPoint y: 389, endPoint x: 350, endPoint y: 282, distance: 392.9
click at [305, 266] on div "When performing a risk assessment of configuration changes, what is the most cr…" at bounding box center [667, 283] width 1081 height 375
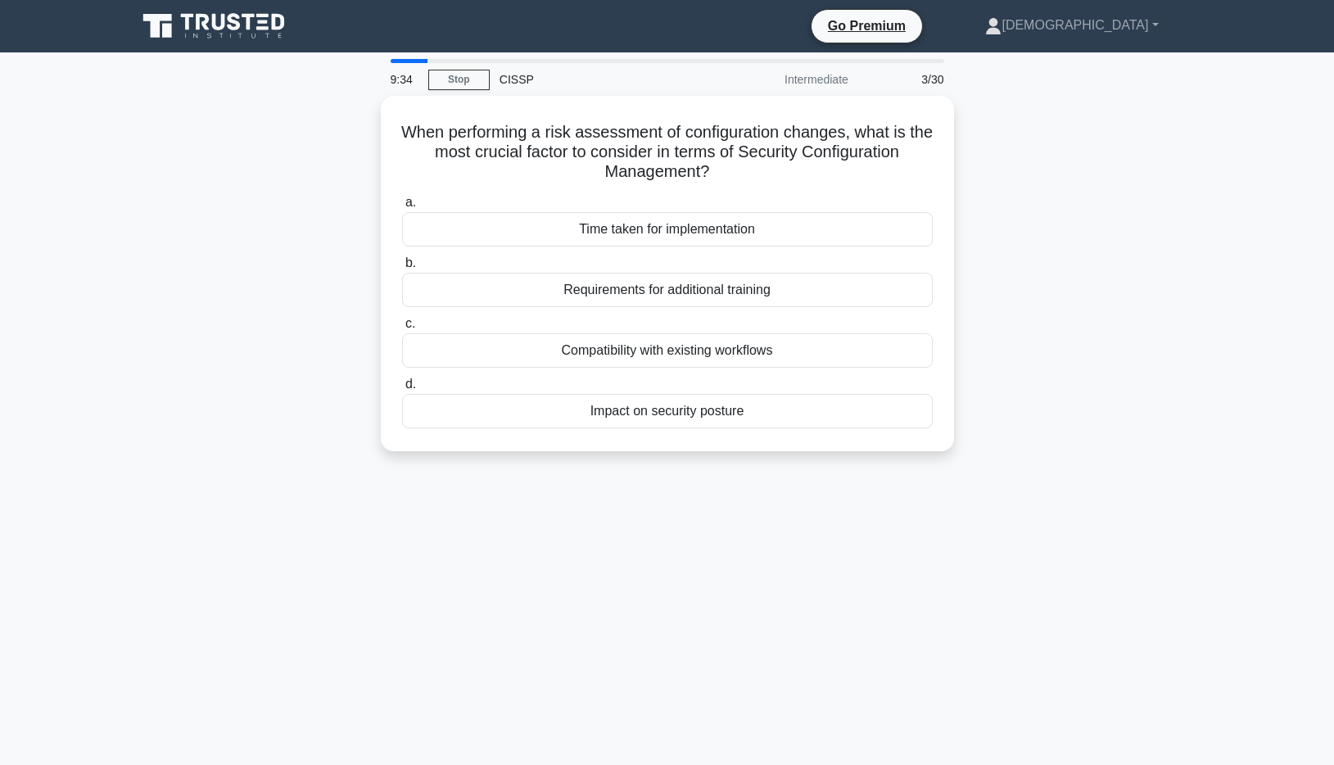
drag, startPoint x: 343, startPoint y: 168, endPoint x: 243, endPoint y: 165, distance: 99.9
click at [243, 165] on div "When performing a risk assessment of configuration changes, what is the most cr…" at bounding box center [667, 283] width 1081 height 375
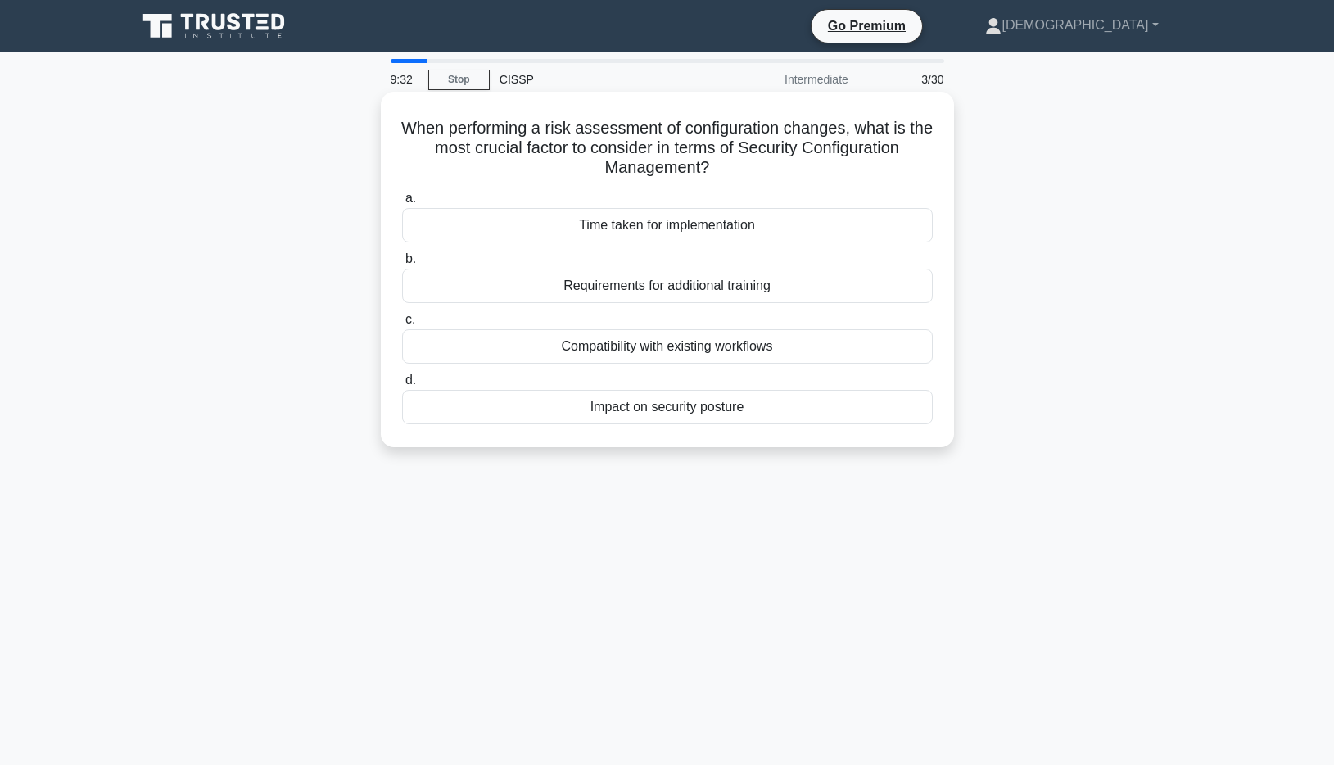
drag, startPoint x: 393, startPoint y: 126, endPoint x: 744, endPoint y: 178, distance: 355.1
click at [744, 178] on div "When performing a risk assessment of configuration changes, what is the most cr…" at bounding box center [667, 269] width 560 height 342
click at [744, 178] on h5 "When performing a risk assessment of configuration changes, what is the most cr…" at bounding box center [667, 148] width 534 height 61
drag, startPoint x: 744, startPoint y: 178, endPoint x: 668, endPoint y: 155, distance: 79.5
click at [668, 155] on h5 "When performing a risk assessment of configuration changes, what is the most cr…" at bounding box center [667, 148] width 534 height 61
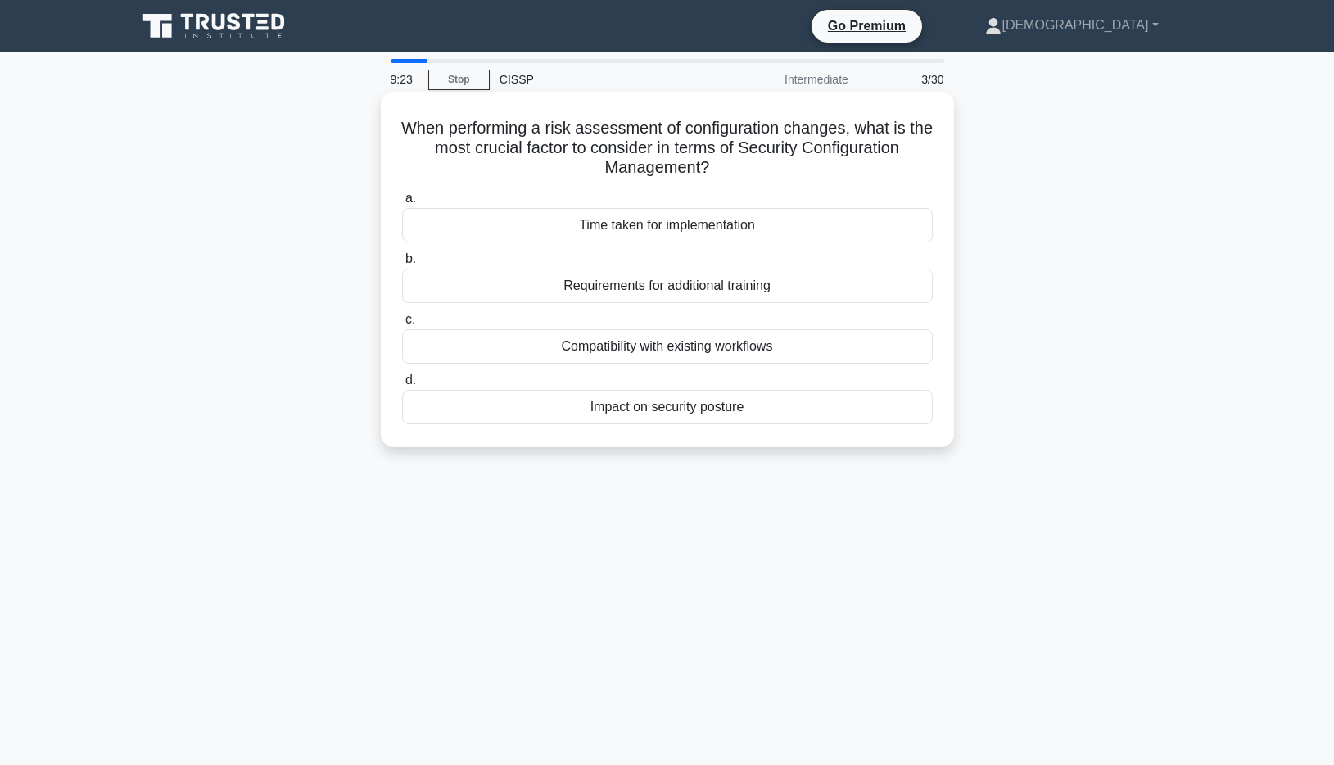
click at [413, 131] on h5 "When performing a risk assessment of configuration changes, what is the most cr…" at bounding box center [667, 148] width 534 height 61
drag, startPoint x: 410, startPoint y: 130, endPoint x: 744, endPoint y: 162, distance: 335.5
click at [744, 162] on h5 "When performing a risk assessment of configuration changes, what is the most cr…" at bounding box center [667, 148] width 534 height 61
click at [745, 177] on h5 "When performing a risk assessment of configuration changes, what is the most cr…" at bounding box center [667, 148] width 534 height 61
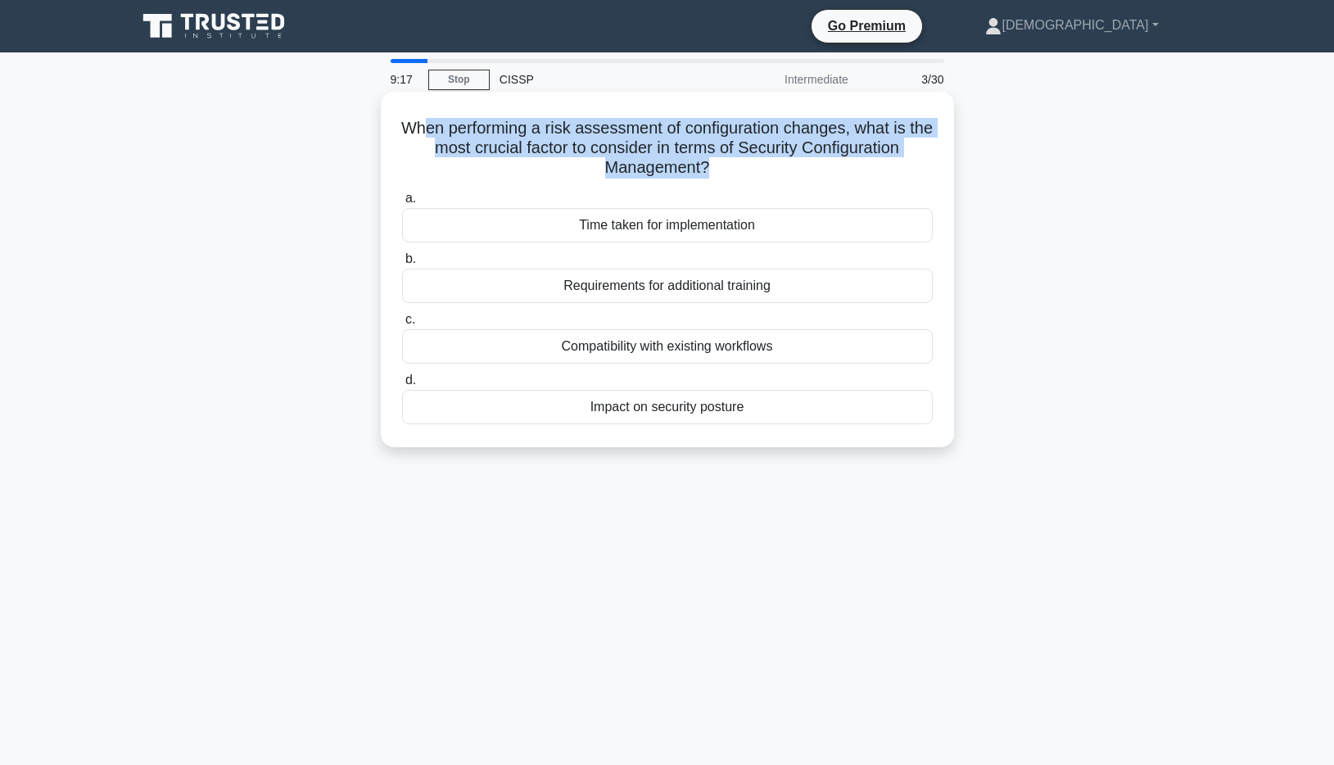
drag, startPoint x: 745, startPoint y: 177, endPoint x: 429, endPoint y: 119, distance: 321.3
click at [429, 119] on h5 "When performing a risk assessment of configuration changes, what is the most cr…" at bounding box center [667, 148] width 534 height 61
click at [512, 132] on h5 "When performing a risk assessment of configuration changes, what is the most cr…" at bounding box center [667, 148] width 534 height 61
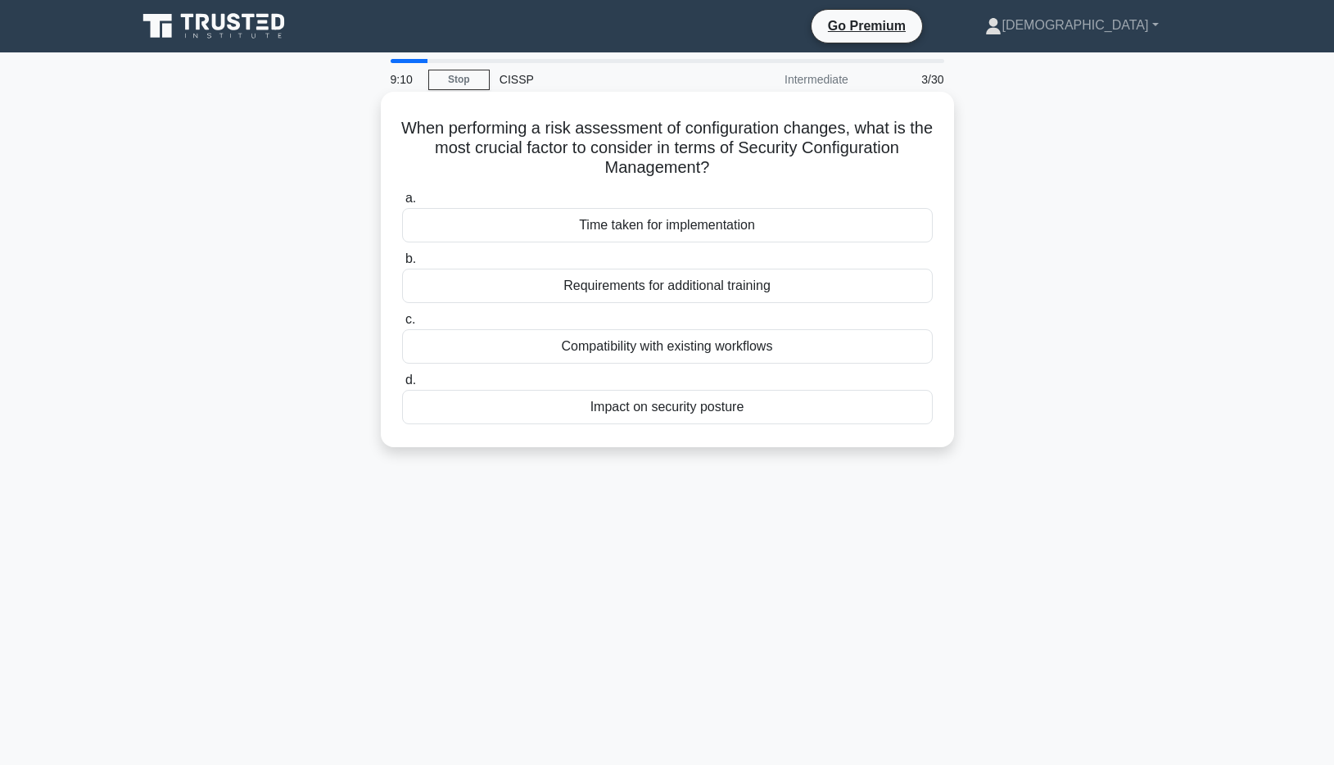
click at [563, 417] on div "Impact on security posture" at bounding box center [667, 407] width 530 height 34
click at [402, 386] on input "d. Impact on security posture" at bounding box center [402, 380] width 0 height 11
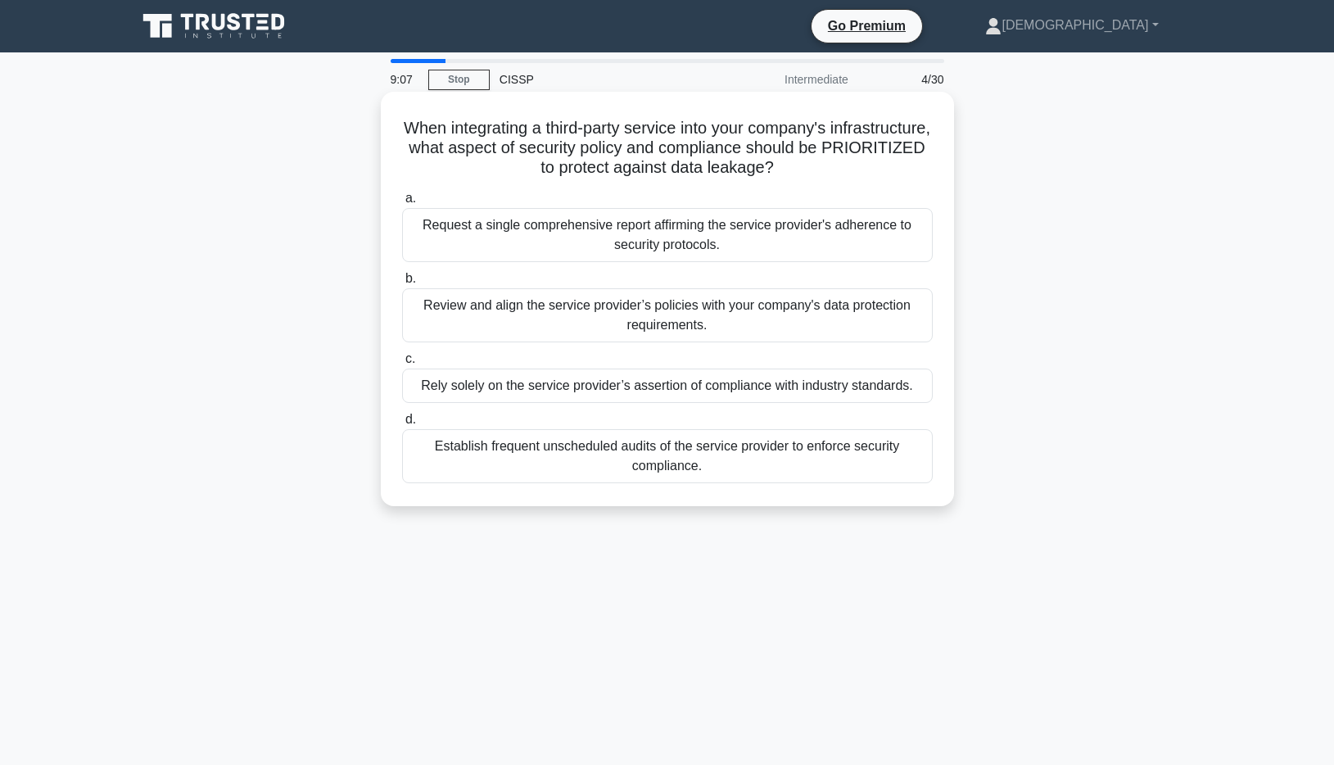
drag, startPoint x: 393, startPoint y: 124, endPoint x: 787, endPoint y: 178, distance: 397.5
click at [787, 178] on div "When integrating a third-party service into your company's infrastructure, what…" at bounding box center [667, 298] width 560 height 401
click at [787, 178] on h5 "When integrating a third-party service into your company's infrastructure, what…" at bounding box center [667, 148] width 534 height 61
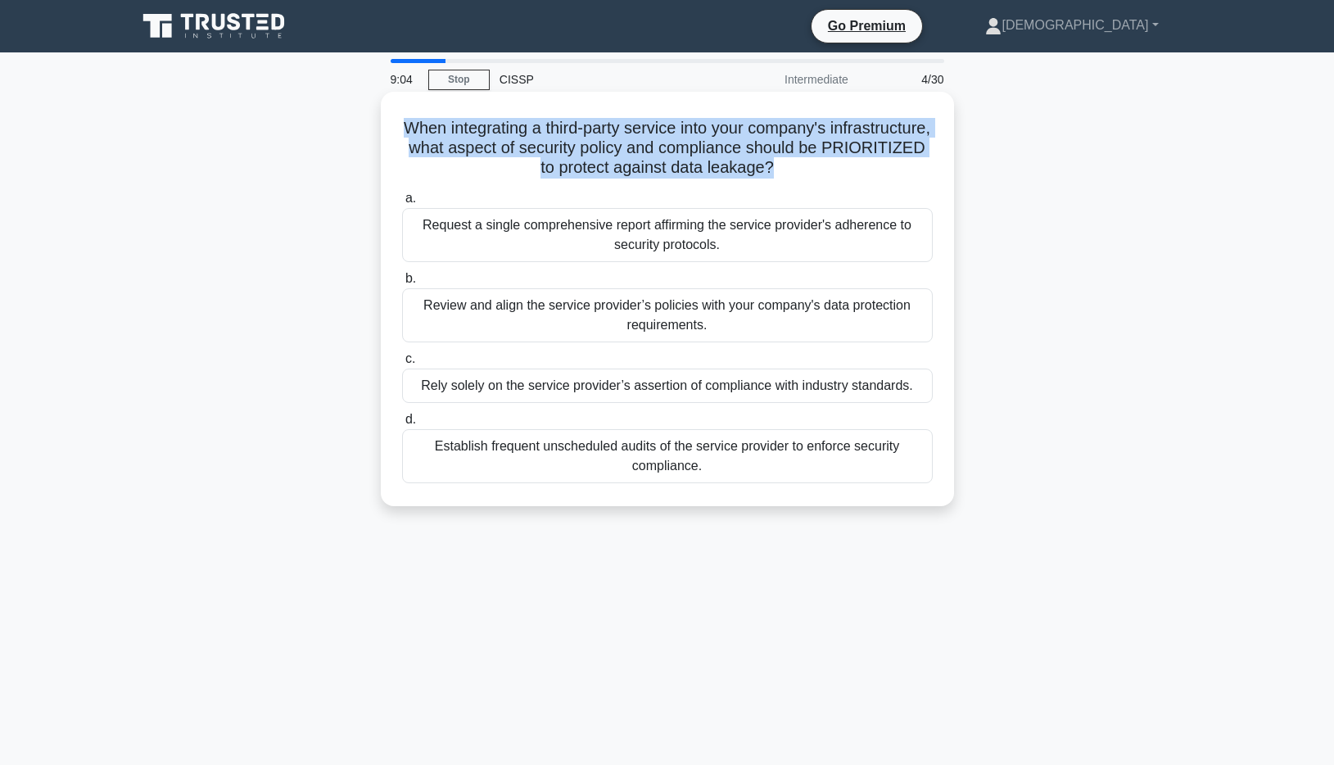
drag, startPoint x: 787, startPoint y: 178, endPoint x: 423, endPoint y: 121, distance: 367.9
click at [426, 129] on h5 "When integrating a third-party service into your company's infrastructure, what…" at bounding box center [667, 148] width 534 height 61
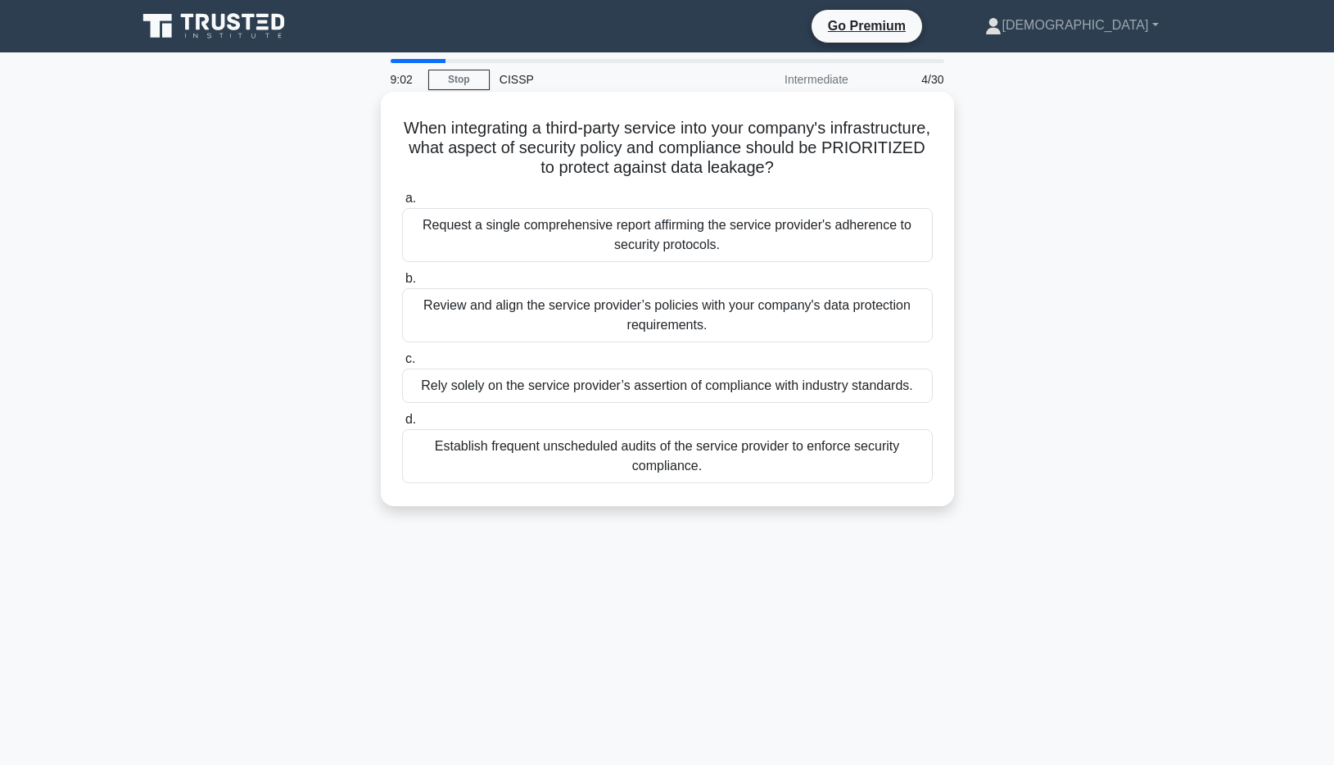
click at [797, 168] on h5 "When integrating a third-party service into your company's infrastructure, what…" at bounding box center [667, 148] width 534 height 61
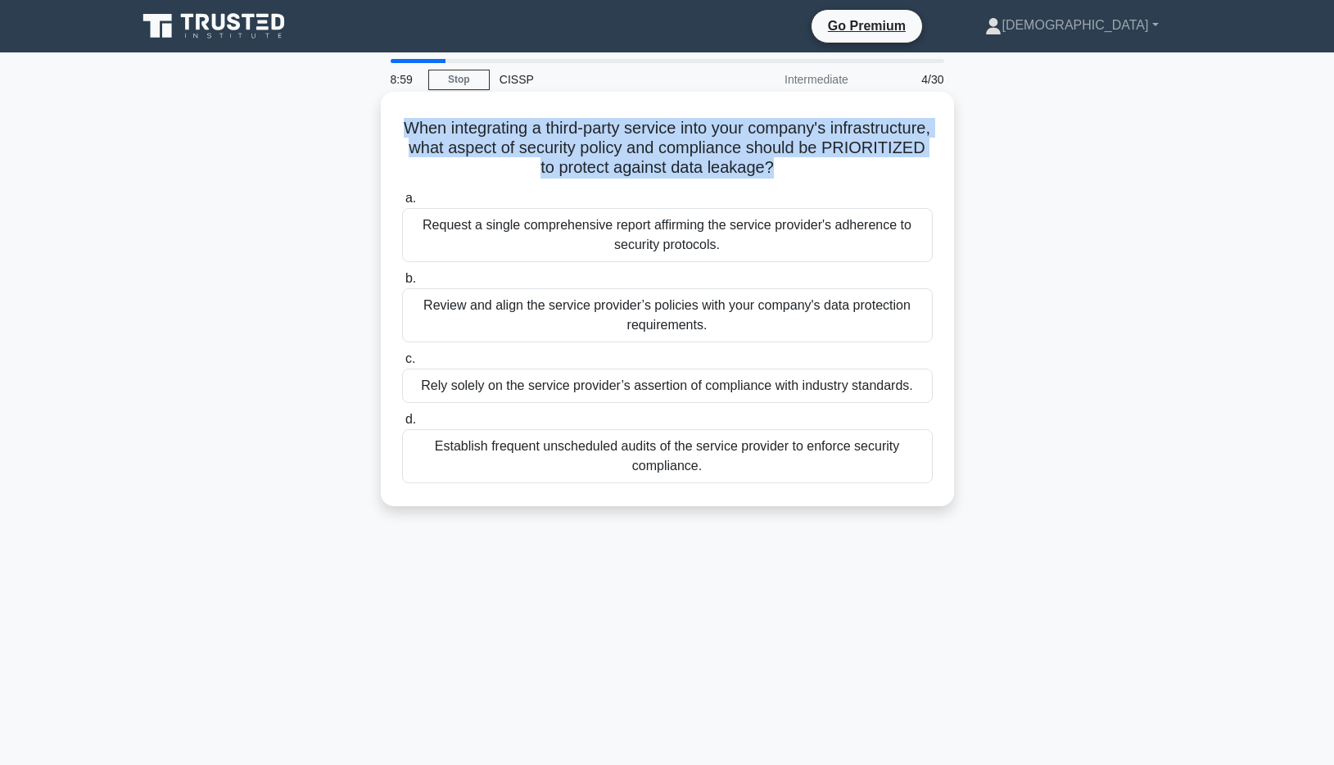
drag, startPoint x: 792, startPoint y: 171, endPoint x: 395, endPoint y: 129, distance: 399.3
click at [395, 129] on div "When integrating a third-party service into your company's infrastructure, what…" at bounding box center [667, 298] width 560 height 401
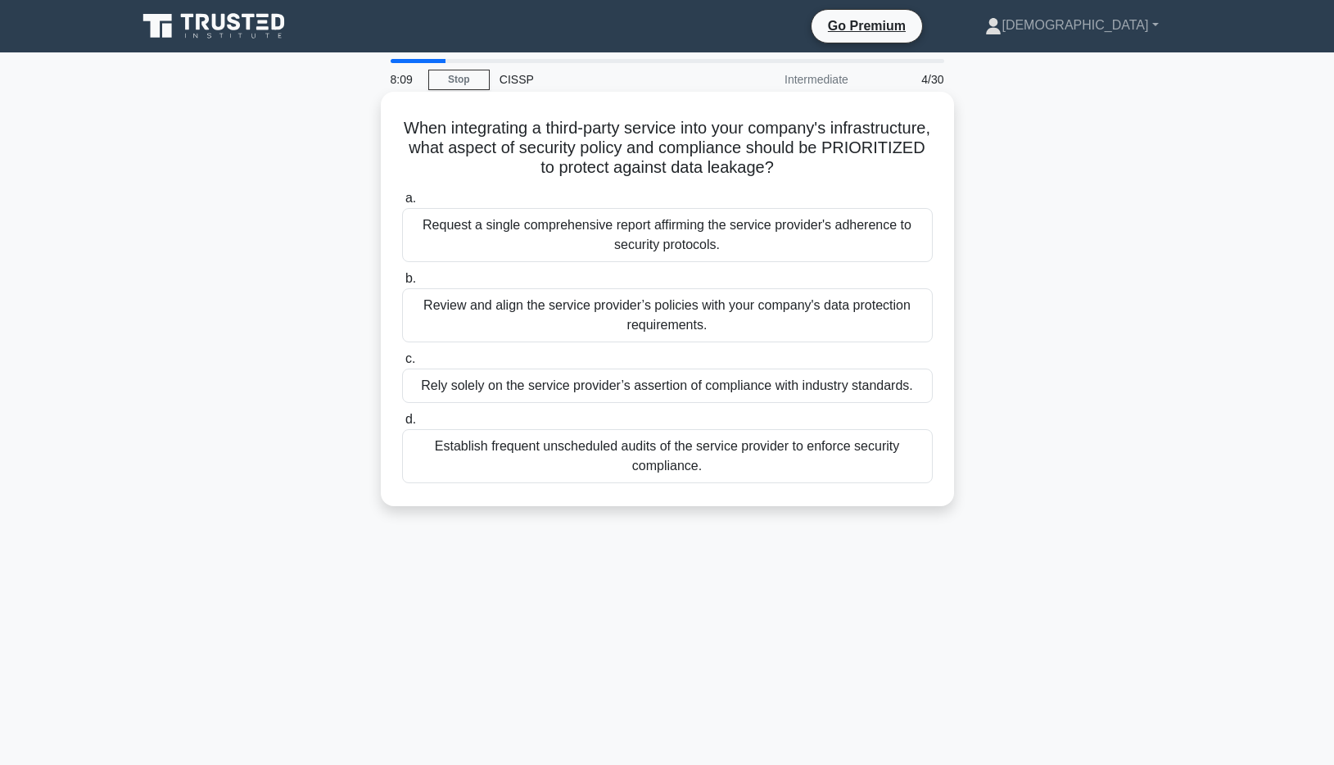
click at [503, 323] on div "Review and align the service provider’s policies with your company's data prote…" at bounding box center [667, 315] width 530 height 54
click at [402, 284] on input "b. Review and align the service provider’s policies with your company's data pr…" at bounding box center [402, 278] width 0 height 11
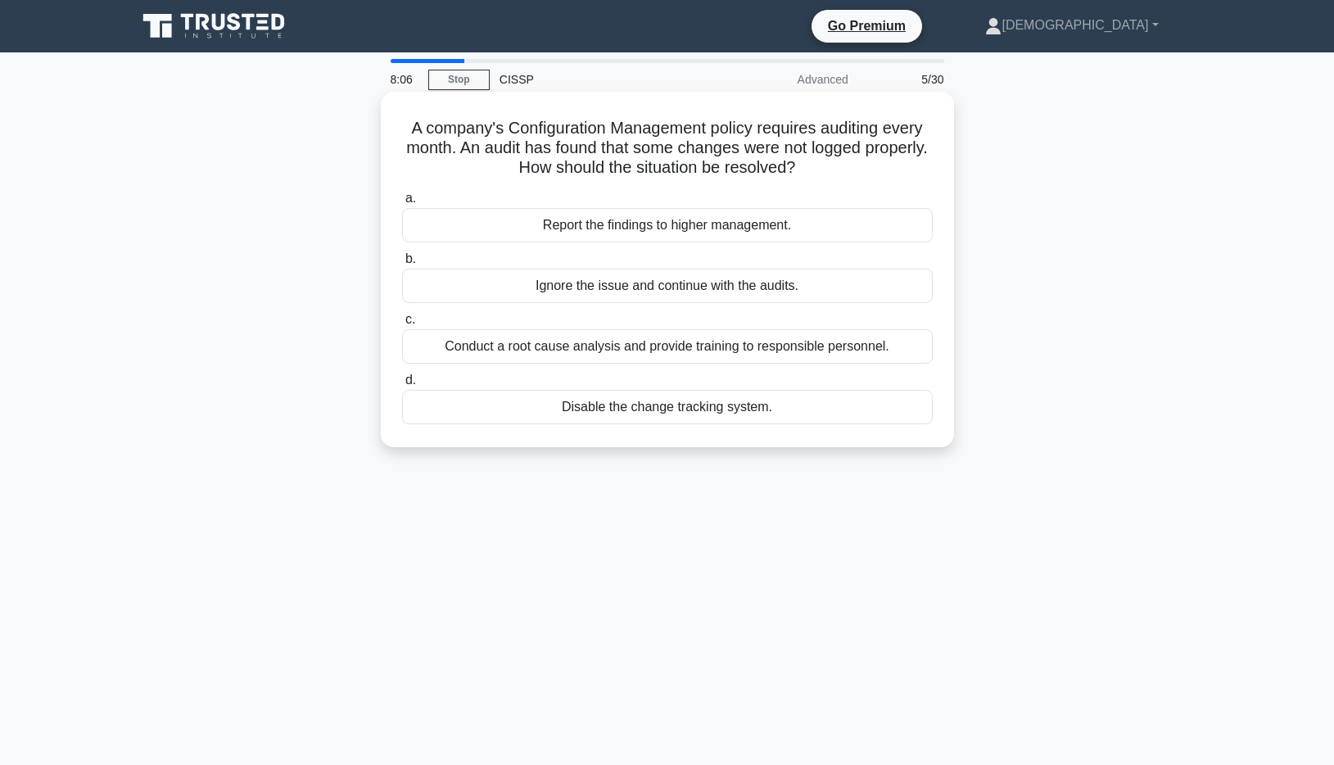
drag, startPoint x: 410, startPoint y: 131, endPoint x: 819, endPoint y: 178, distance: 412.0
click at [820, 178] on h5 "A company's Configuration Management policy requires auditing every month. An a…" at bounding box center [667, 148] width 534 height 61
click at [819, 178] on h5 "A company's Configuration Management policy requires auditing every month. An a…" at bounding box center [667, 148] width 534 height 61
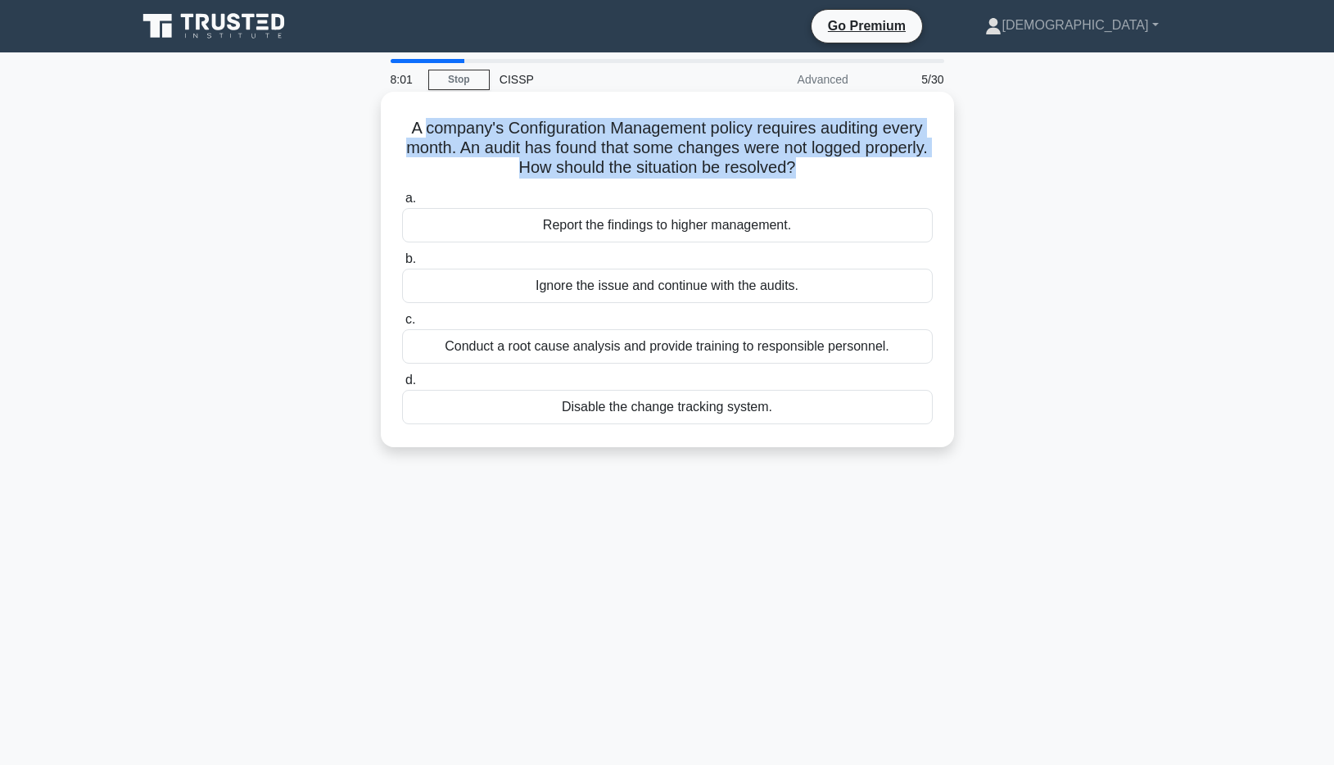
drag, startPoint x: 818, startPoint y: 177, endPoint x: 447, endPoint y: 112, distance: 376.5
click at [447, 112] on div "A company's Configuration Management policy requires auditing every month. An a…" at bounding box center [667, 269] width 560 height 342
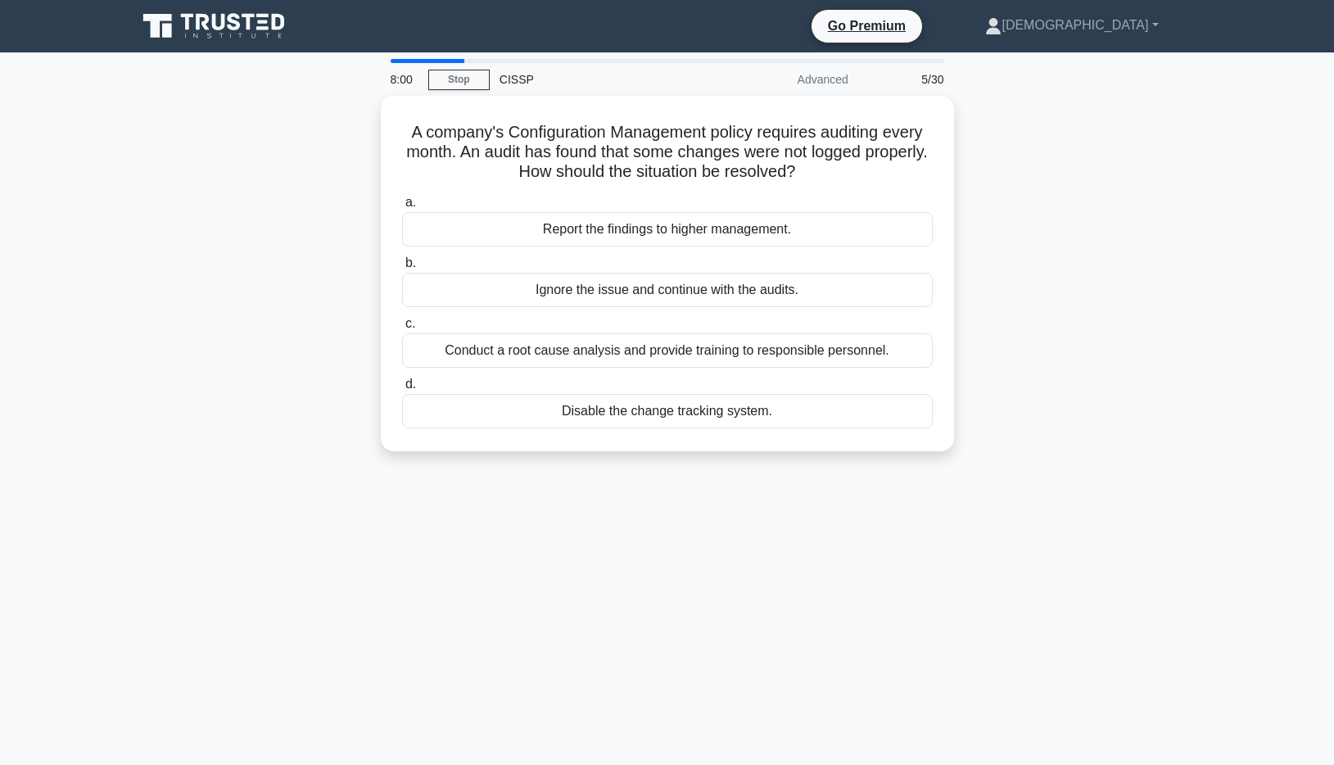
click at [255, 169] on div "A company's Configuration Management policy requires auditing every month. An a…" at bounding box center [667, 283] width 1081 height 375
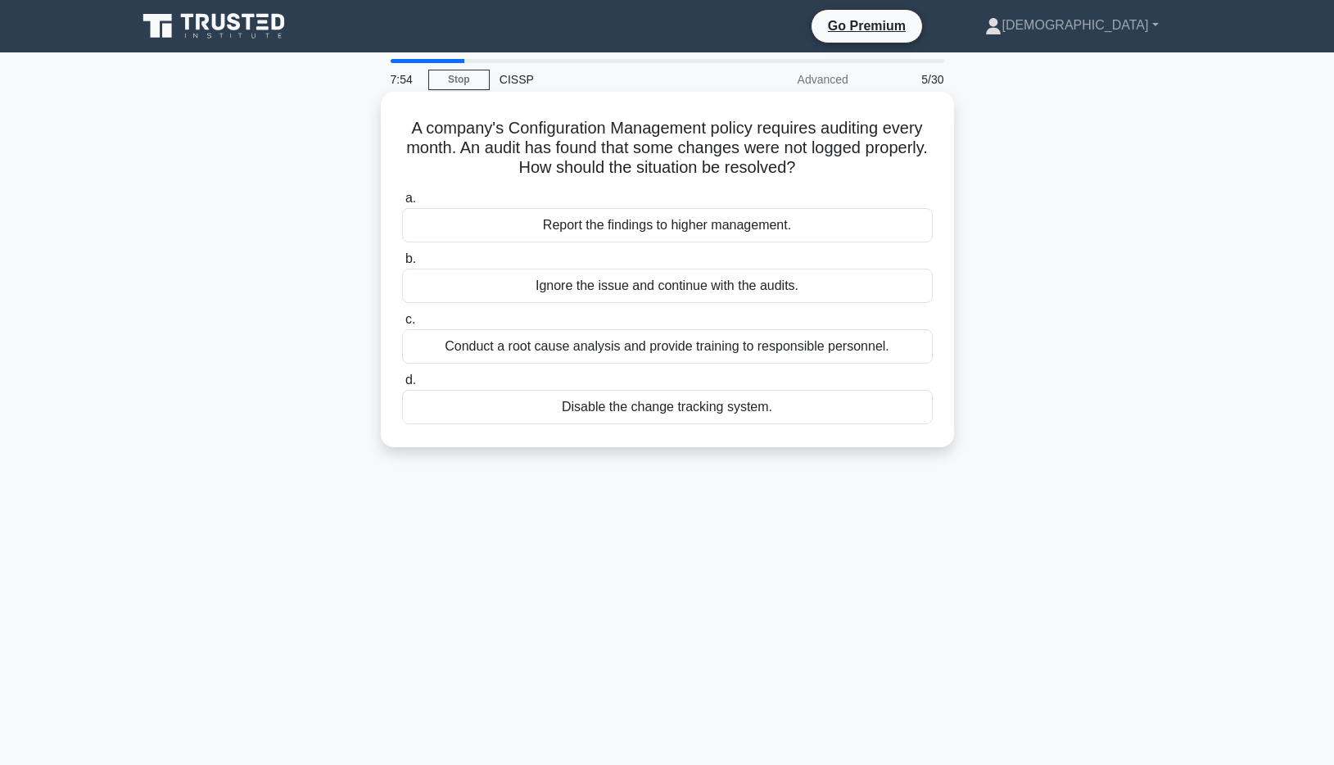
click at [463, 355] on div "Conduct a root cause analysis and provide training to responsible personnel." at bounding box center [667, 346] width 530 height 34
click at [402, 325] on input "c. Conduct a root cause analysis and provide training to responsible personnel." at bounding box center [402, 319] width 0 height 11
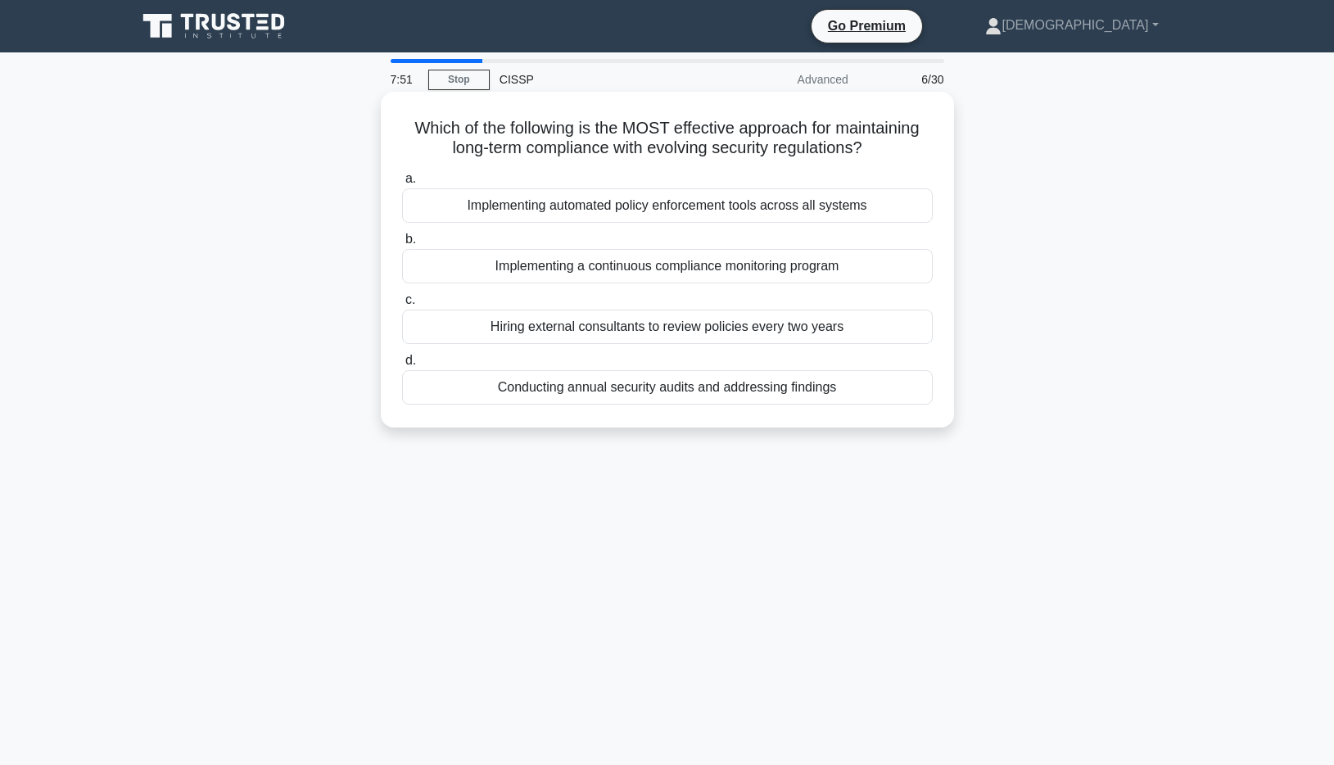
drag, startPoint x: 395, startPoint y: 109, endPoint x: 883, endPoint y: 159, distance: 490.5
click at [883, 159] on div "Which of the following is the MOST effective approach for maintaining long-term…" at bounding box center [667, 259] width 560 height 323
click at [882, 158] on icon ".spinner_0XTQ{transform-origin:center;animation:spinner_y6GP .75s linear infini…" at bounding box center [872, 149] width 20 height 20
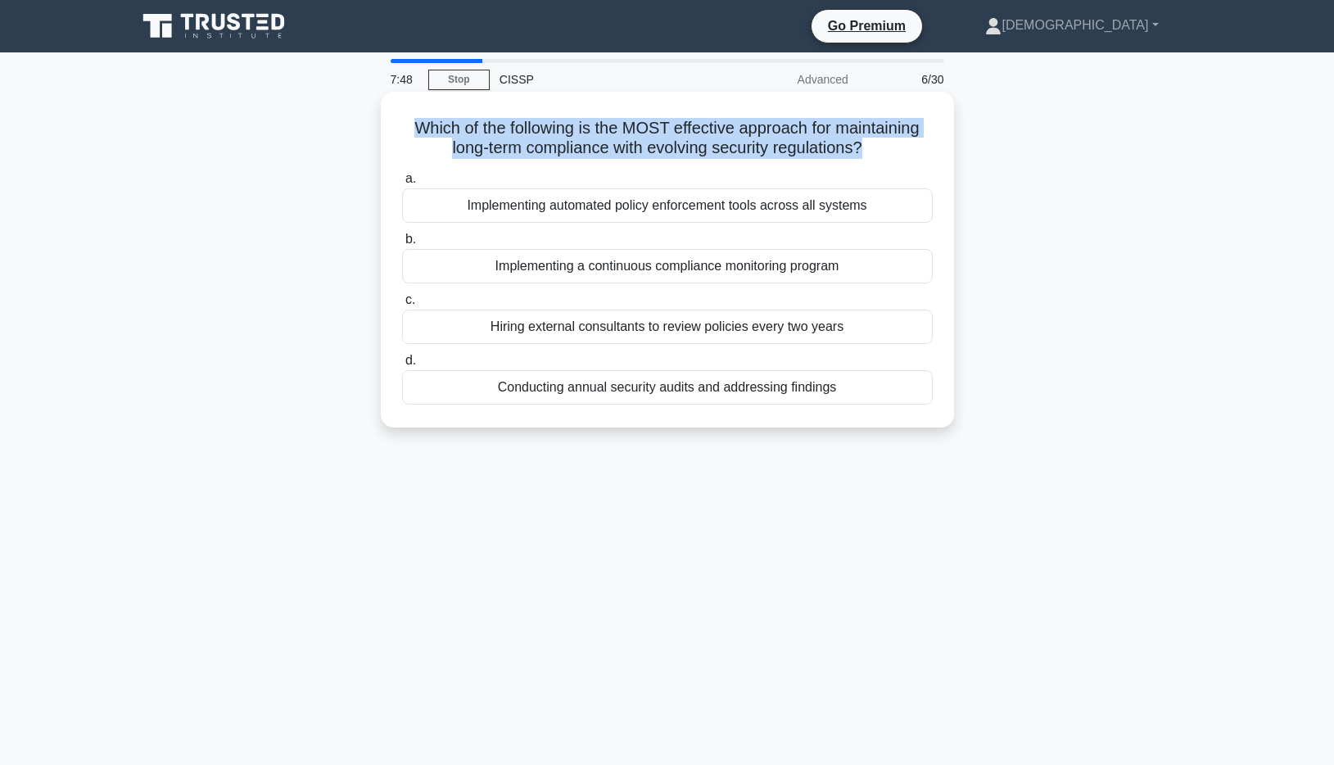
drag, startPoint x: 883, startPoint y: 158, endPoint x: 428, endPoint y: 130, distance: 456.0
click at [431, 132] on h5 "Which of the following is the MOST effective approach for maintaining long-term…" at bounding box center [667, 138] width 534 height 41
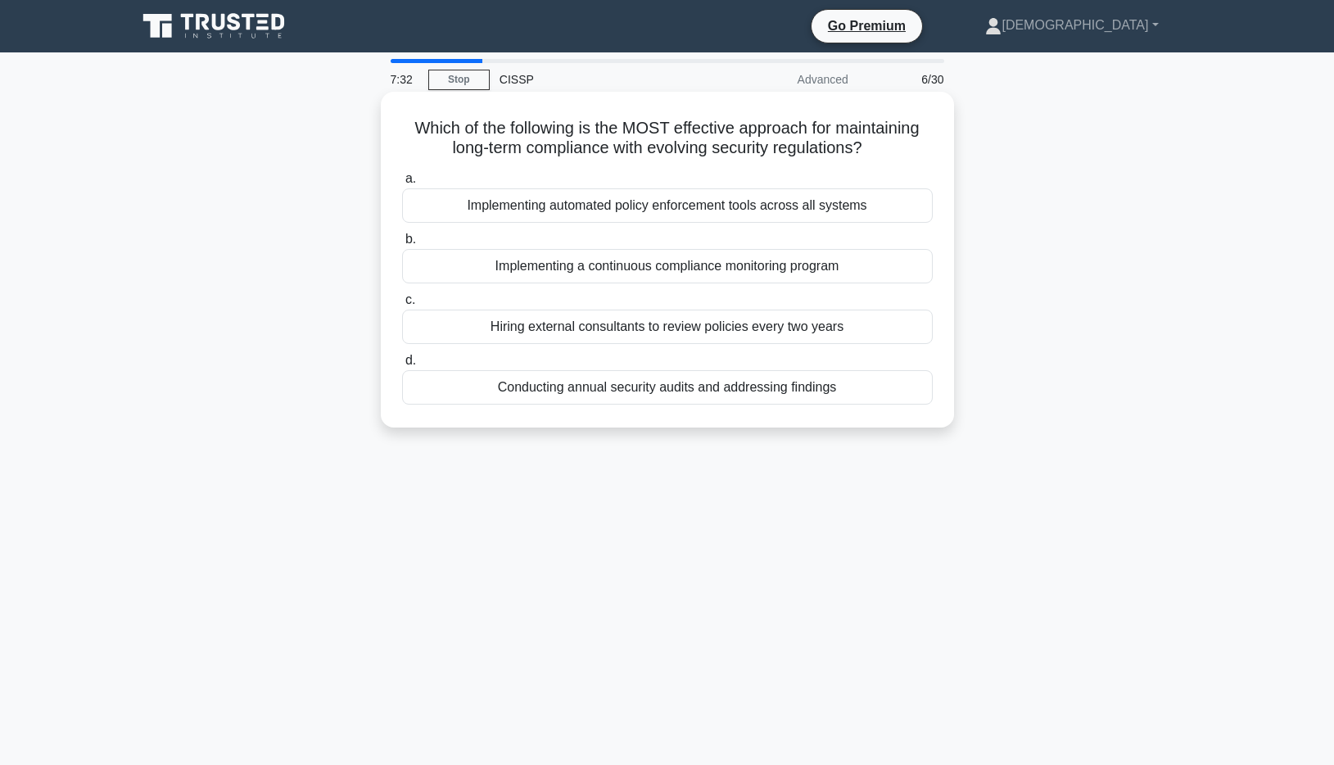
click at [553, 386] on div "Conducting annual security audits and addressing findings" at bounding box center [667, 387] width 530 height 34
click at [402, 366] on input "d. Conducting annual security audits and addressing findings" at bounding box center [402, 360] width 0 height 11
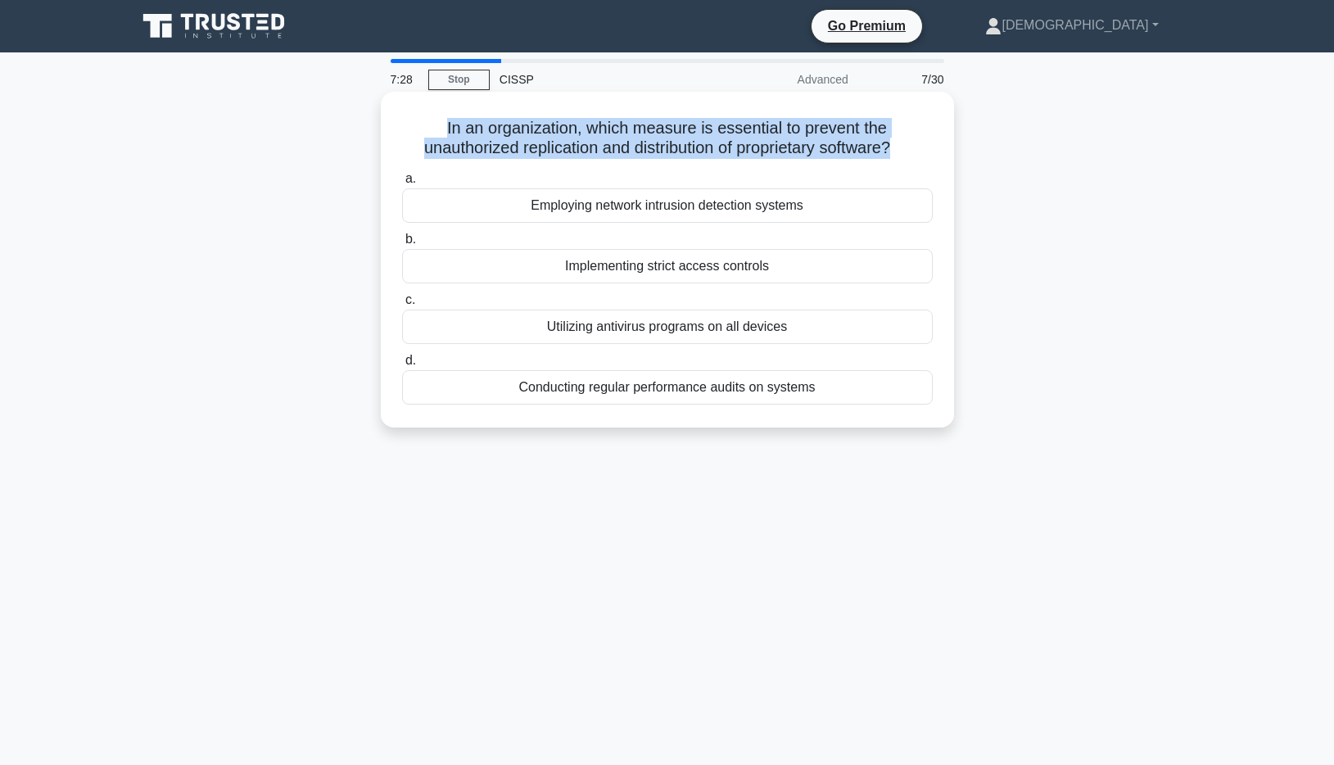
drag, startPoint x: 439, startPoint y: 128, endPoint x: 891, endPoint y: 147, distance: 452.3
click at [892, 147] on h5 "In an organization, which measure is essential to prevent the unauthorized repl…" at bounding box center [667, 138] width 534 height 41
click at [891, 146] on h5 "In an organization, which measure is essential to prevent the unauthorized repl…" at bounding box center [667, 138] width 534 height 41
drag, startPoint x: 891, startPoint y: 146, endPoint x: 440, endPoint y: 120, distance: 451.0
click at [442, 123] on h5 "In an organization, which measure is essential to prevent the unauthorized repl…" at bounding box center [667, 138] width 534 height 41
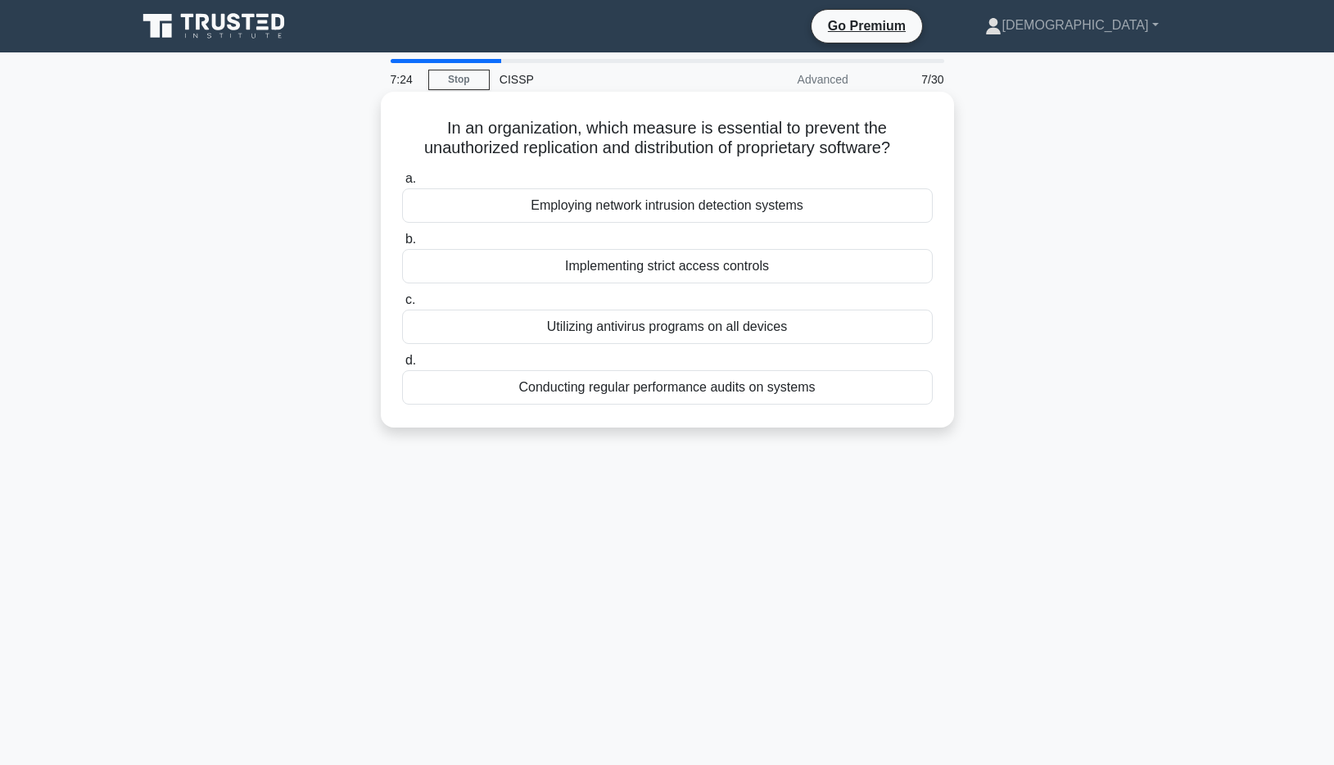
click at [440, 120] on h5 "In an organization, which measure is essential to prevent the unauthorized repl…" at bounding box center [667, 138] width 534 height 41
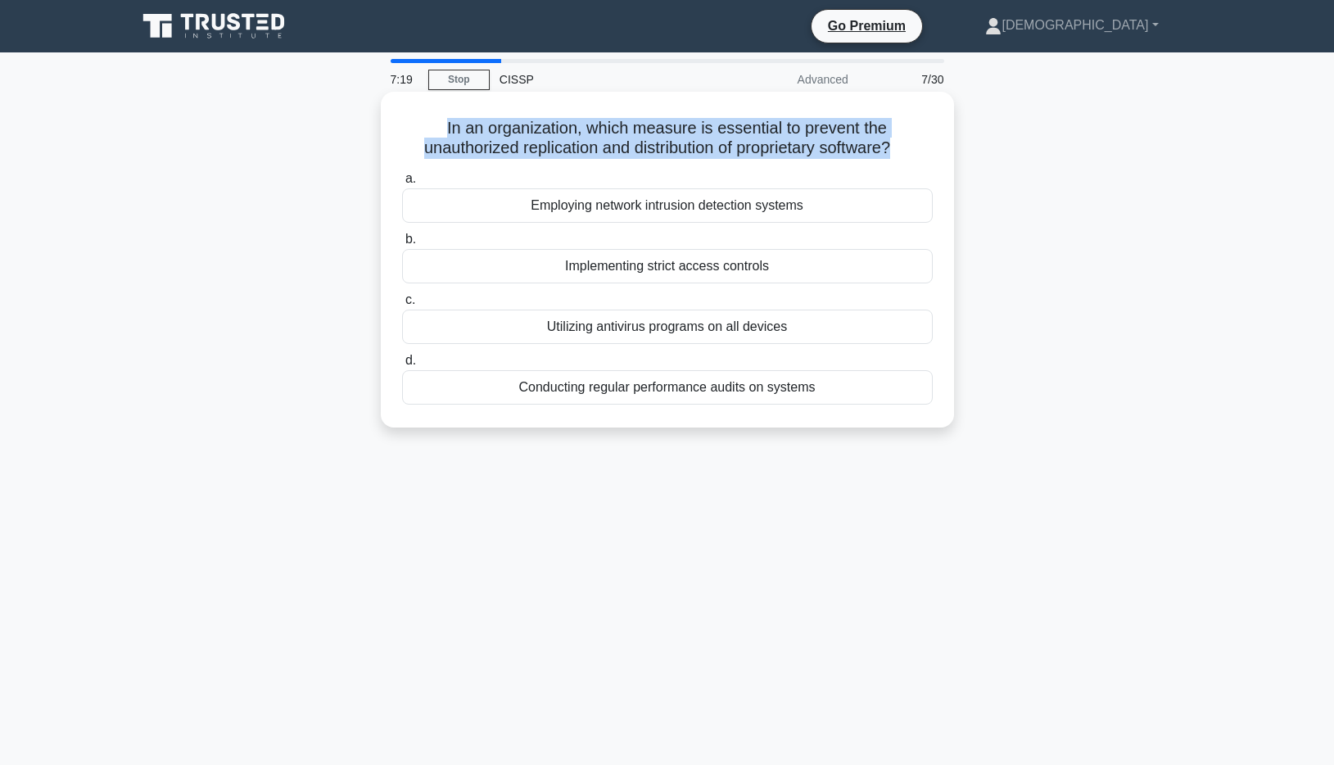
drag, startPoint x: 439, startPoint y: 127, endPoint x: 892, endPoint y: 162, distance: 454.1
click at [892, 162] on div "In an organization, which measure is essential to prevent the unauthorized repl…" at bounding box center [667, 259] width 560 height 323
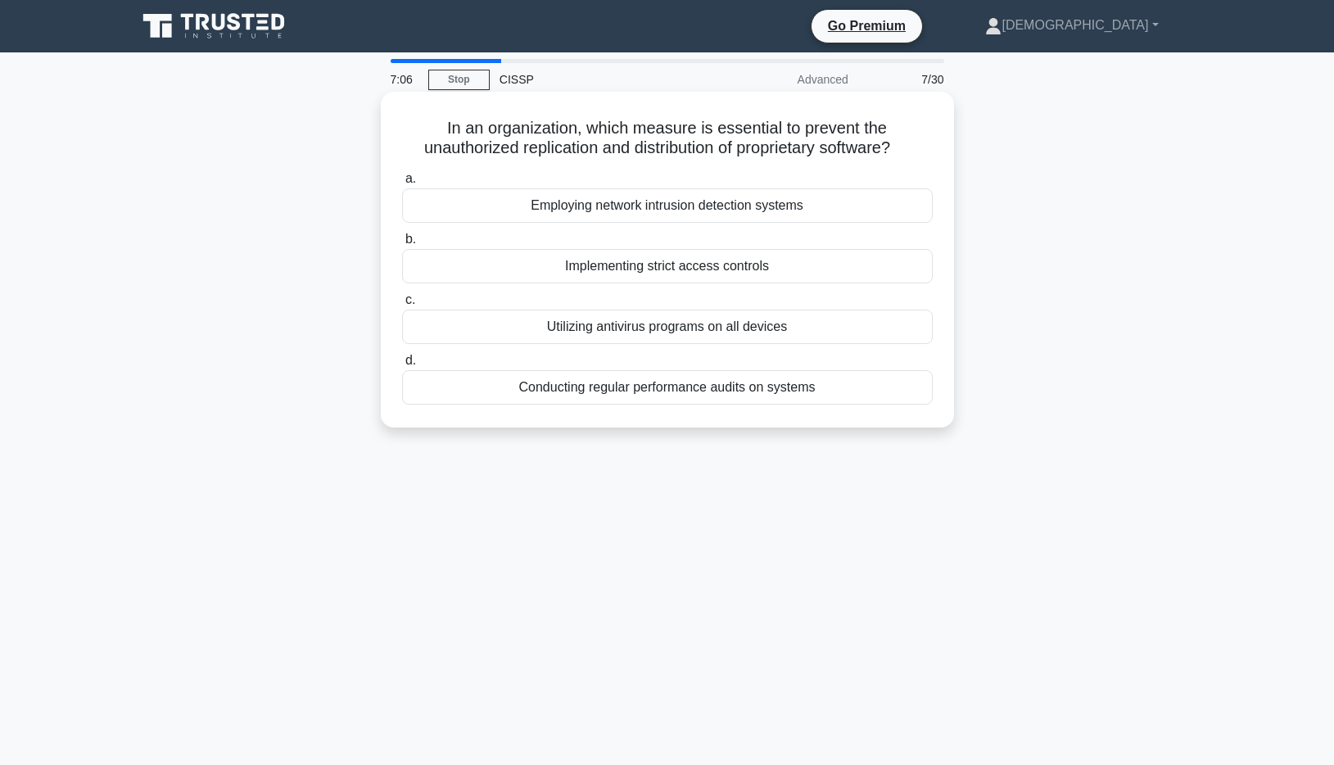
click at [718, 273] on div "Implementing strict access controls" at bounding box center [667, 266] width 530 height 34
click at [402, 245] on input "b. Implementing strict access controls" at bounding box center [402, 239] width 0 height 11
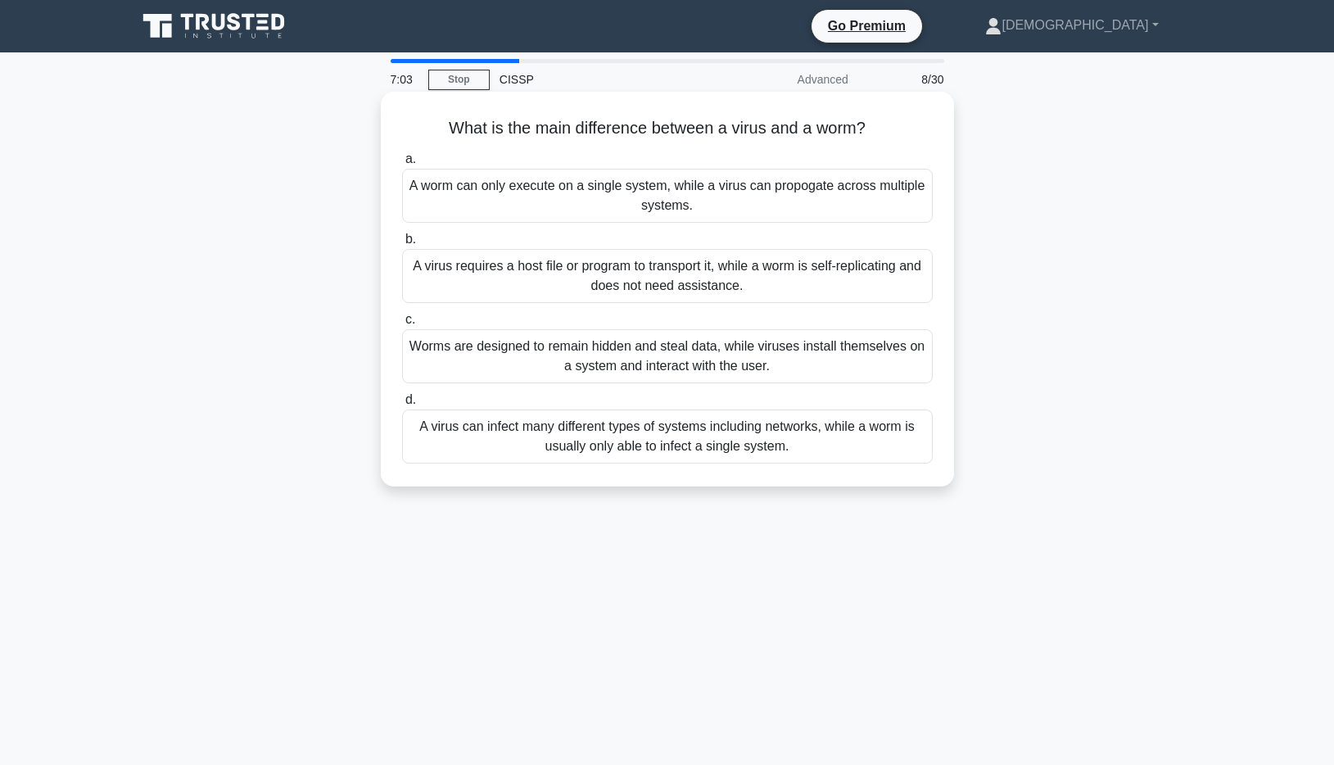
drag, startPoint x: 459, startPoint y: 124, endPoint x: 880, endPoint y: 136, distance: 421.0
click at [880, 136] on h5 "What is the main difference between a virus and a worm? .spinner_0XTQ{transform…" at bounding box center [667, 128] width 534 height 21
click at [584, 272] on div "A virus requires a host file or program to transport it, while a worm is self-r…" at bounding box center [667, 276] width 530 height 54
click at [402, 245] on input "b. A virus requires a host file or program to transport it, while a worm is sel…" at bounding box center [402, 239] width 0 height 11
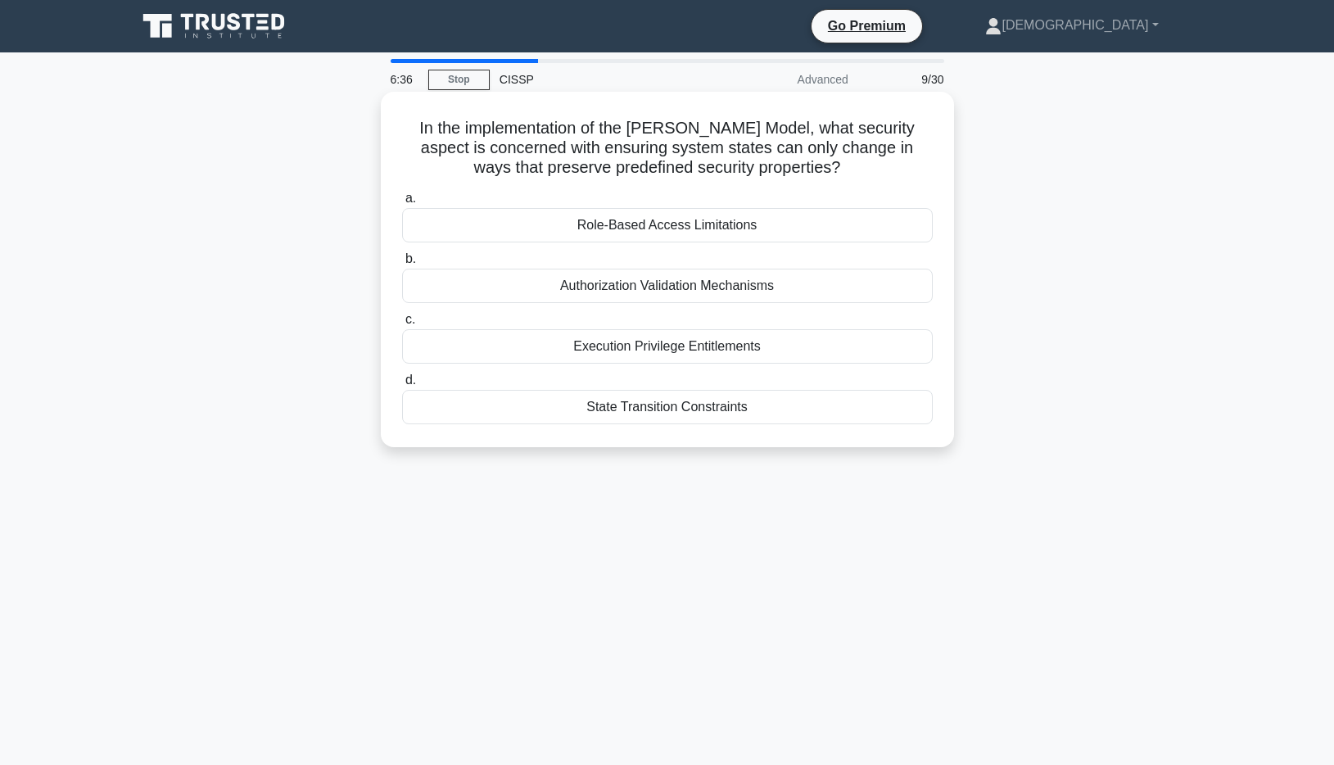
drag, startPoint x: 422, startPoint y: 121, endPoint x: 886, endPoint y: 182, distance: 467.3
click at [886, 182] on div "In the implementation of the [PERSON_NAME] Model, what security aspect is conce…" at bounding box center [667, 269] width 560 height 342
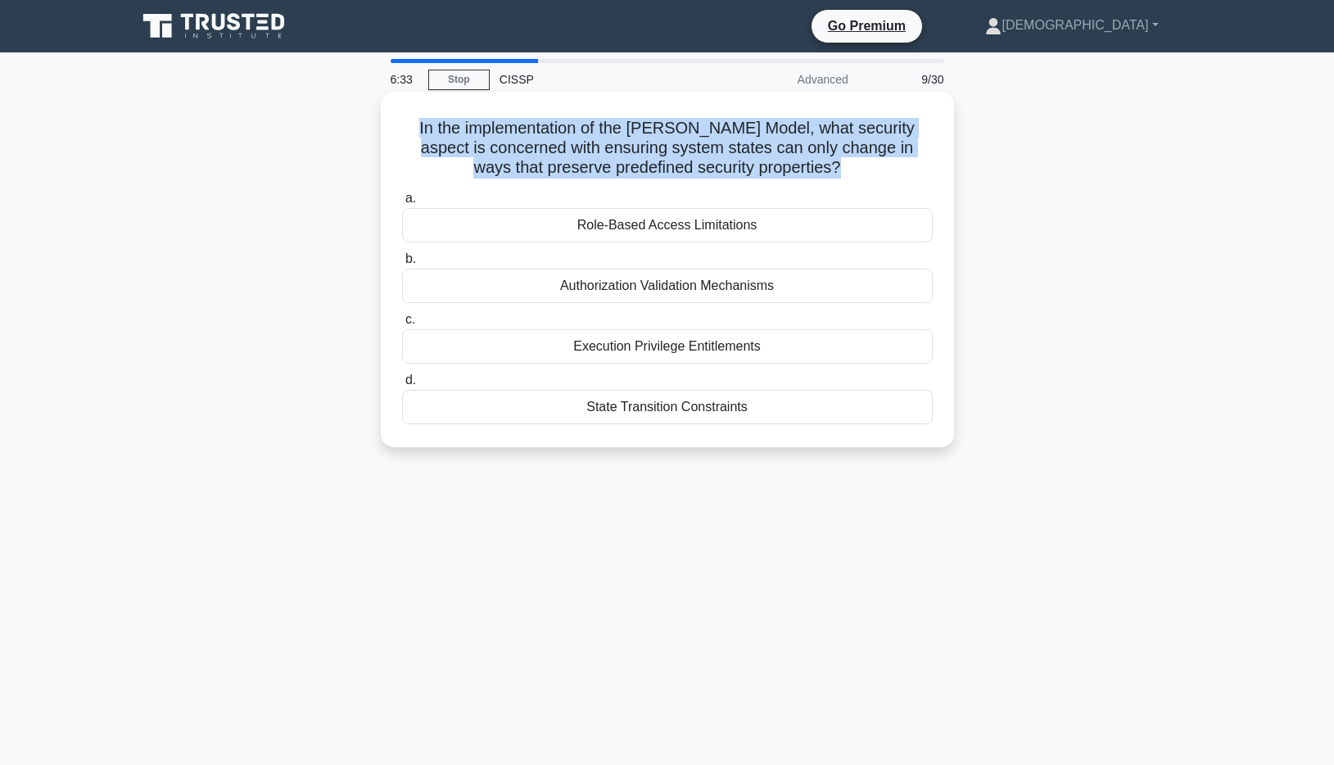
drag, startPoint x: 886, startPoint y: 176, endPoint x: 417, endPoint y: 111, distance: 473.5
click at [417, 111] on div "In the implementation of the [PERSON_NAME] Model, what security aspect is conce…" at bounding box center [667, 269] width 560 height 342
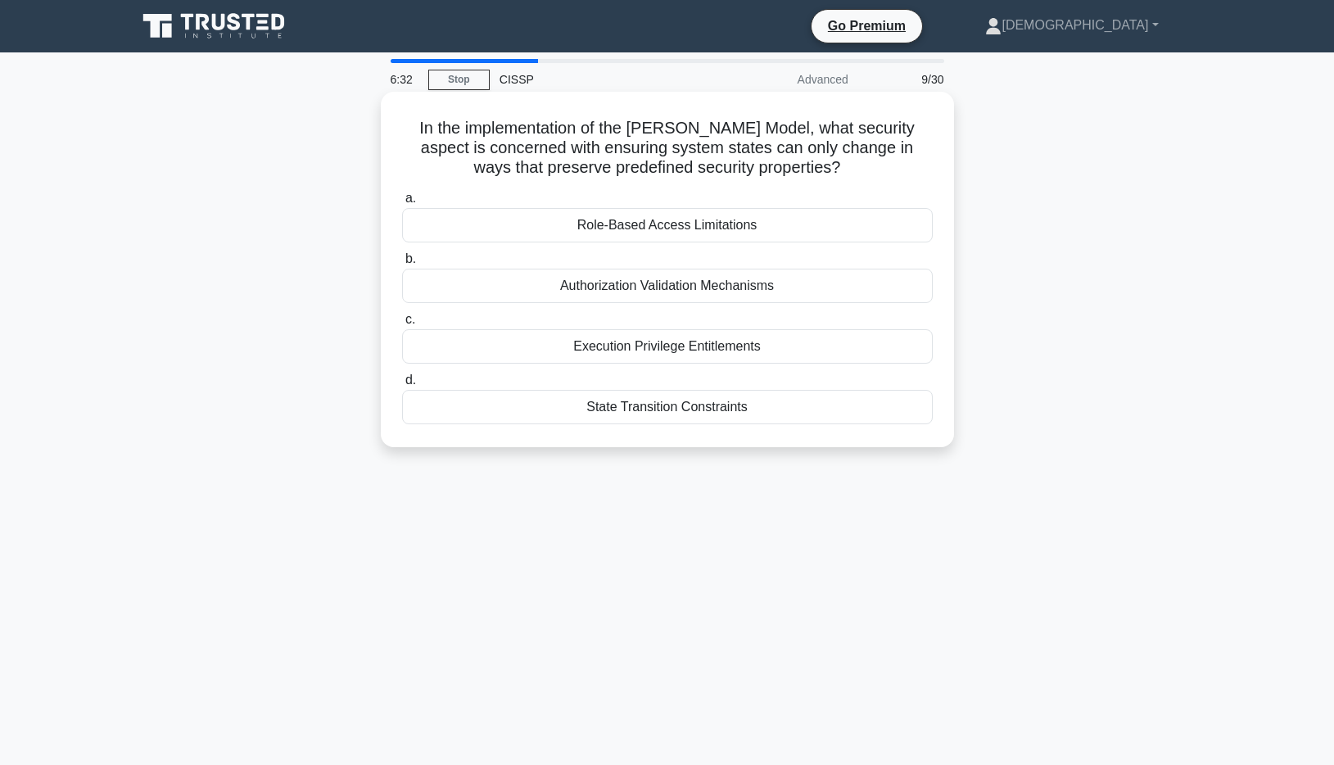
click at [402, 113] on div "In the implementation of the [PERSON_NAME] Model, what security aspect is conce…" at bounding box center [667, 269] width 560 height 342
drag, startPoint x: 436, startPoint y: 129, endPoint x: 851, endPoint y: 177, distance: 417.9
click at [851, 177] on h5 "In the implementation of the [PERSON_NAME] Model, what security aspect is conce…" at bounding box center [667, 148] width 534 height 61
click at [851, 177] on icon ".spinner_0XTQ{transform-origin:center;animation:spinner_y6GP .75s linear infini…" at bounding box center [851, 169] width 20 height 20
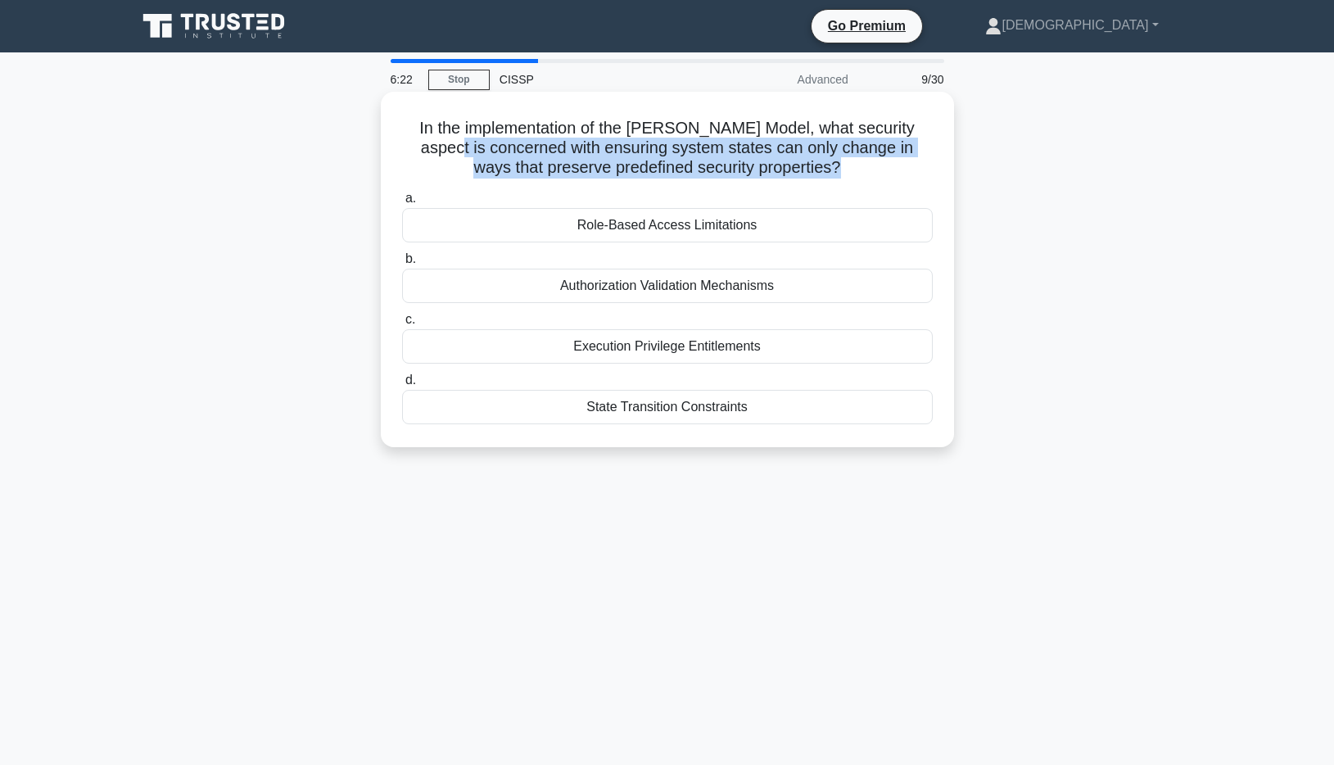
drag, startPoint x: 853, startPoint y: 173, endPoint x: 444, endPoint y: 155, distance: 409.7
click at [444, 155] on h5 "In the implementation of the [PERSON_NAME] Model, what security aspect is conce…" at bounding box center [667, 148] width 534 height 61
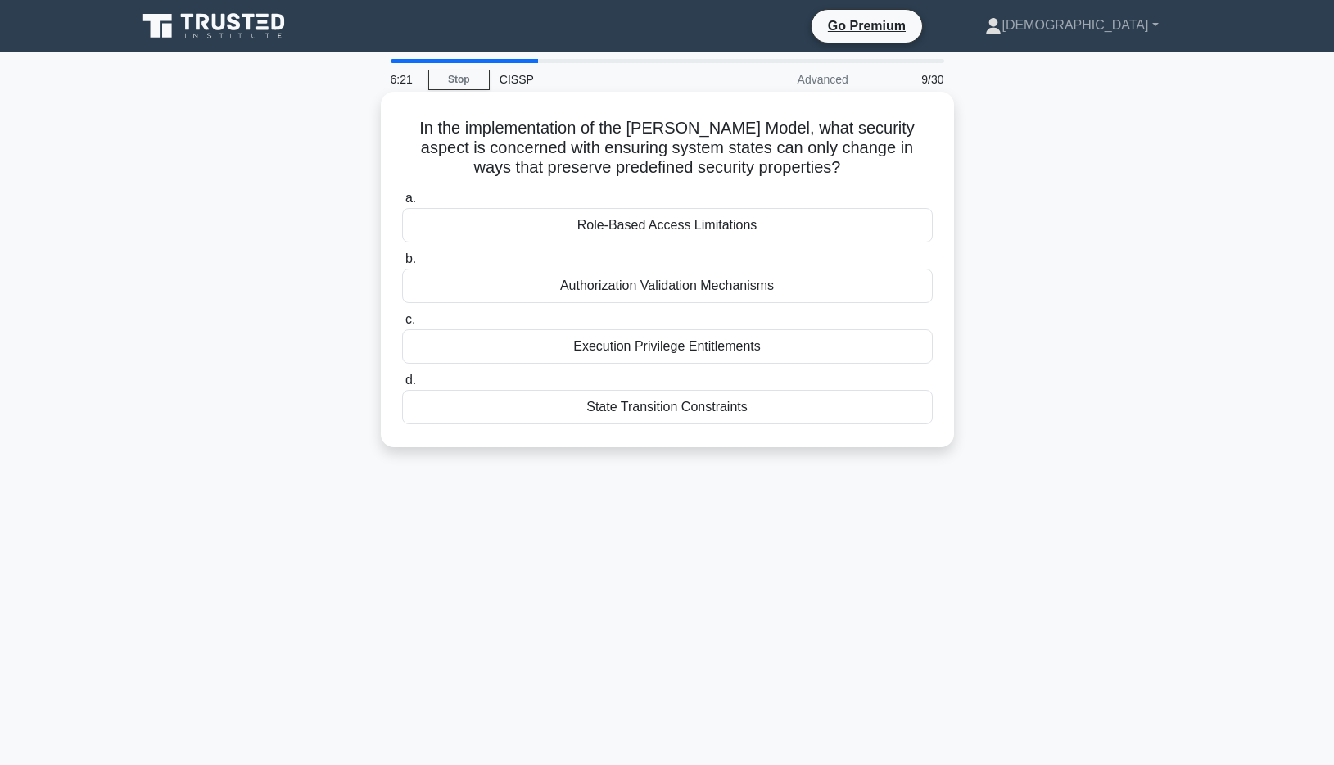
click at [444, 155] on h5 "In the implementation of the Harrison-Ruzzo-Ullman Model, what security aspect …" at bounding box center [667, 148] width 534 height 61
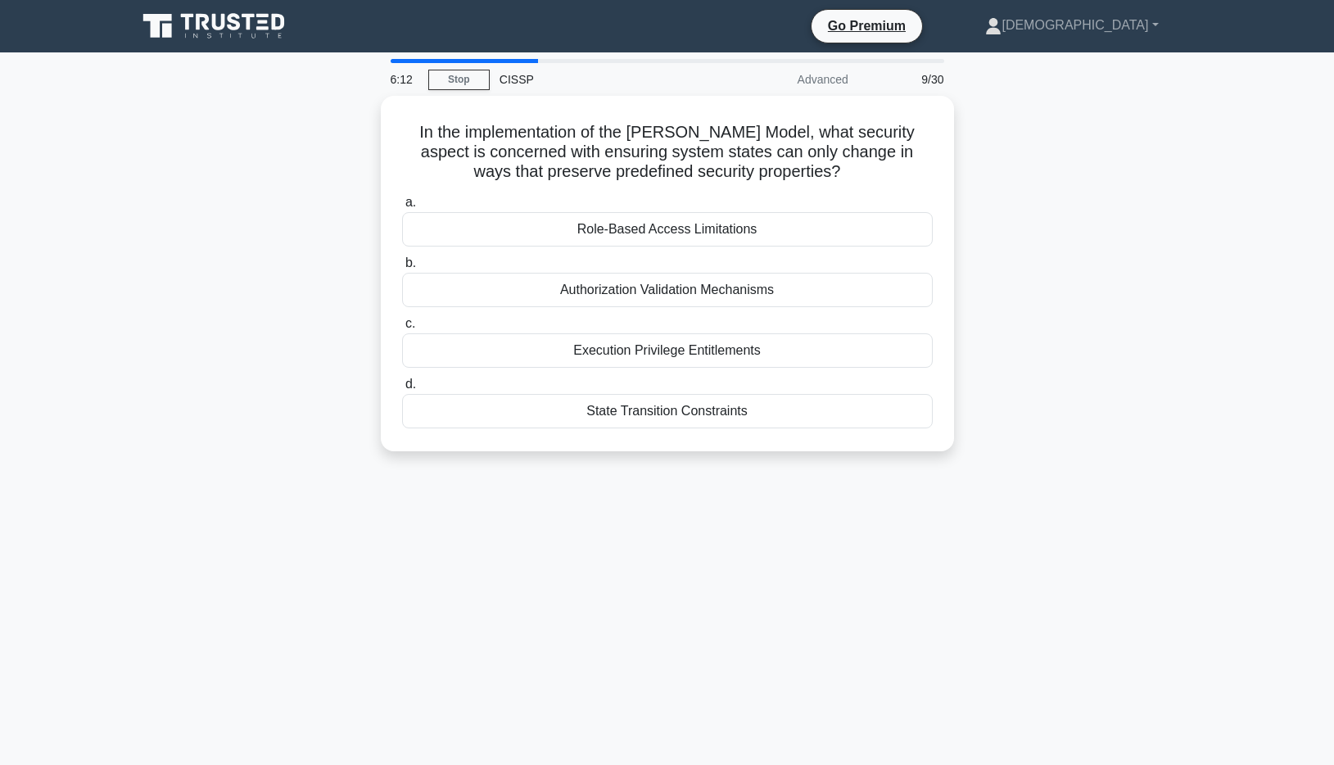
drag, startPoint x: 422, startPoint y: 260, endPoint x: 366, endPoint y: 284, distance: 61.6
click at [366, 284] on div "In the implementation of the Harrison-Ruzzo-Ullman Model, what security aspect …" at bounding box center [667, 283] width 1081 height 375
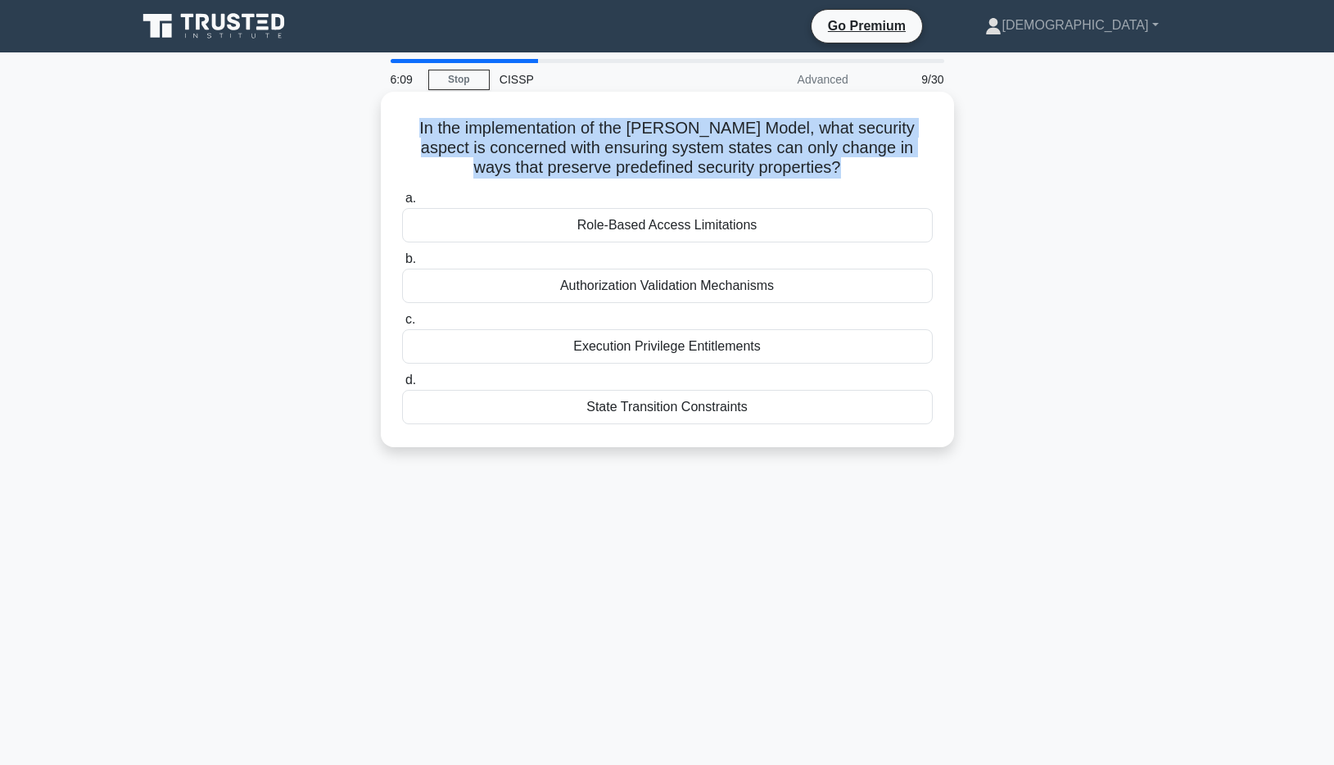
drag, startPoint x: 422, startPoint y: 438, endPoint x: 405, endPoint y: 116, distance: 322.2
click at [405, 116] on div "In the implementation of the Harrison-Ruzzo-Ullman Model, what security aspect …" at bounding box center [667, 269] width 560 height 342
drag, startPoint x: 399, startPoint y: 113, endPoint x: 808, endPoint y: 433, distance: 519.6
click at [808, 433] on div "In the implementation of the Harrison-Ruzzo-Ullman Model, what security aspect …" at bounding box center [667, 269] width 560 height 342
click at [840, 171] on h5 "In the implementation of the Harrison-Ruzzo-Ullman Model, what security aspect …" at bounding box center [667, 148] width 534 height 61
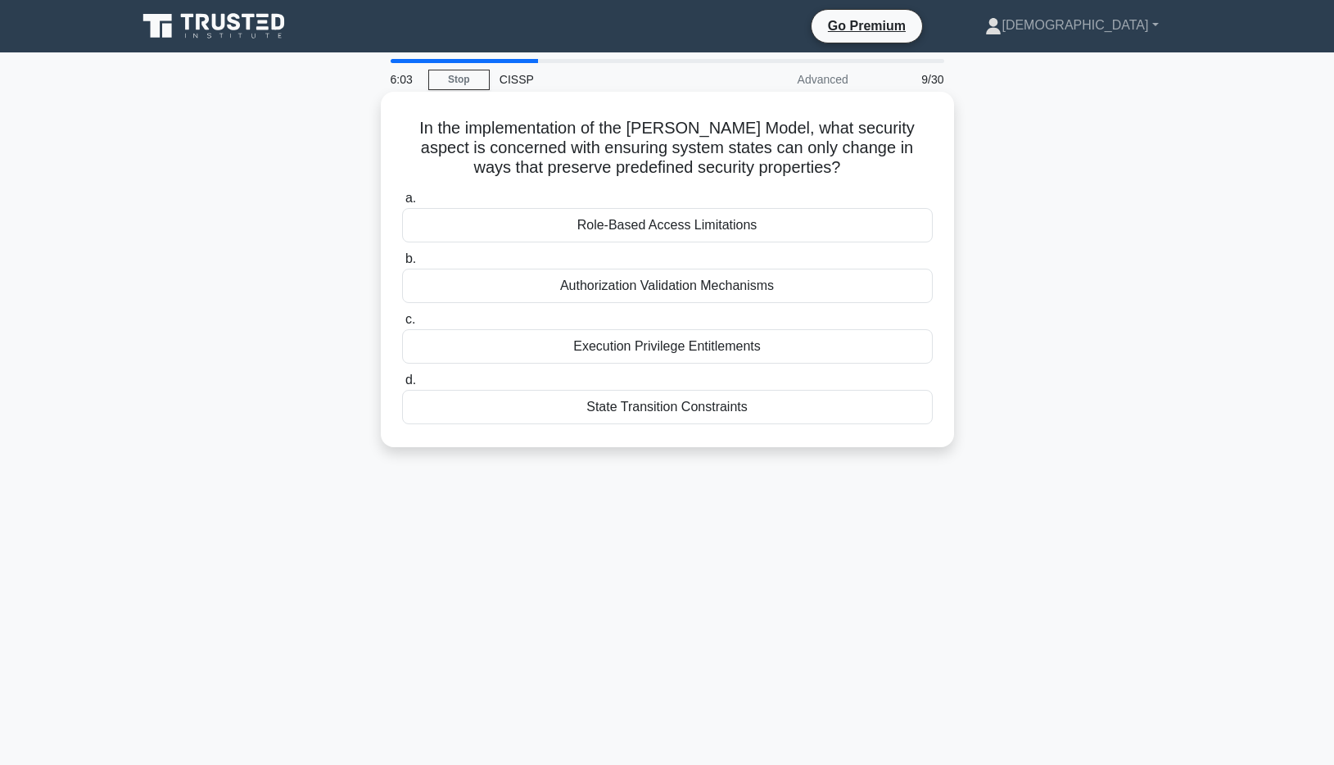
drag, startPoint x: 464, startPoint y: 136, endPoint x: 770, endPoint y: 403, distance: 406.2
click at [770, 403] on div "In the implementation of the Harrison-Ruzzo-Ullman Model, what security aspect …" at bounding box center [667, 269] width 560 height 342
click at [698, 377] on label "d. State Transition Constraints" at bounding box center [667, 397] width 530 height 54
click at [402, 377] on input "d. State Transition Constraints" at bounding box center [402, 380] width 0 height 11
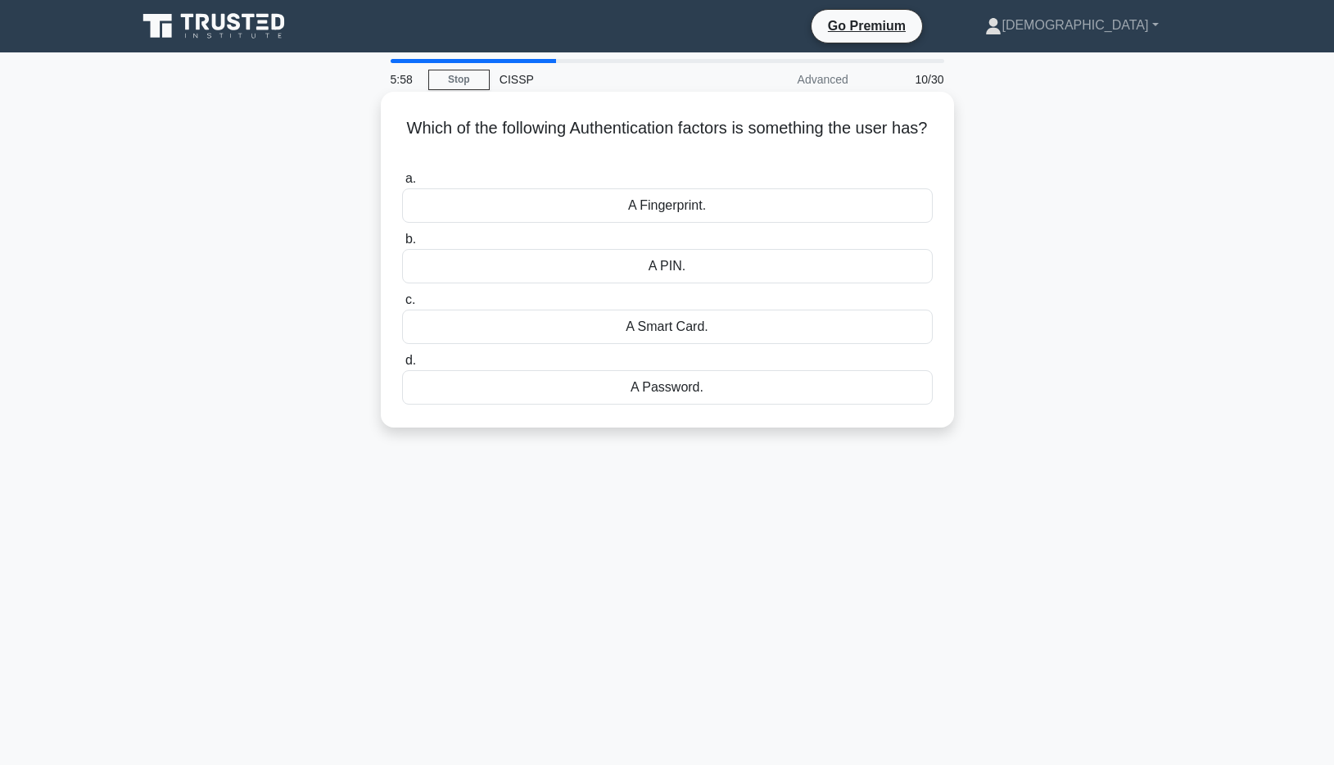
drag, startPoint x: 382, startPoint y: 126, endPoint x: 885, endPoint y: 144, distance: 503.0
click at [885, 144] on div "Which of the following Authentication factors is something the user has? .spinn…" at bounding box center [667, 273] width 1081 height 355
click at [879, 138] on h5 "Which of the following Authentication factors is something the user has? .spinn…" at bounding box center [667, 138] width 534 height 41
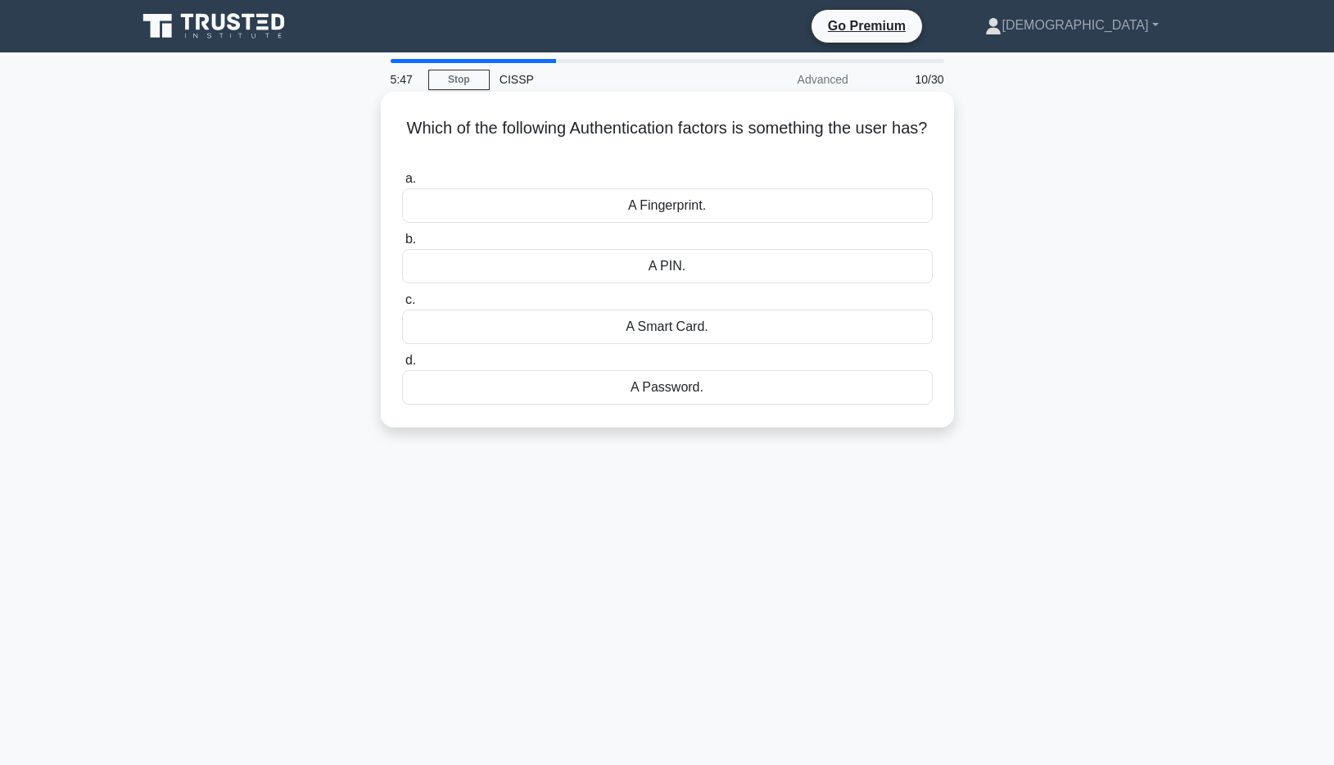
click at [747, 333] on div "A Smart Card." at bounding box center [667, 326] width 530 height 34
click at [402, 305] on input "c. A Smart Card." at bounding box center [402, 300] width 0 height 11
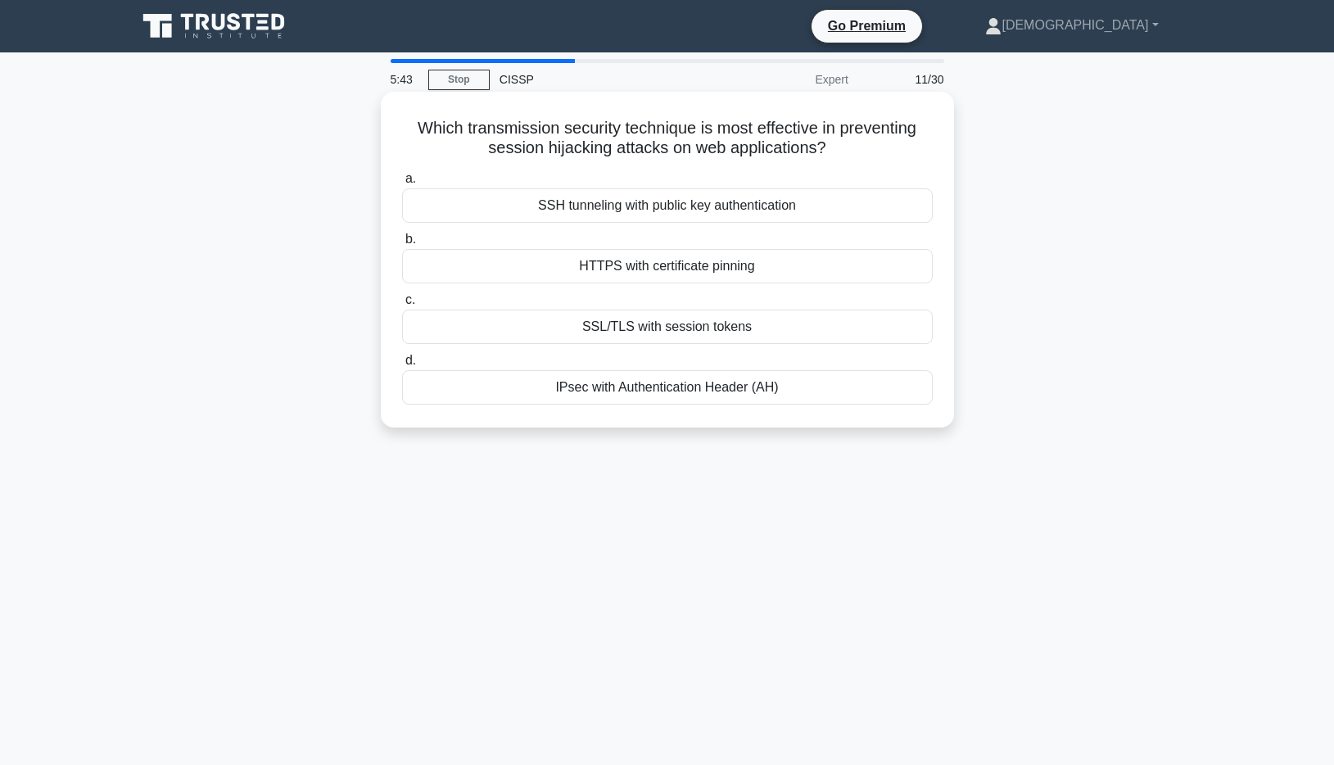
drag, startPoint x: 375, startPoint y: 122, endPoint x: 834, endPoint y: 151, distance: 460.2
click at [834, 151] on div "Which transmission security technique is most effective in preventing session h…" at bounding box center [667, 273] width 1081 height 355
click at [834, 151] on icon ".spinner_0XTQ{transform-origin:center;animation:spinner_y6GP .75s linear infini…" at bounding box center [836, 149] width 20 height 20
click at [832, 397] on div "IPsec with Authentication Header (AH)" at bounding box center [667, 387] width 530 height 34
click at [402, 366] on input "d. IPsec with Authentication Header (AH)" at bounding box center [402, 360] width 0 height 11
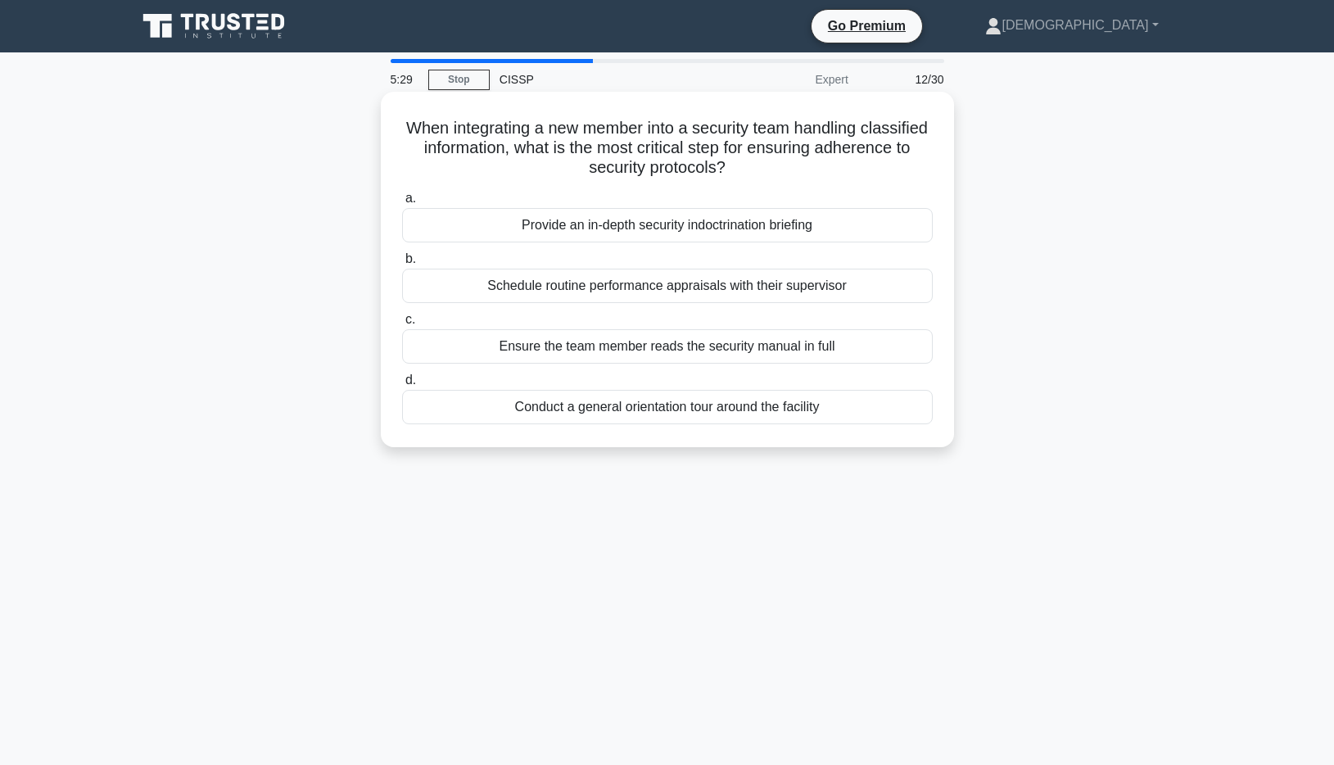
drag, startPoint x: 395, startPoint y: 127, endPoint x: 747, endPoint y: 156, distance: 353.3
click at [747, 158] on div "When integrating a new member into a security team handling classified informat…" at bounding box center [667, 269] width 560 height 342
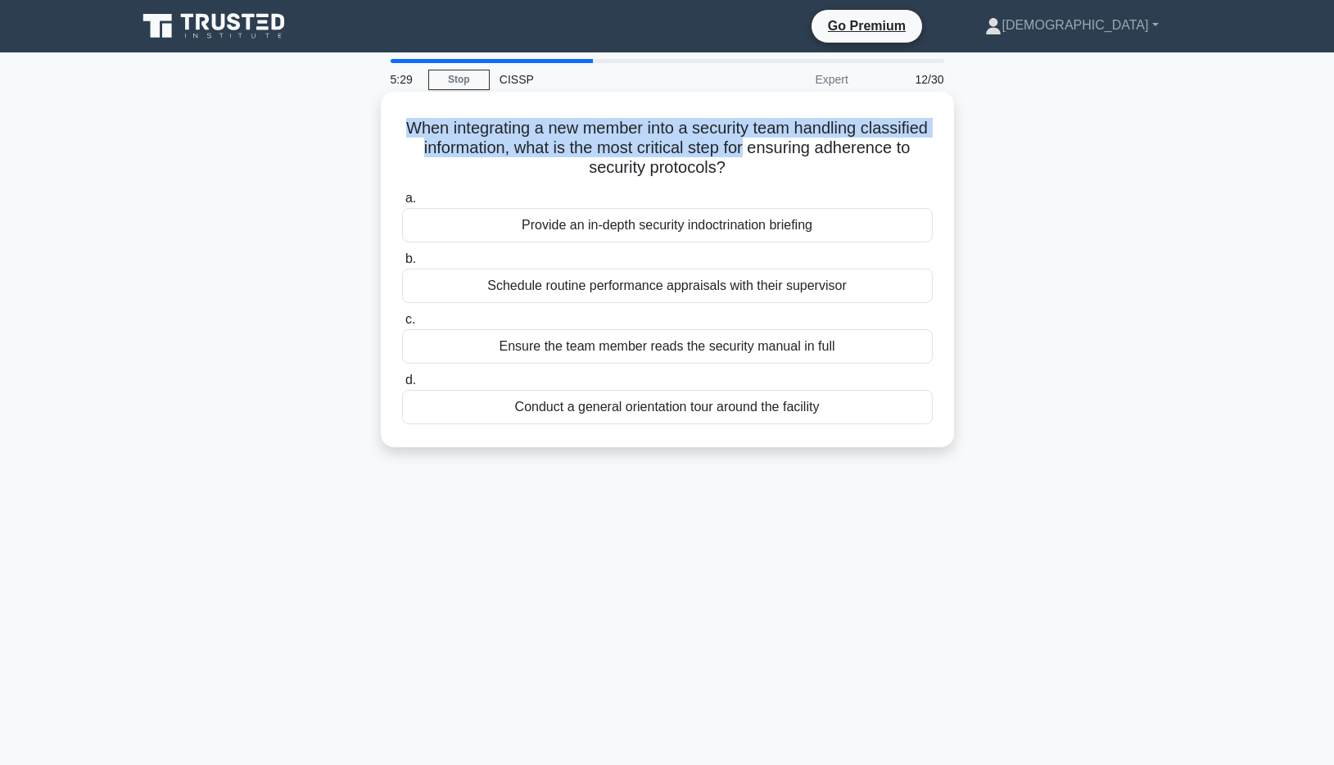
click at [747, 156] on h5 "When integrating a new member into a security team handling classified informat…" at bounding box center [667, 148] width 534 height 61
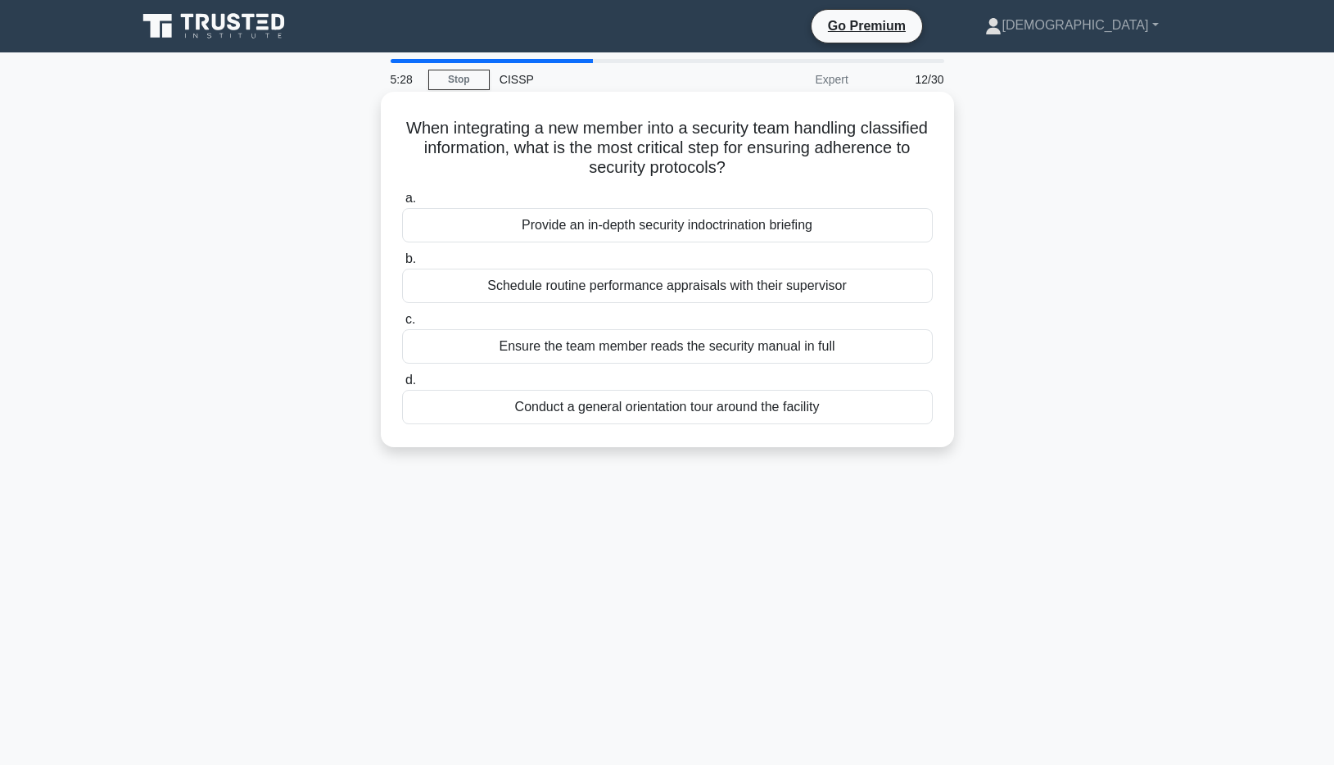
click at [744, 166] on icon ".spinner_0XTQ{transform-origin:center;animation:spinner_y6GP .75s linear infini…" at bounding box center [735, 169] width 20 height 20
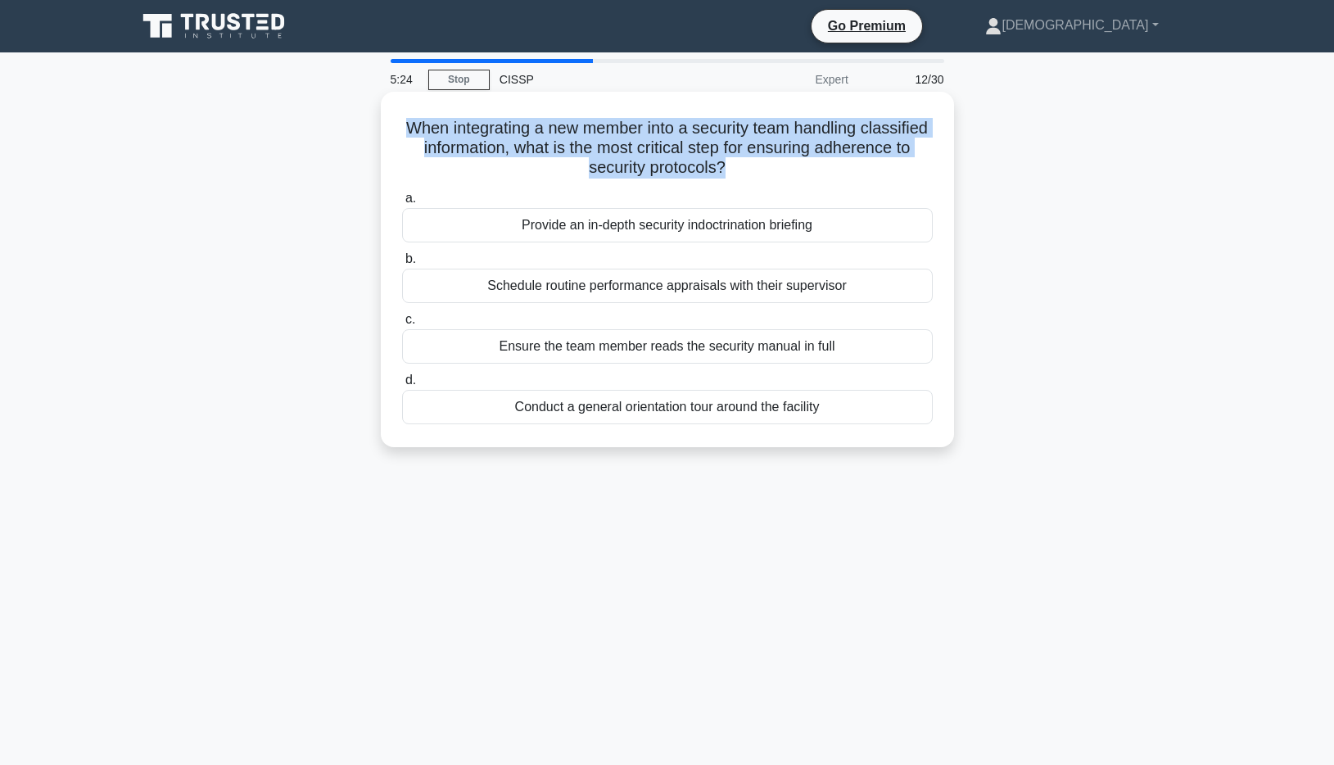
drag, startPoint x: 741, startPoint y: 170, endPoint x: 411, endPoint y: 112, distance: 335.0
click at [411, 112] on div "When integrating a new member into a security team handling classified informat…" at bounding box center [667, 269] width 560 height 342
click at [832, 176] on h5 "When integrating a new member into a security team handling classified informat…" at bounding box center [667, 148] width 534 height 61
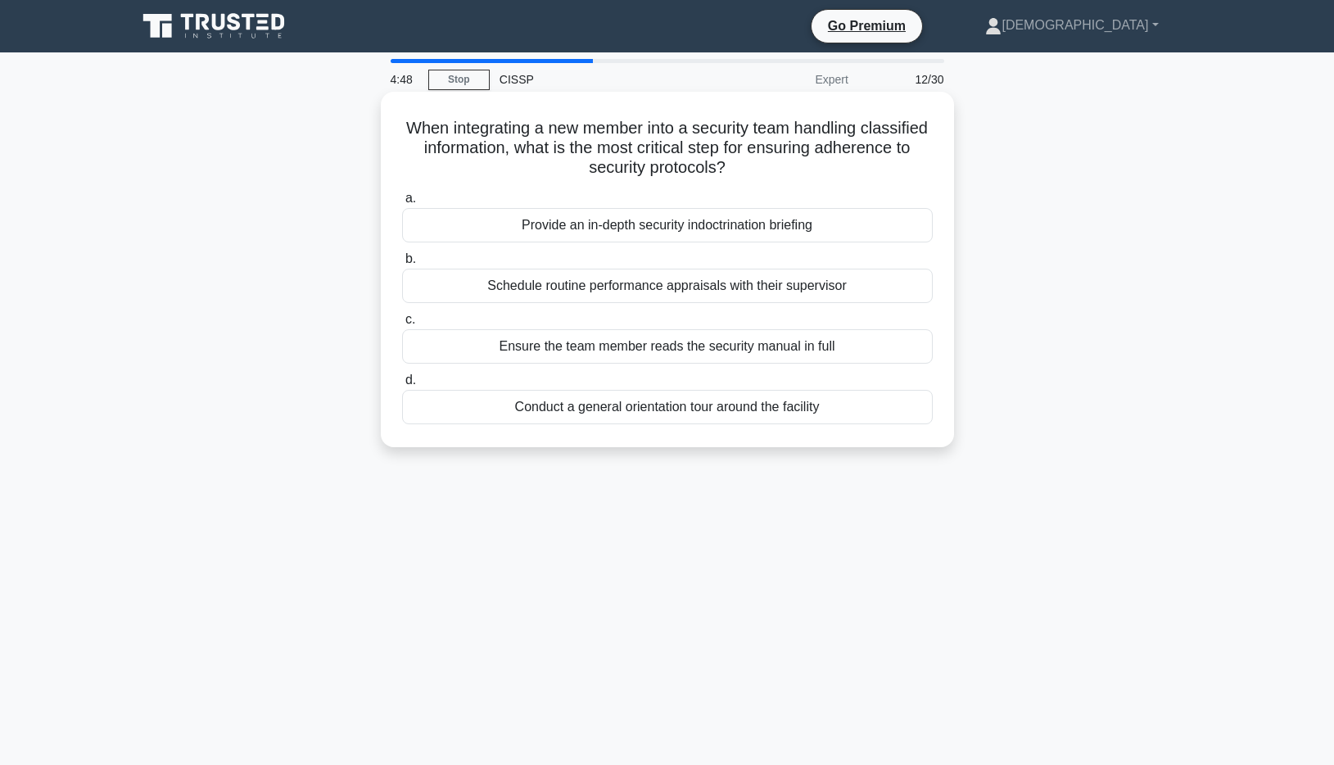
click at [796, 287] on div "Schedule routine performance appraisals with their supervisor" at bounding box center [667, 286] width 530 height 34
click at [402, 264] on input "b. Schedule routine performance appraisals with their supervisor" at bounding box center [402, 259] width 0 height 11
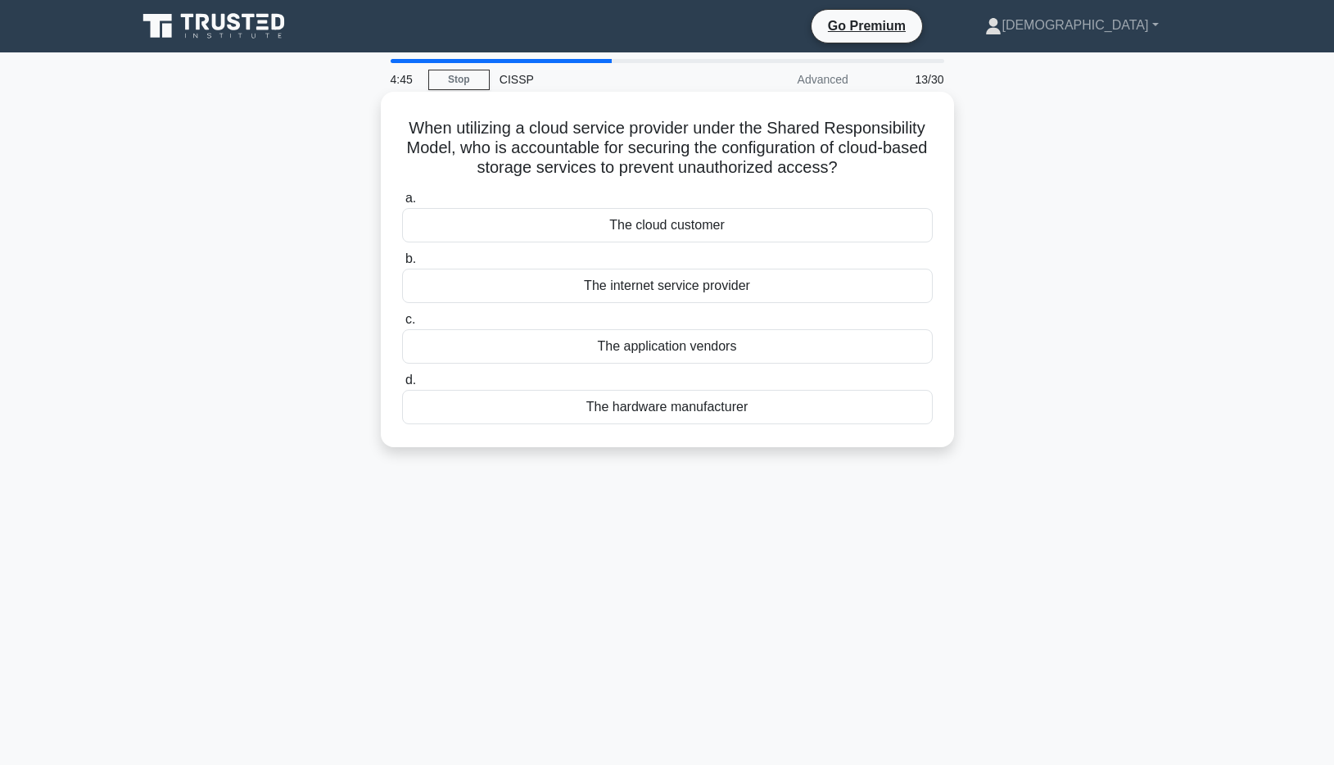
drag, startPoint x: 413, startPoint y: 114, endPoint x: 864, endPoint y: 170, distance: 453.8
click at [864, 170] on div "When utilizing a cloud service provider under the Shared Responsibility Model, …" at bounding box center [667, 269] width 560 height 342
click at [381, 120] on div "When utilizing a cloud service provider under the Shared Responsibility Model, …" at bounding box center [667, 269] width 573 height 355
drag, startPoint x: 397, startPoint y: 118, endPoint x: 853, endPoint y: 174, distance: 459.5
click at [853, 174] on div "When utilizing a cloud service provider under the Shared Responsibility Model, …" at bounding box center [667, 269] width 560 height 342
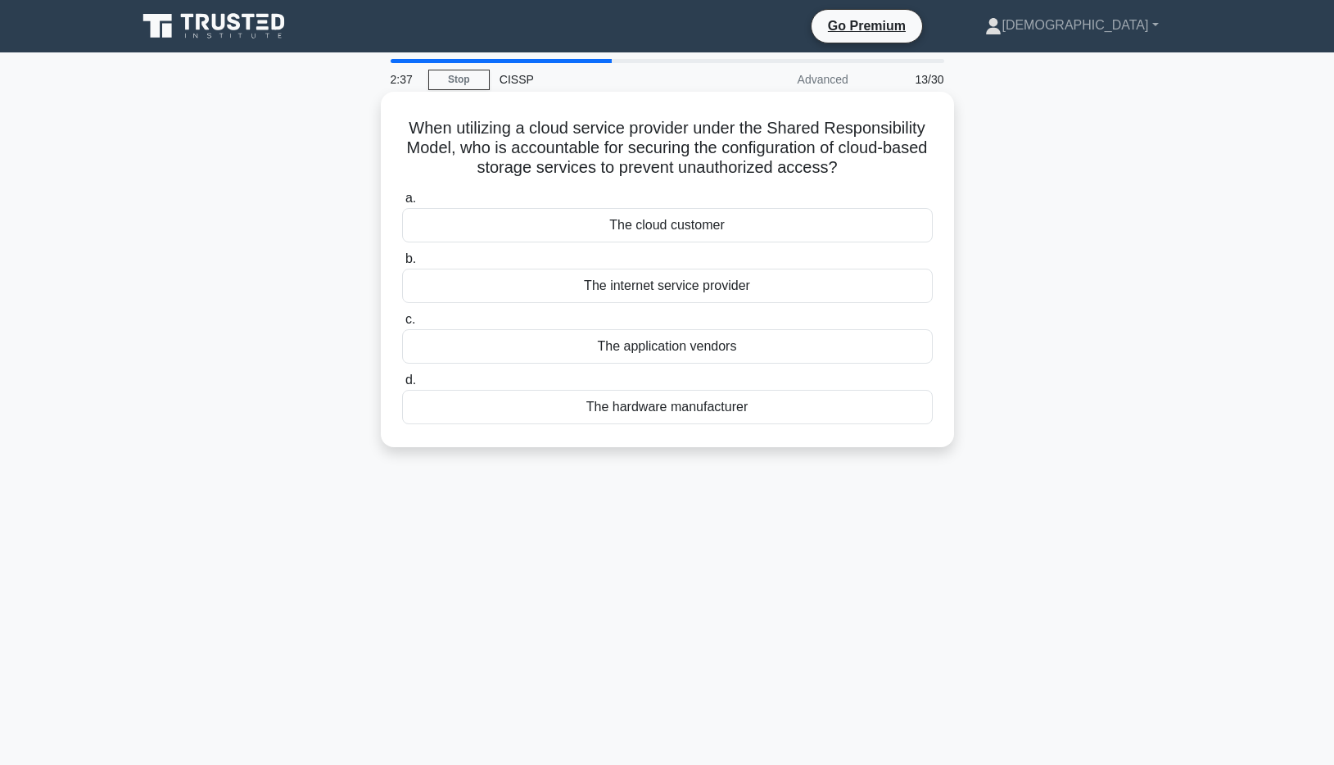
click at [684, 222] on div "The cloud customer" at bounding box center [667, 225] width 530 height 34
click at [402, 204] on input "a. The cloud customer" at bounding box center [402, 198] width 0 height 11
drag, startPoint x: 394, startPoint y: 124, endPoint x: 786, endPoint y: 187, distance: 397.0
click at [786, 187] on div "An application contains sensitive user data. What secure coding practice would …" at bounding box center [667, 269] width 560 height 342
click at [786, 187] on div "a. Data encryption at rest b. Sanitizing user input" at bounding box center [667, 306] width 550 height 242
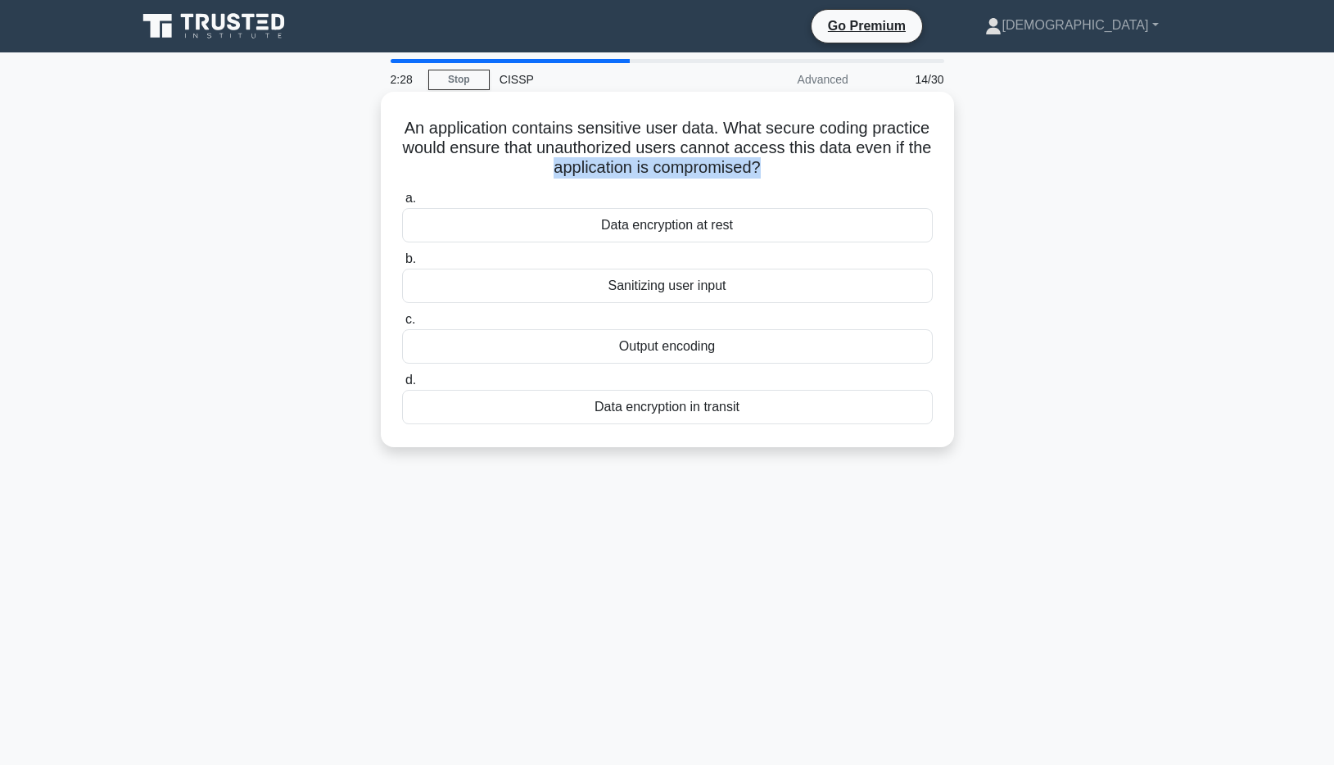
drag, startPoint x: 772, startPoint y: 174, endPoint x: 544, endPoint y: 167, distance: 228.5
click at [544, 167] on h5 "An application contains sensitive user data. What secure coding practice would …" at bounding box center [667, 148] width 534 height 61
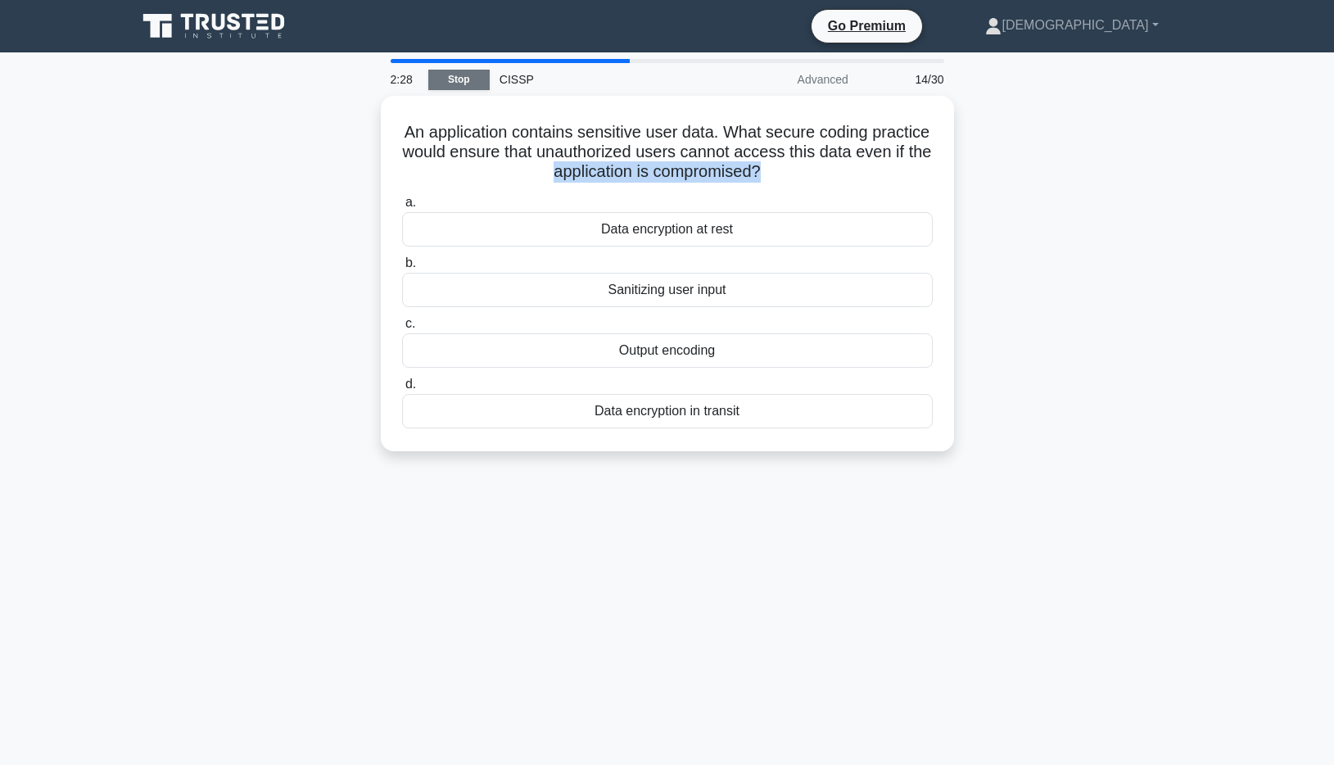
click at [458, 85] on link "Stop" at bounding box center [458, 80] width 61 height 20
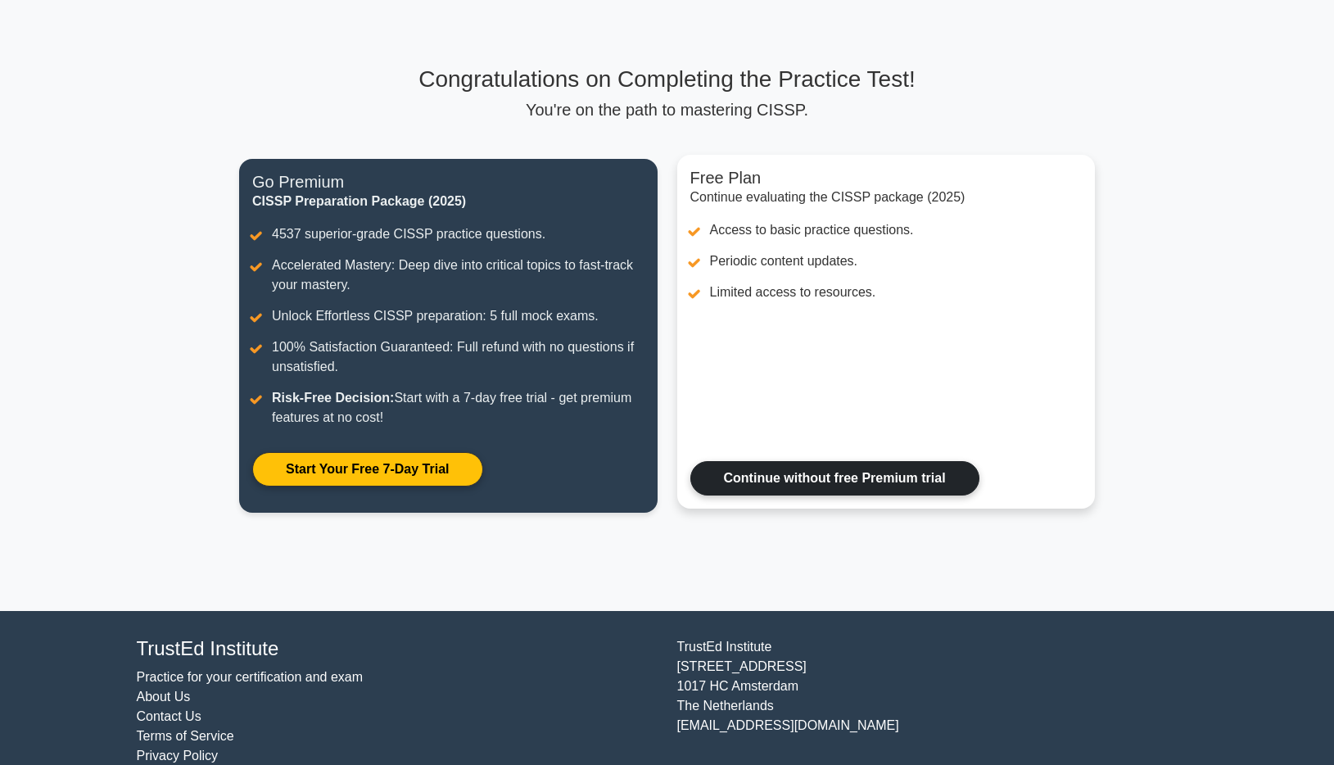
scroll to position [93, 0]
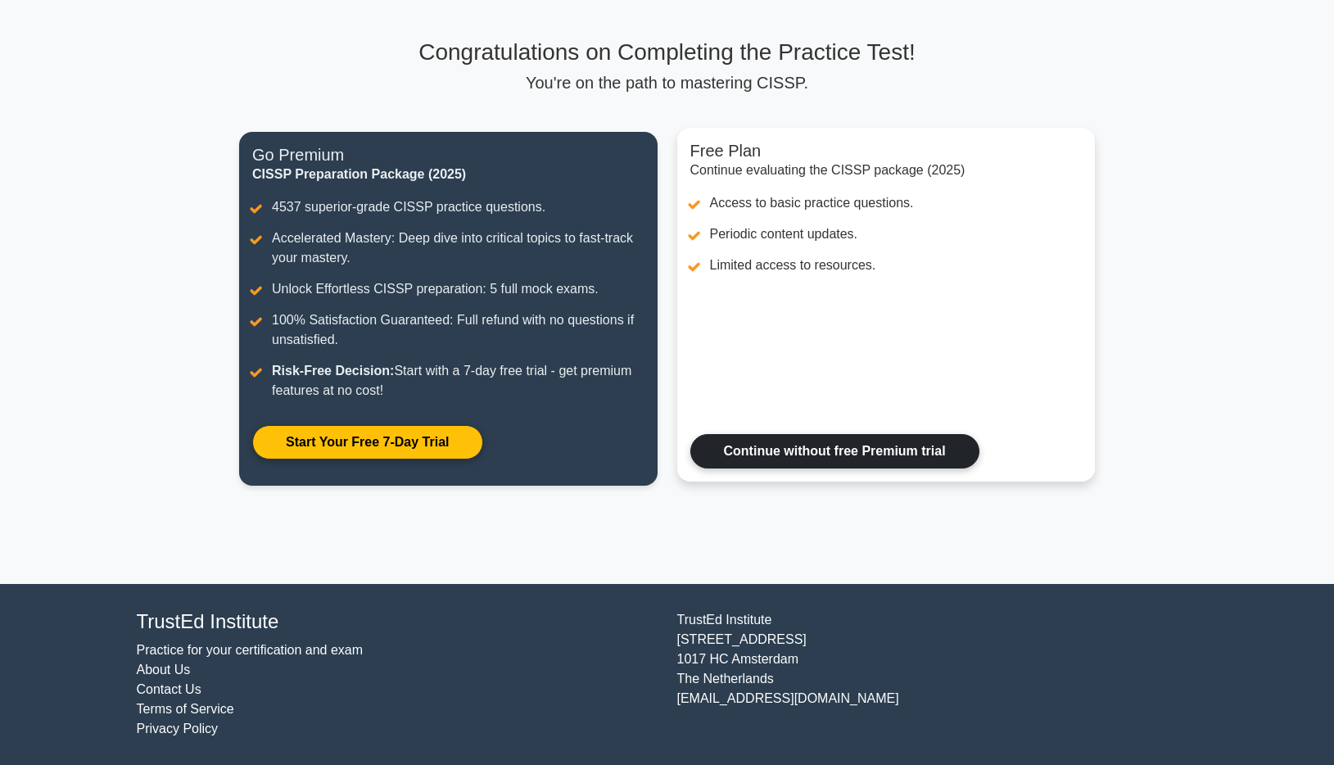
click at [811, 453] on link "Continue without free Premium trial" at bounding box center [834, 451] width 289 height 34
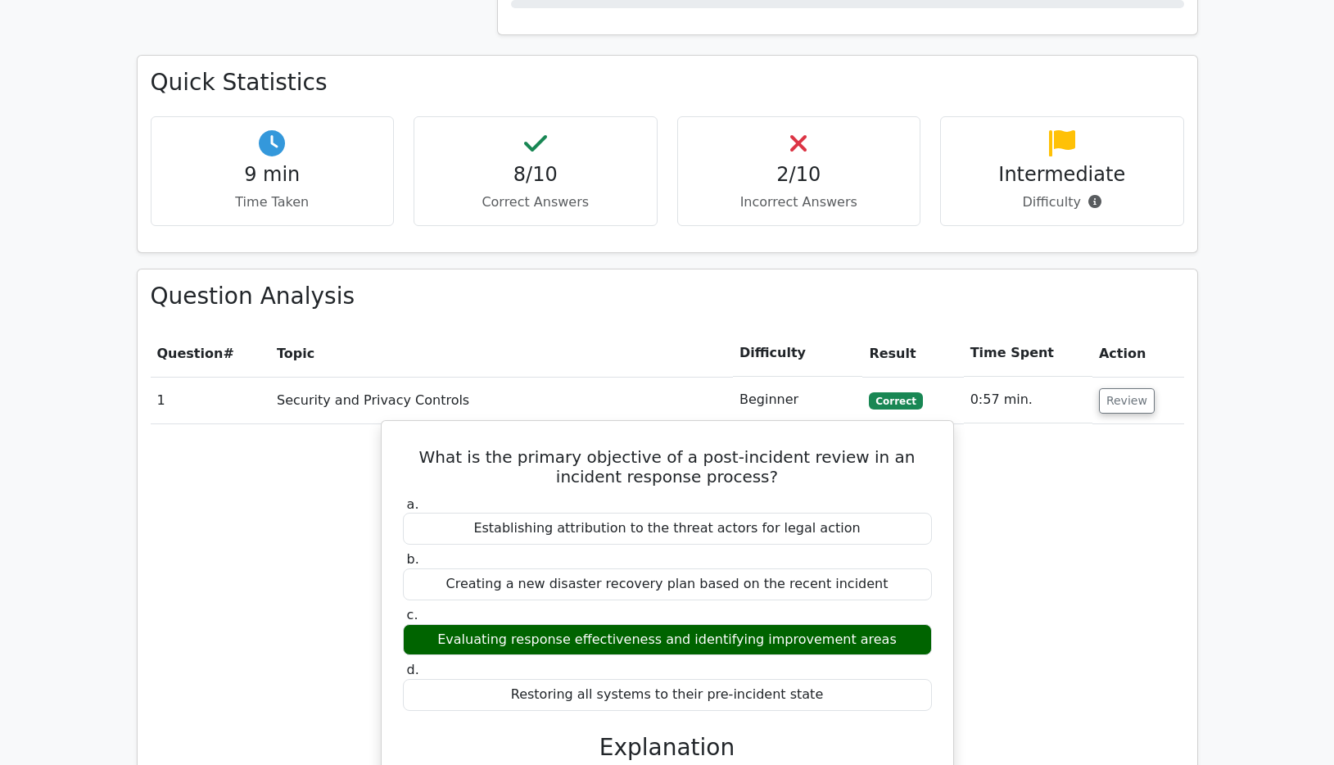
scroll to position [1420, 0]
